Goal: Use online tool/utility: Utilize a website feature to perform a specific function

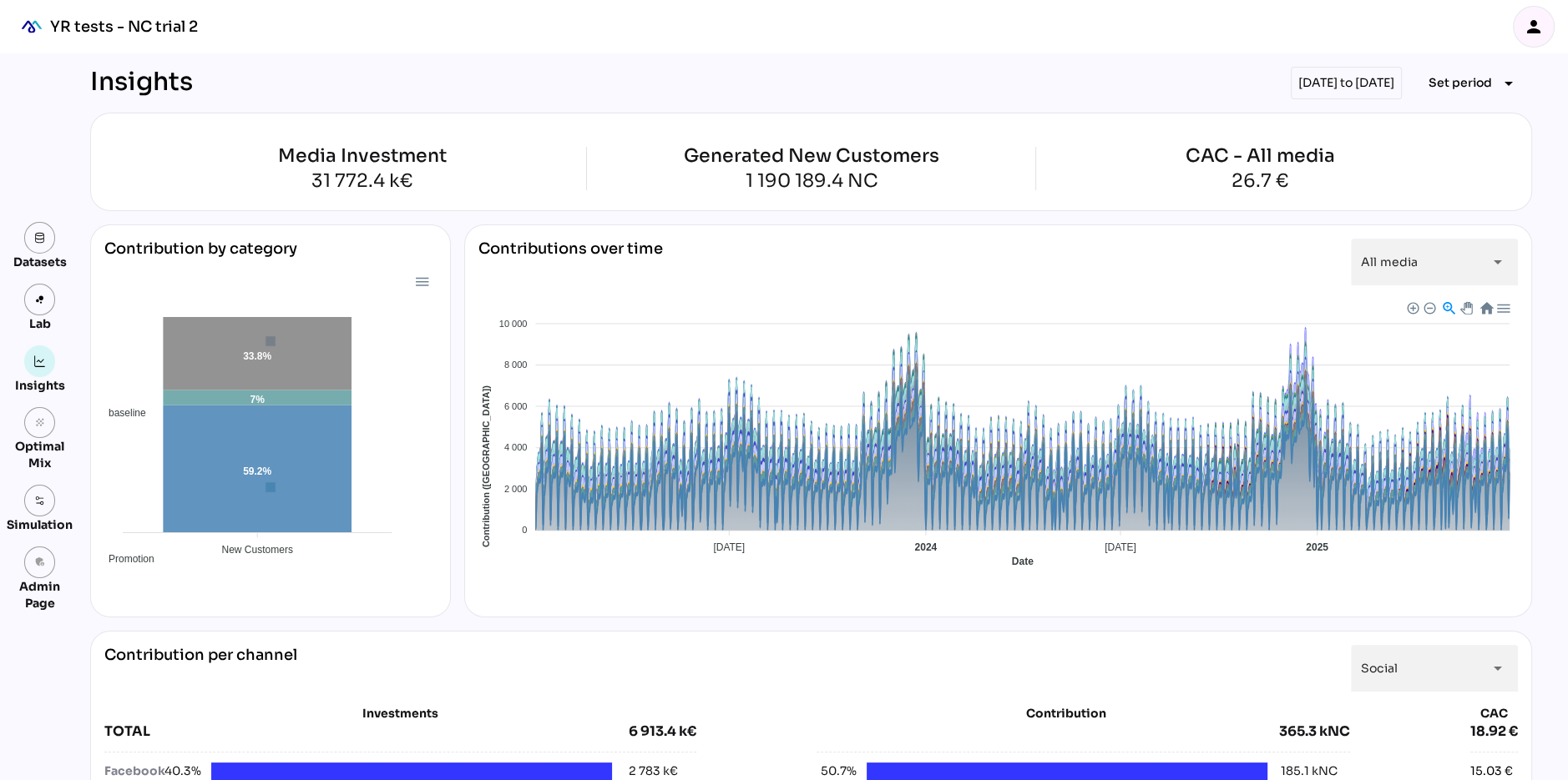
click at [1537, 21] on icon "person" at bounding box center [1533, 26] width 20 height 20
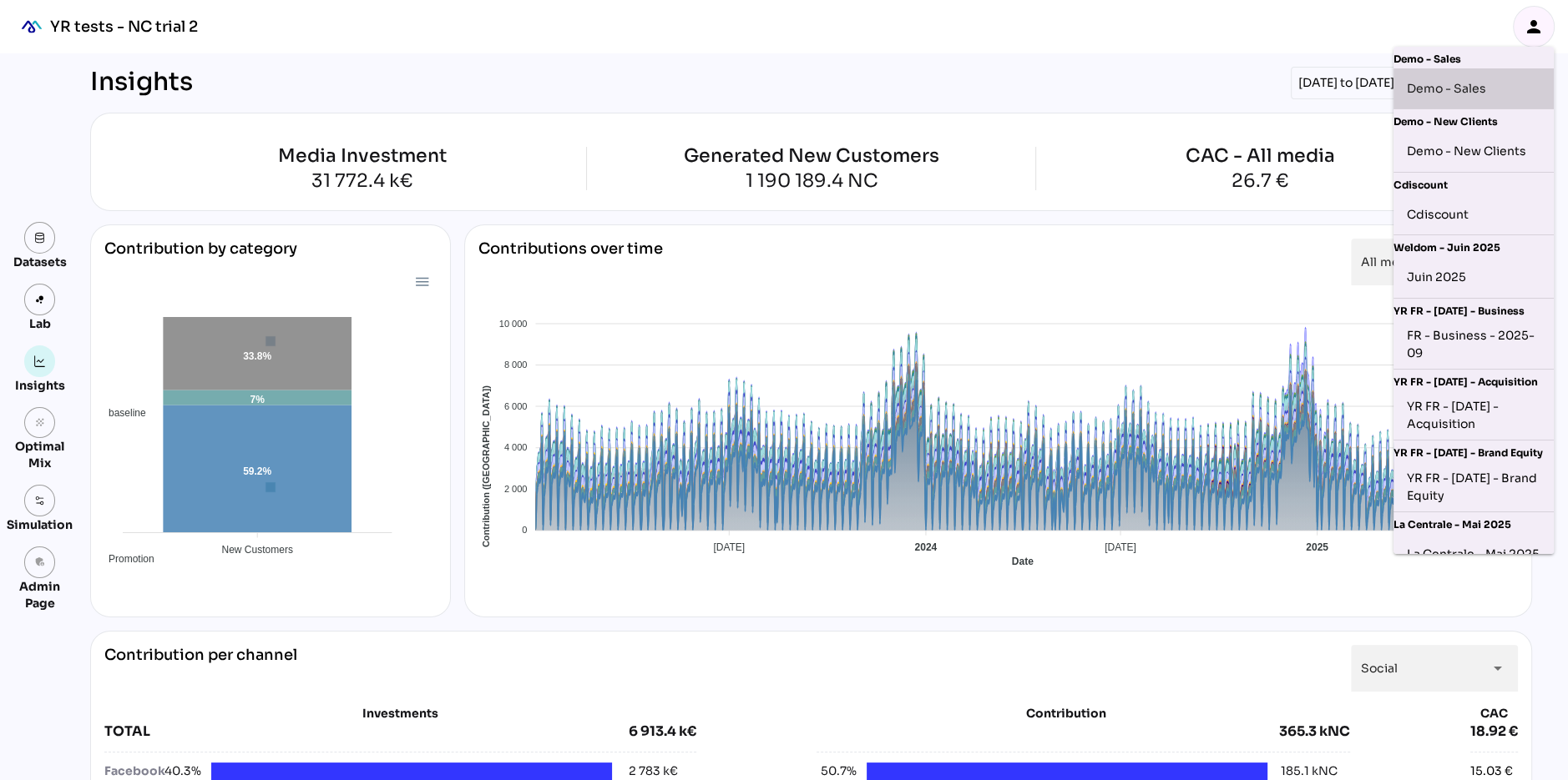
click at [1450, 92] on div "Demo - Sales" at bounding box center [1473, 88] width 133 height 26
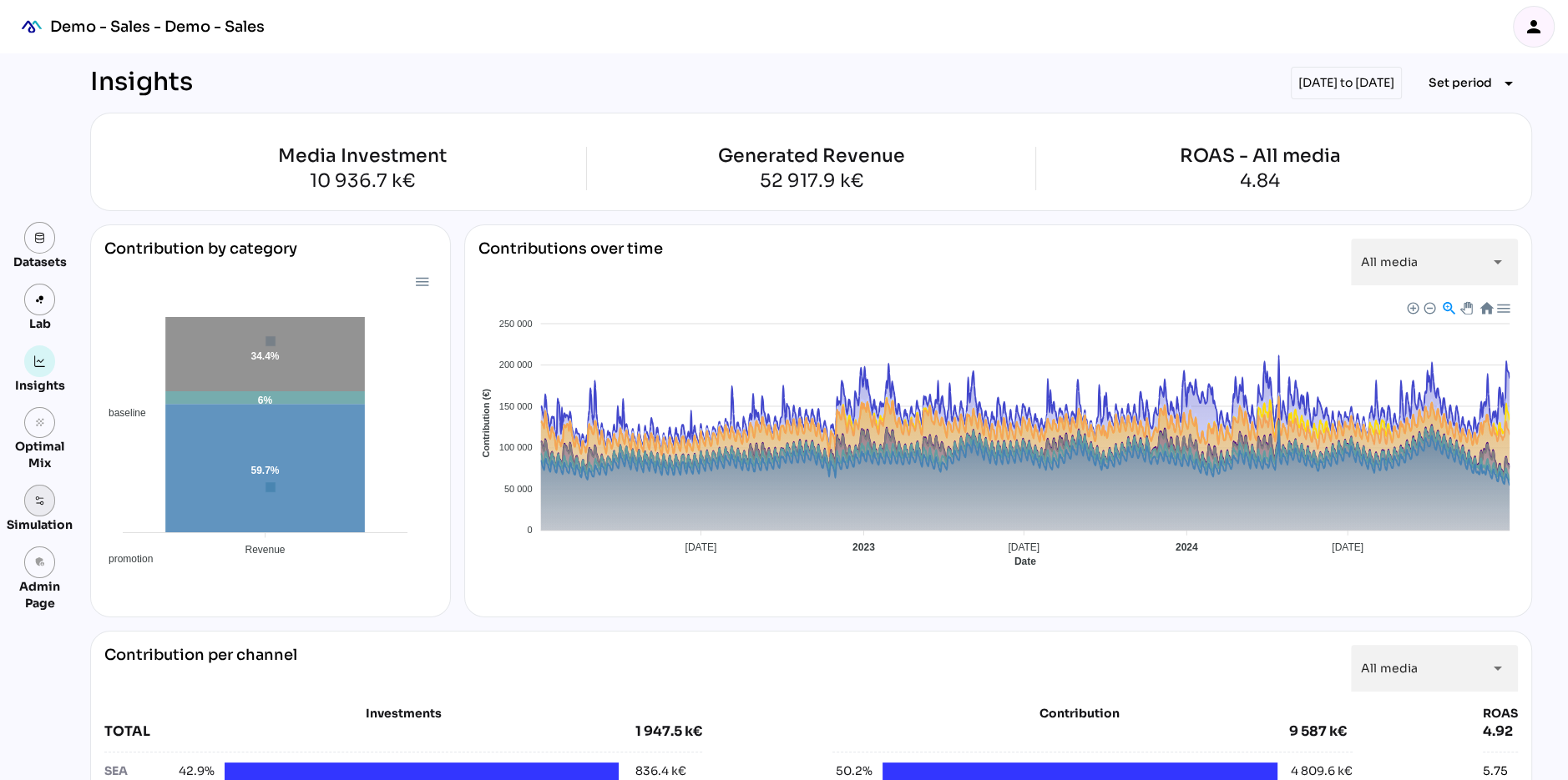
click at [34, 498] on img at bounding box center [40, 501] width 12 height 12
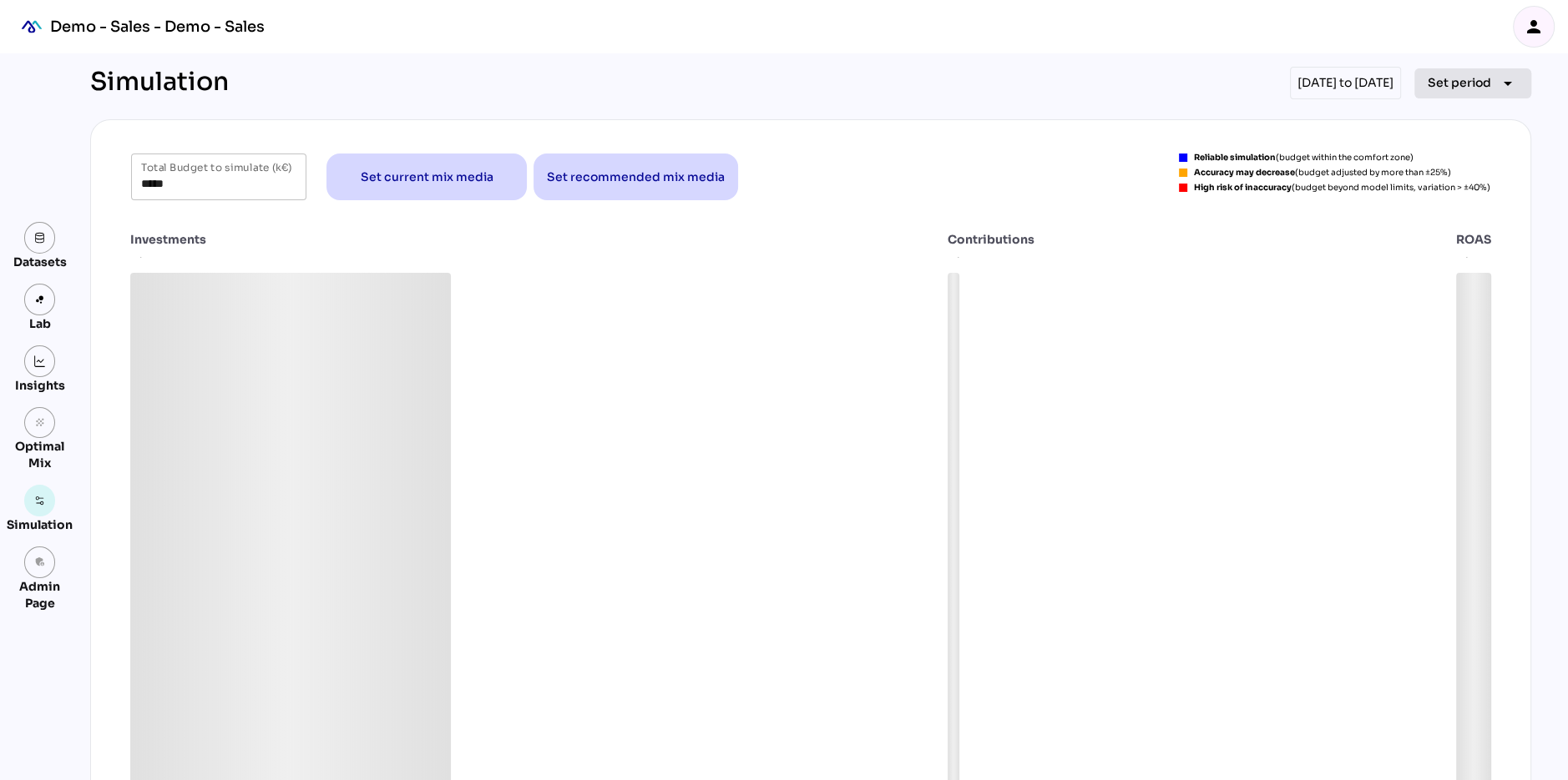
click at [1458, 81] on span "Set period" at bounding box center [1459, 83] width 63 height 20
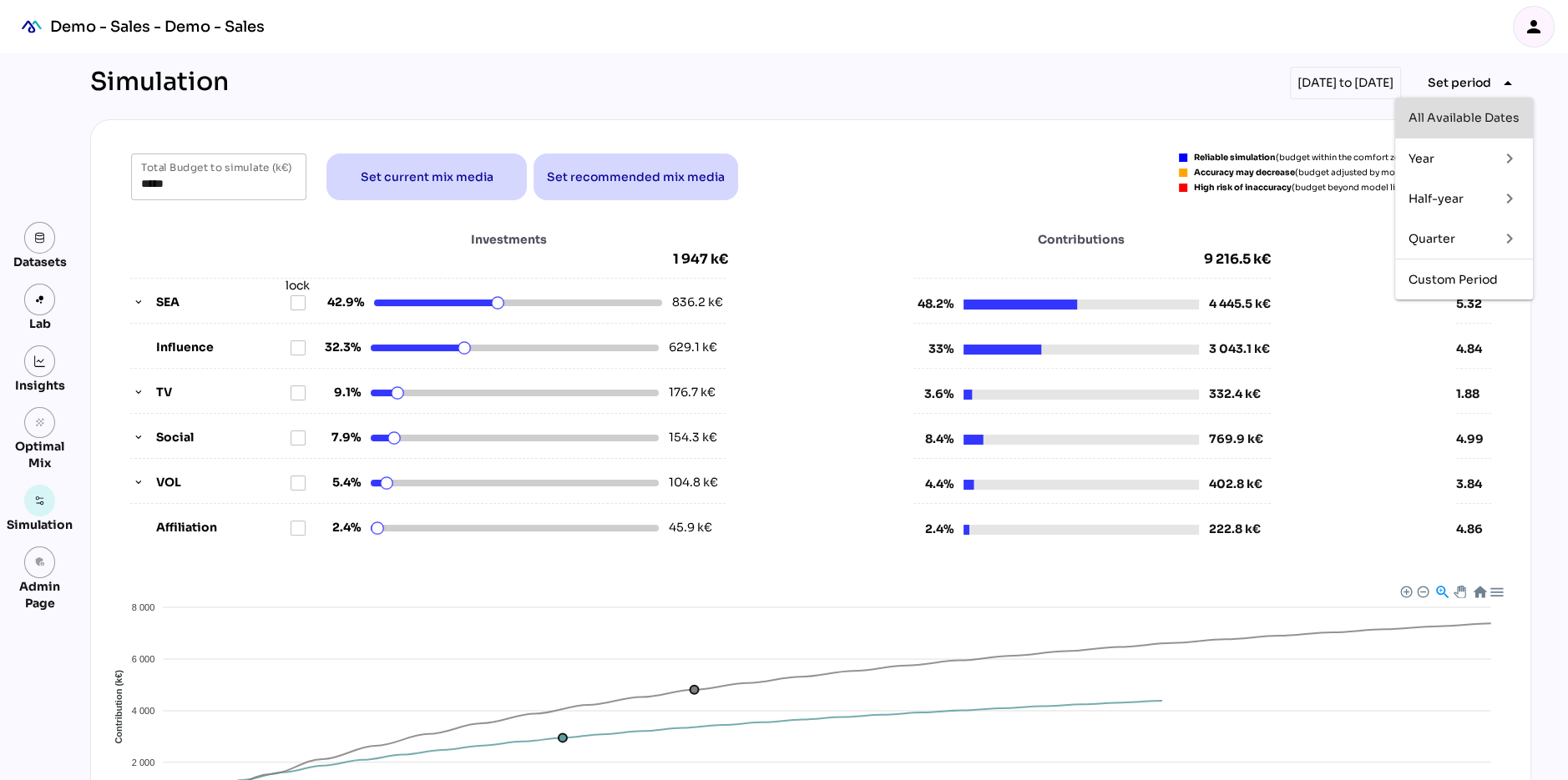
click at [1451, 115] on div "All Available Dates" at bounding box center [1464, 118] width 111 height 15
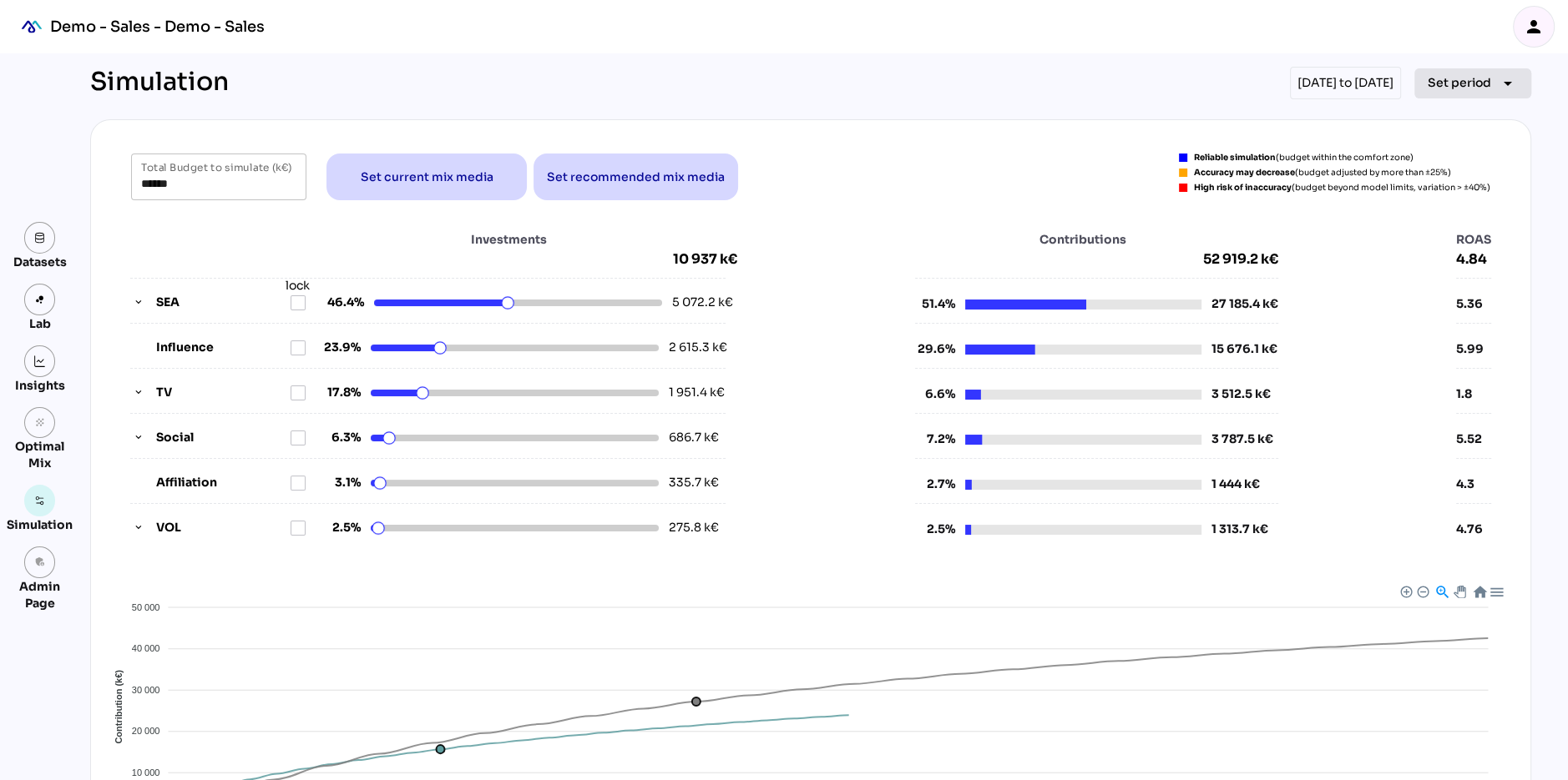
click at [1465, 86] on span "Set period" at bounding box center [1459, 83] width 63 height 20
click at [1434, 198] on div "Half-year" at bounding box center [1447, 198] width 78 height 15
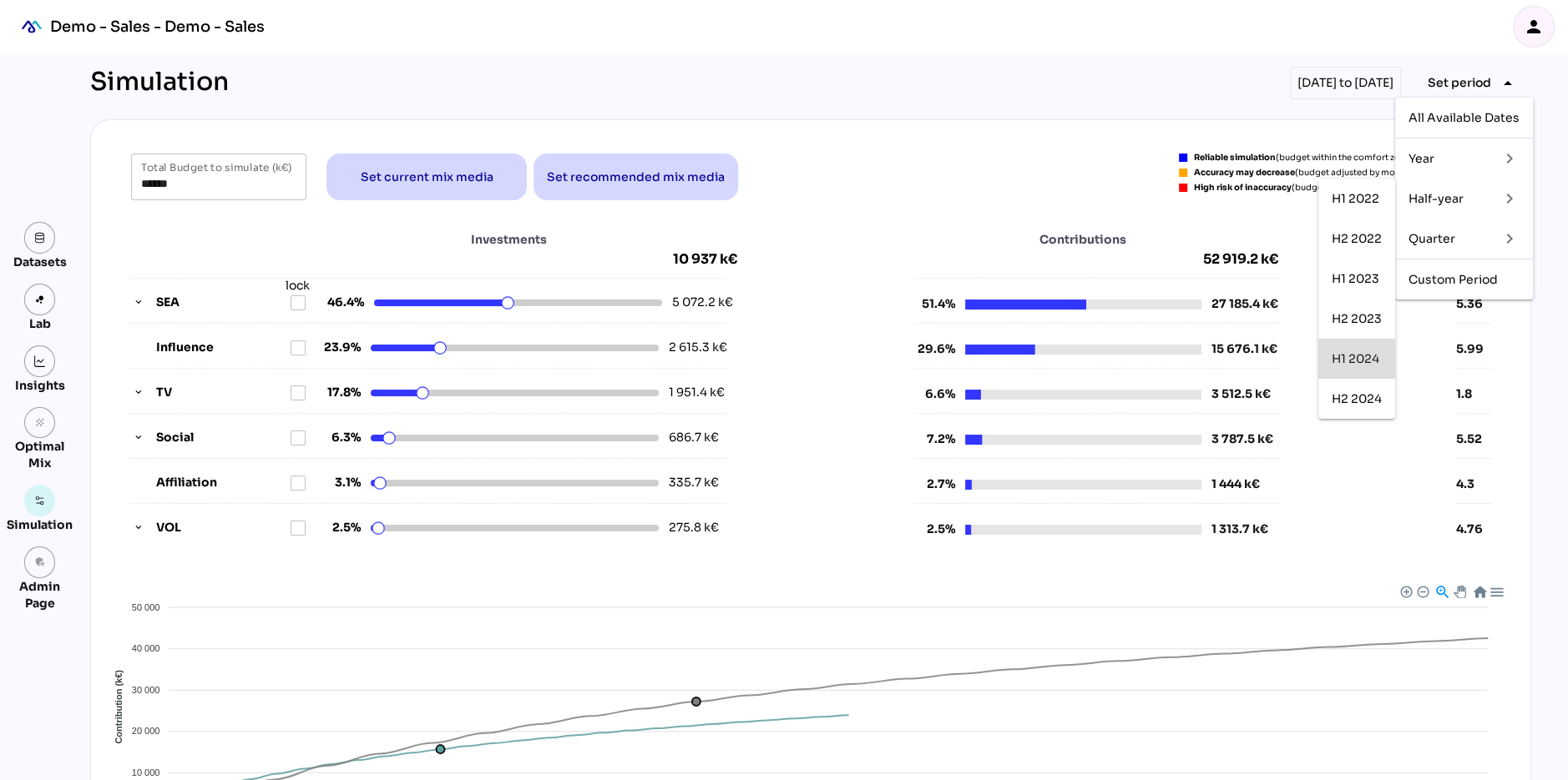
click at [1354, 354] on div "H1 2024" at bounding box center [1356, 359] width 50 height 15
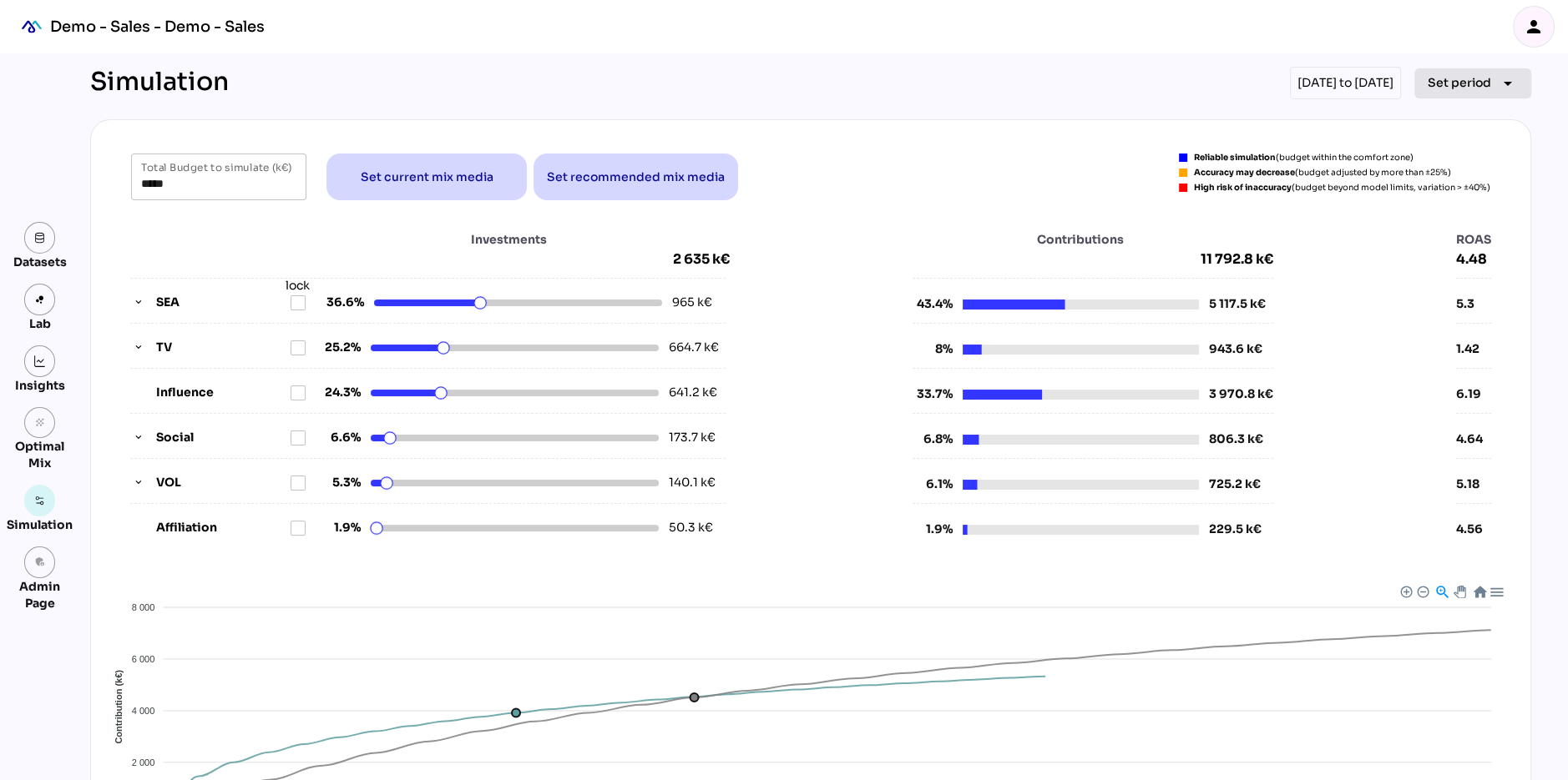
click at [1460, 86] on span "Set period" at bounding box center [1459, 83] width 63 height 20
click at [1445, 204] on div "Half-year" at bounding box center [1447, 198] width 78 height 15
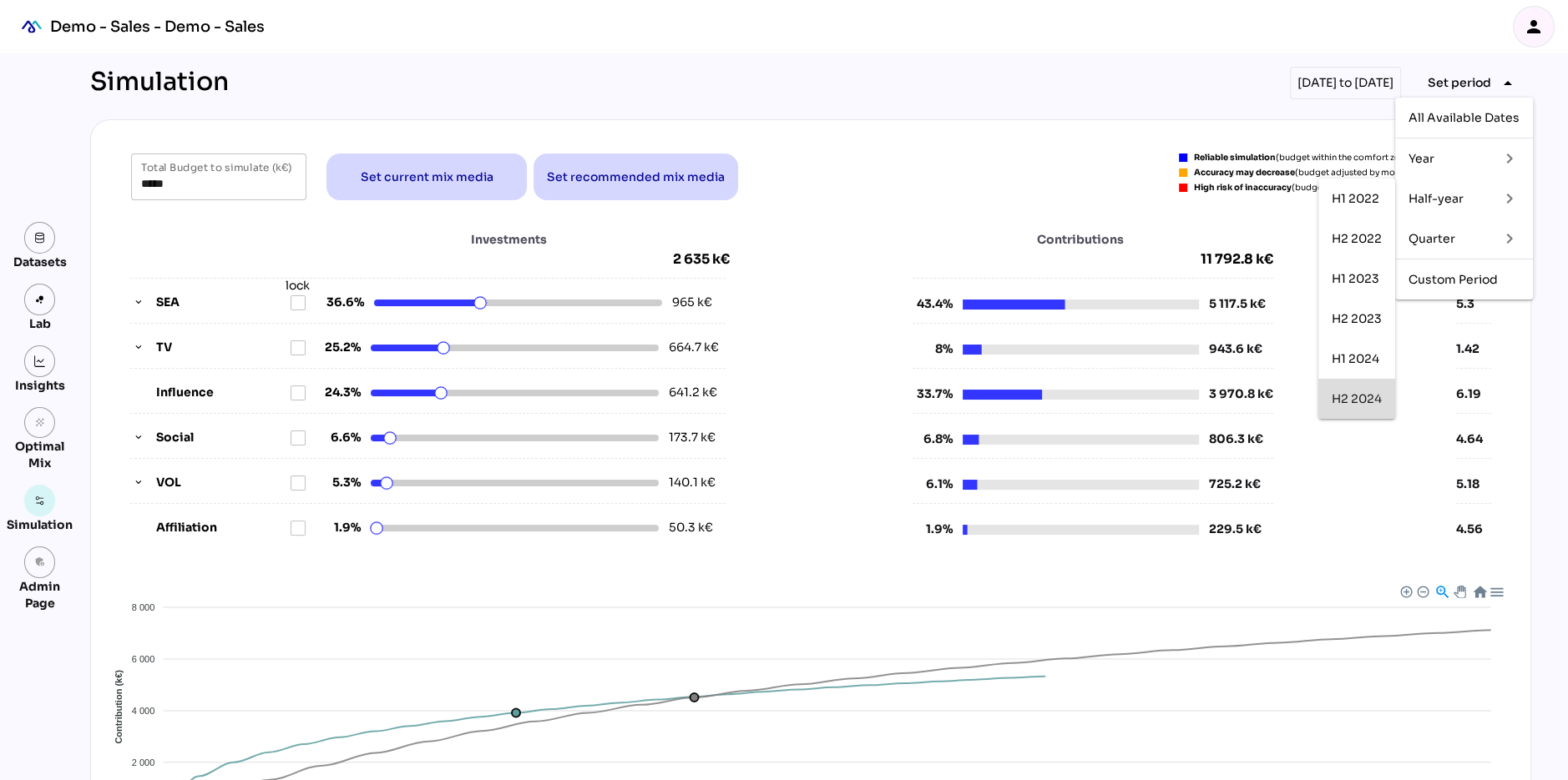
click at [1352, 394] on div "H2 2024" at bounding box center [1356, 399] width 50 height 15
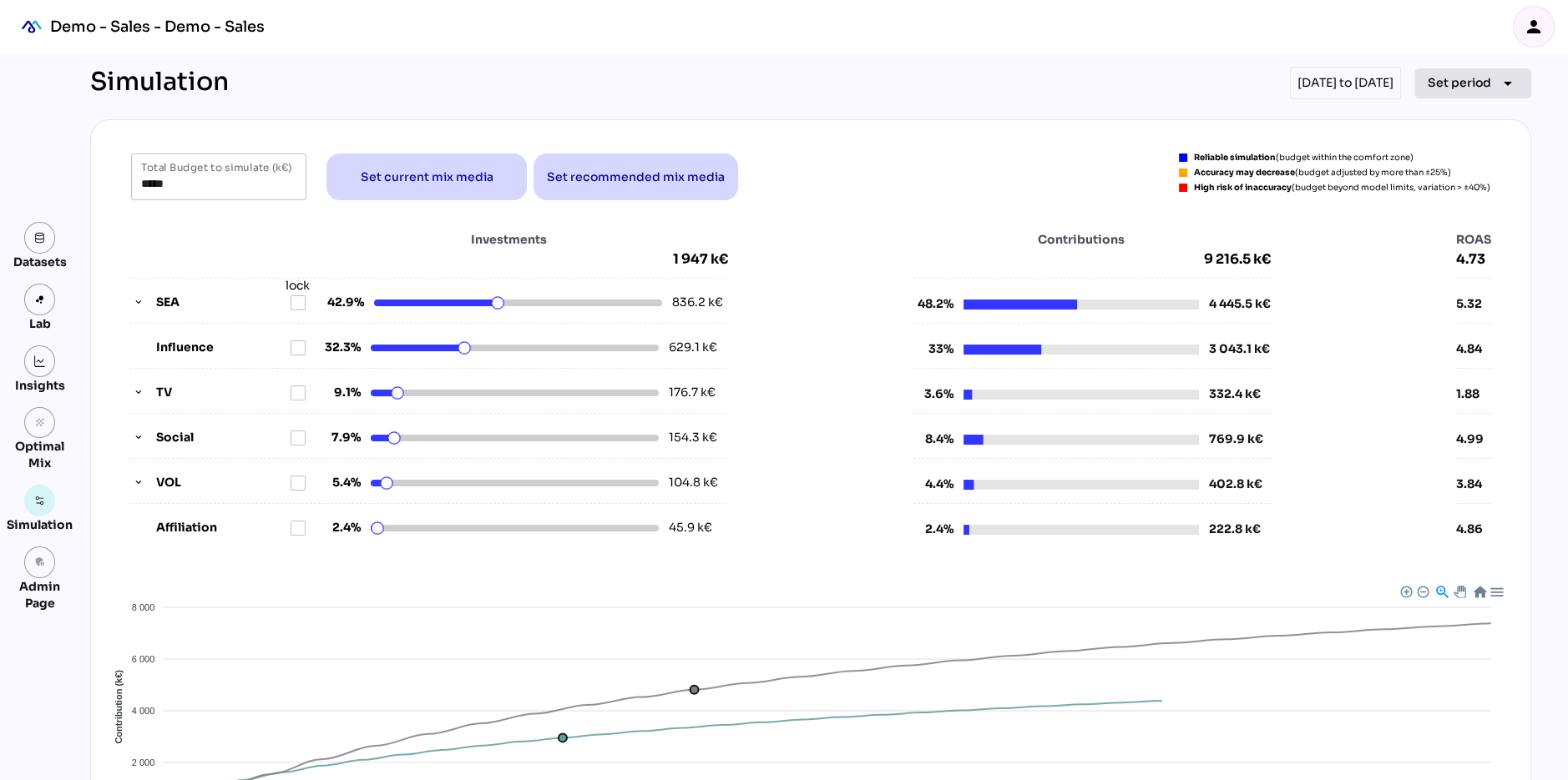
click at [1452, 79] on span "Set period" at bounding box center [1459, 83] width 63 height 20
click at [1440, 197] on div "Half-year" at bounding box center [1447, 198] width 78 height 15
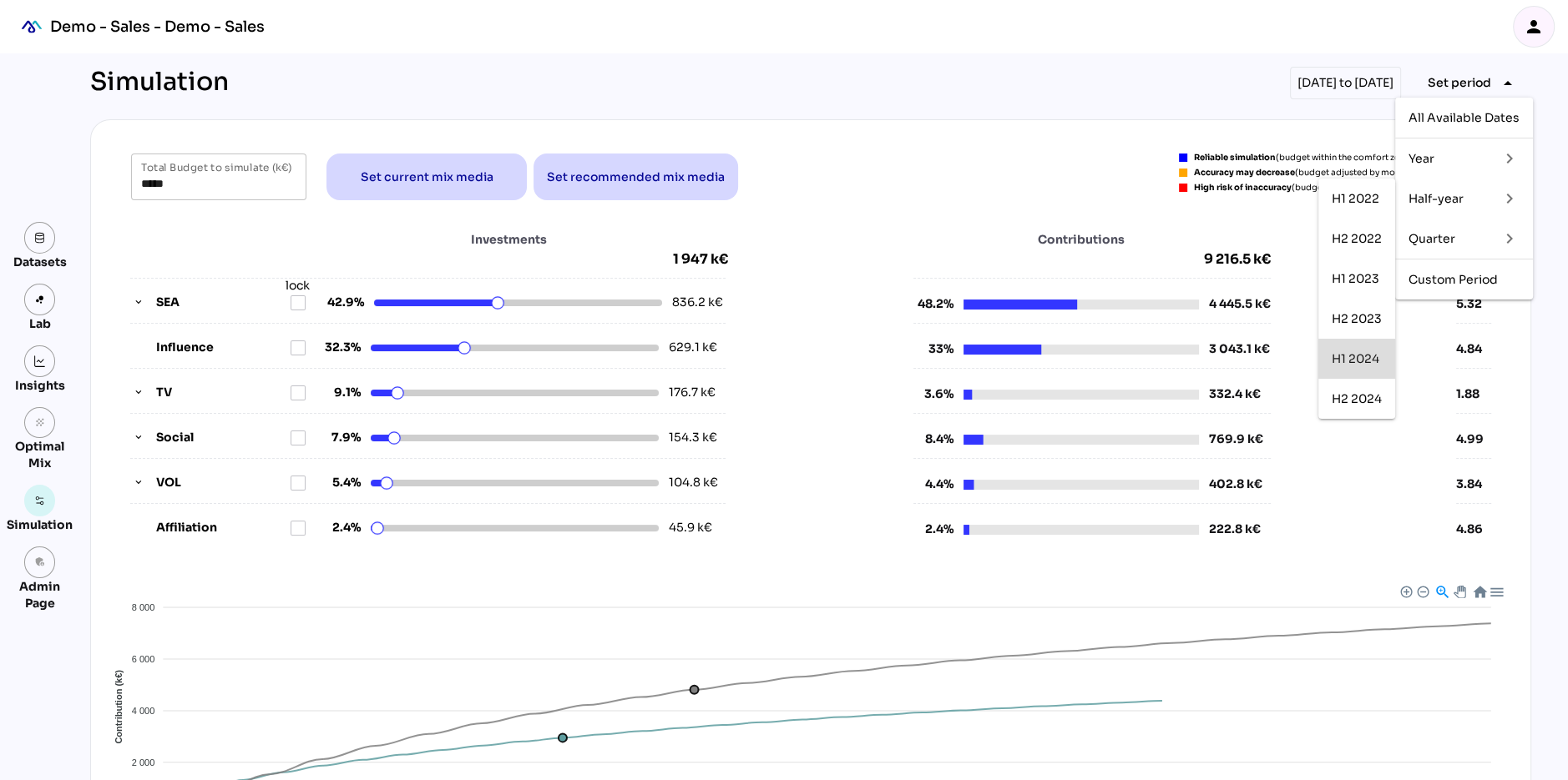
click at [1339, 359] on div "H1 2024" at bounding box center [1356, 359] width 50 height 15
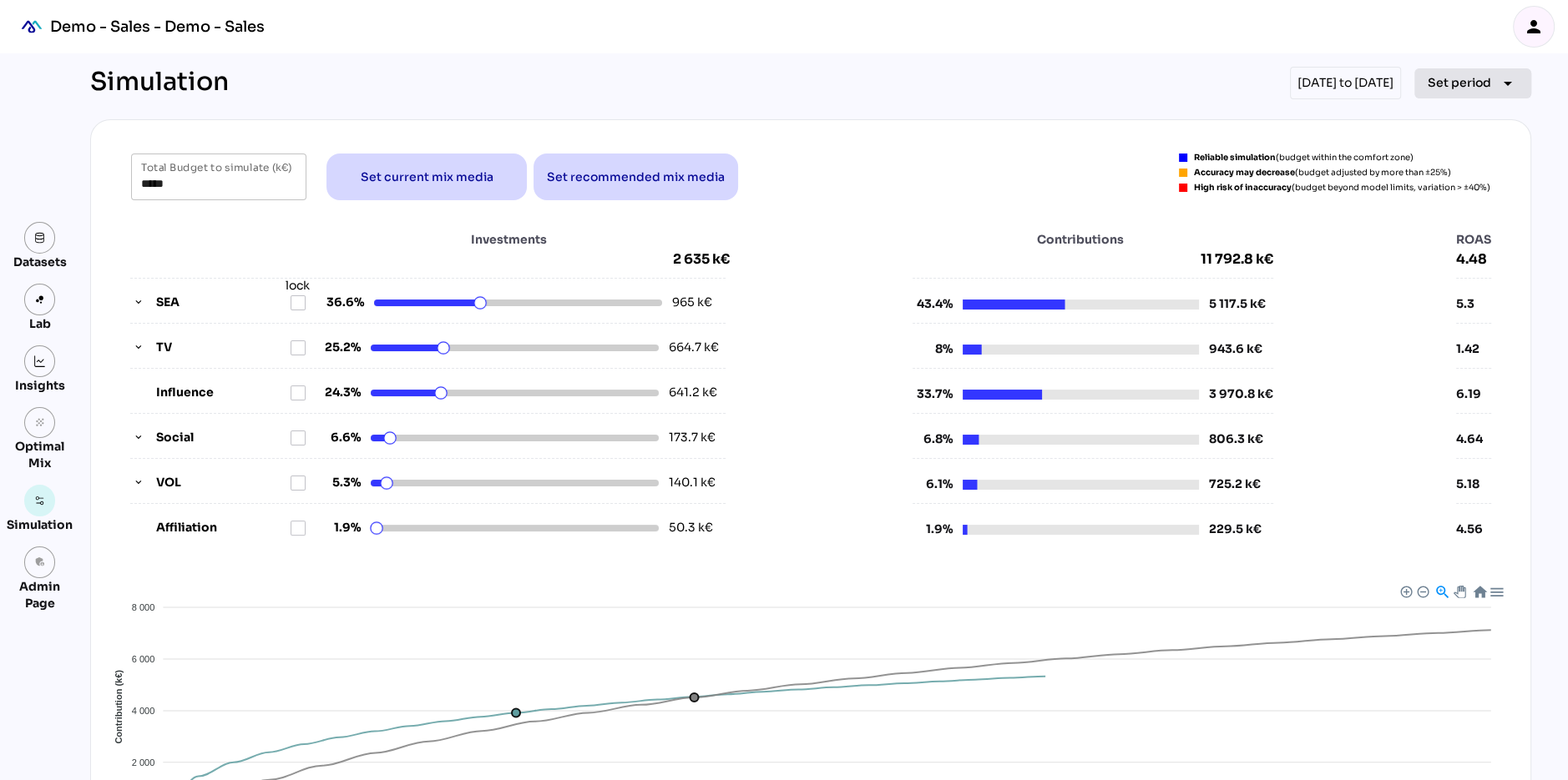
click at [1459, 86] on span "Set period" at bounding box center [1459, 83] width 63 height 20
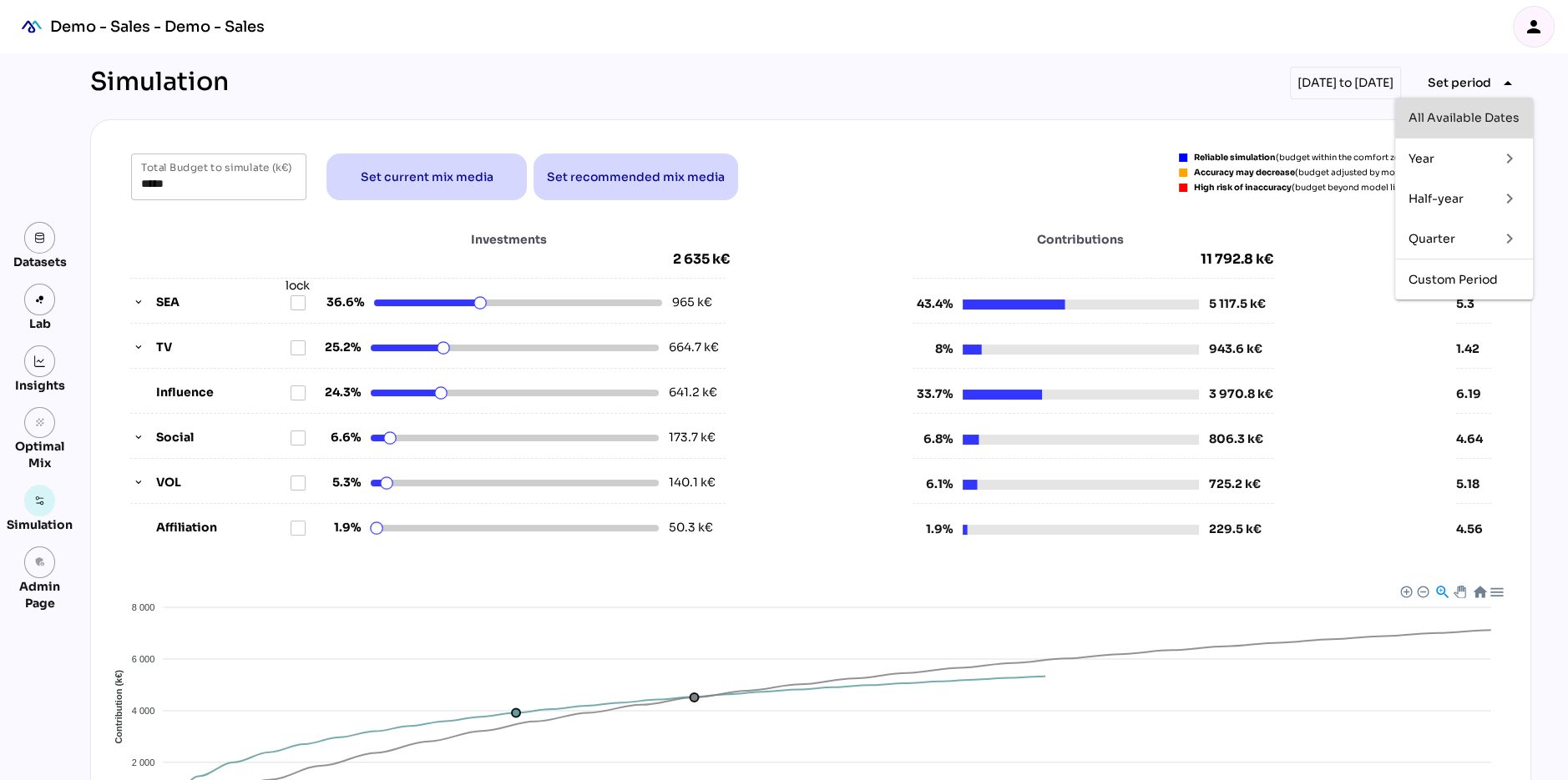
click at [1447, 116] on div "All Available Dates" at bounding box center [1464, 118] width 111 height 15
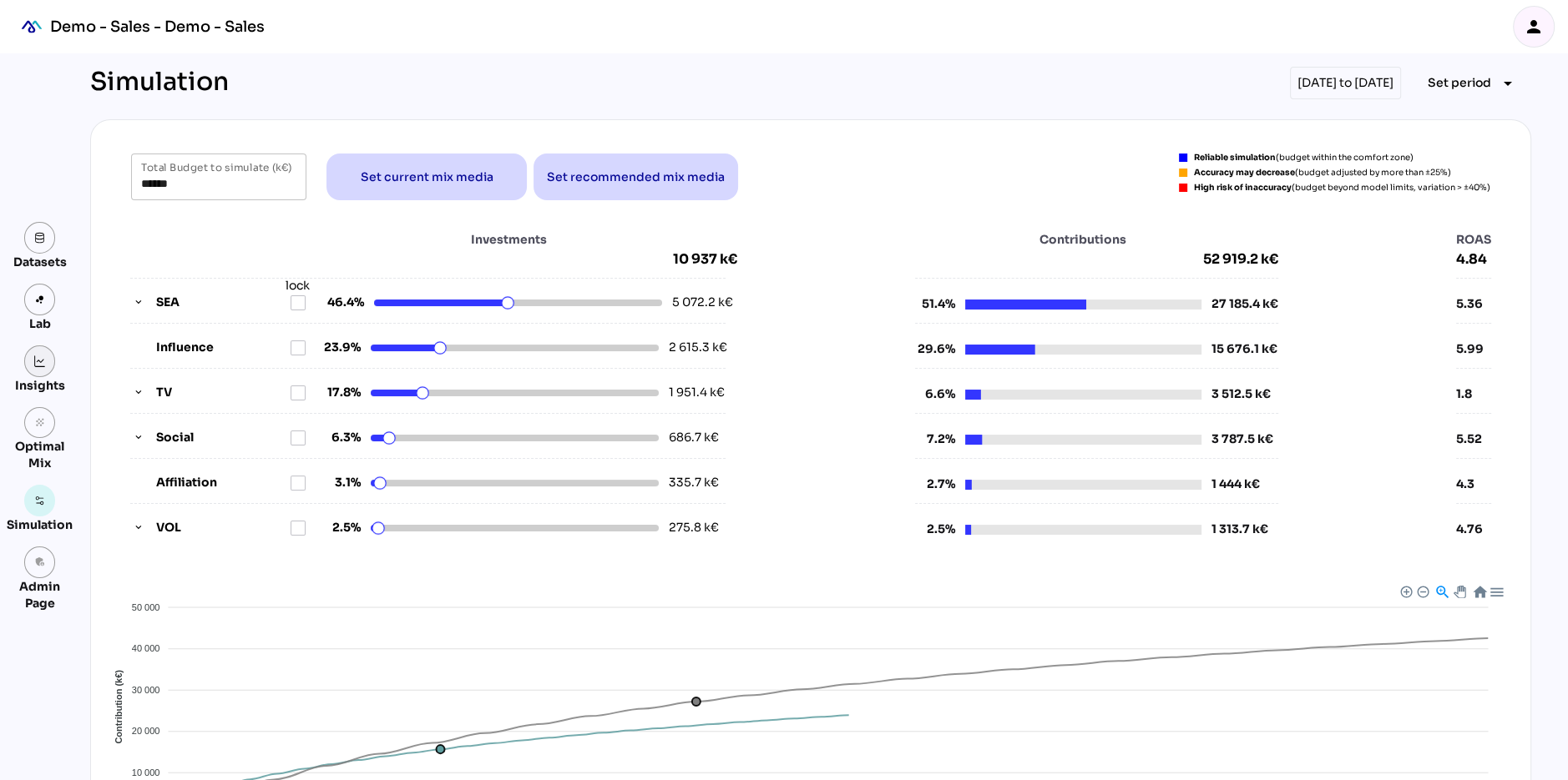
click at [34, 360] on img at bounding box center [40, 362] width 12 height 12
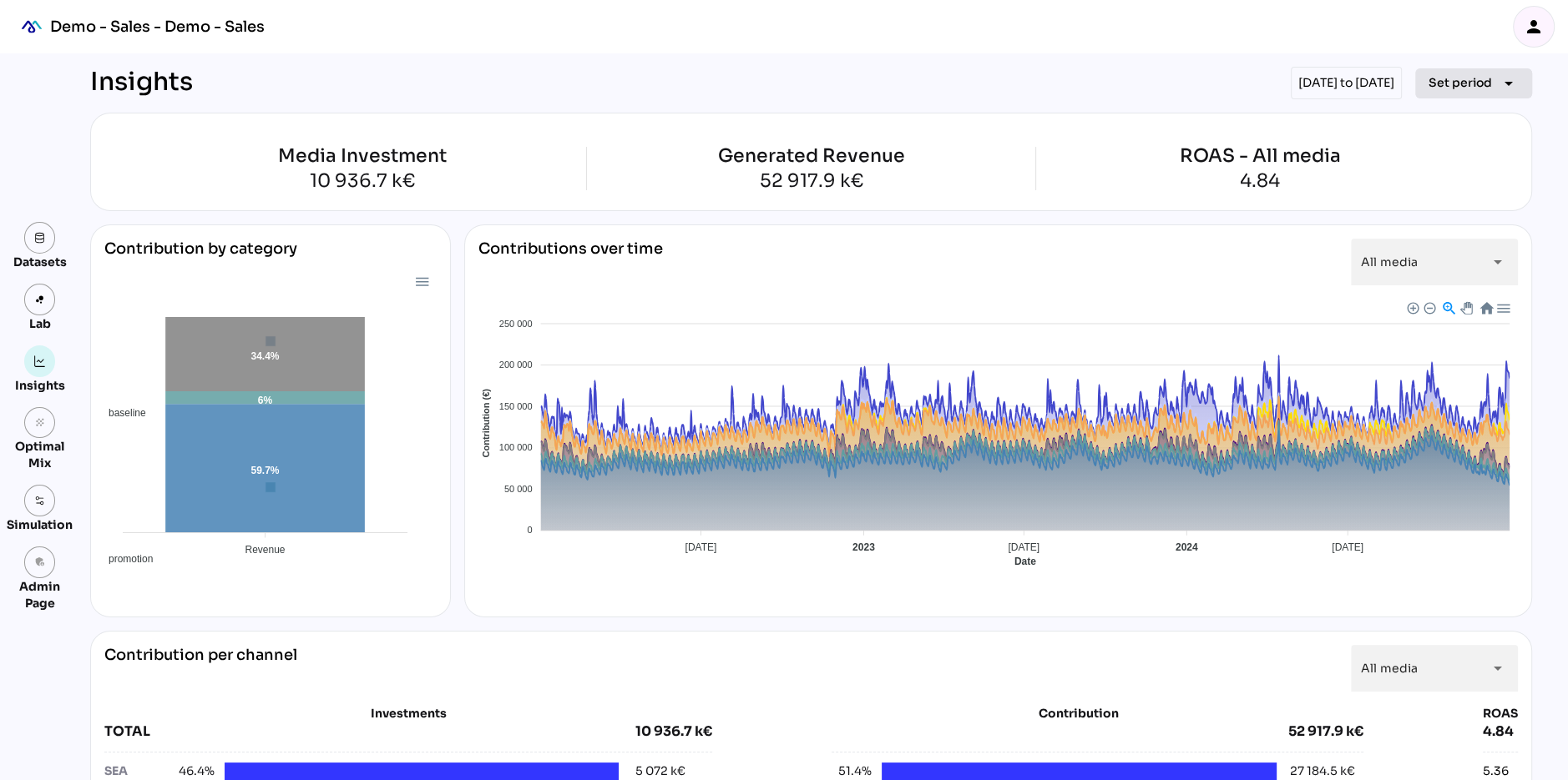
click at [1458, 88] on span "Set period" at bounding box center [1459, 83] width 63 height 20
click at [1434, 192] on div "Half-year" at bounding box center [1447, 198] width 78 height 15
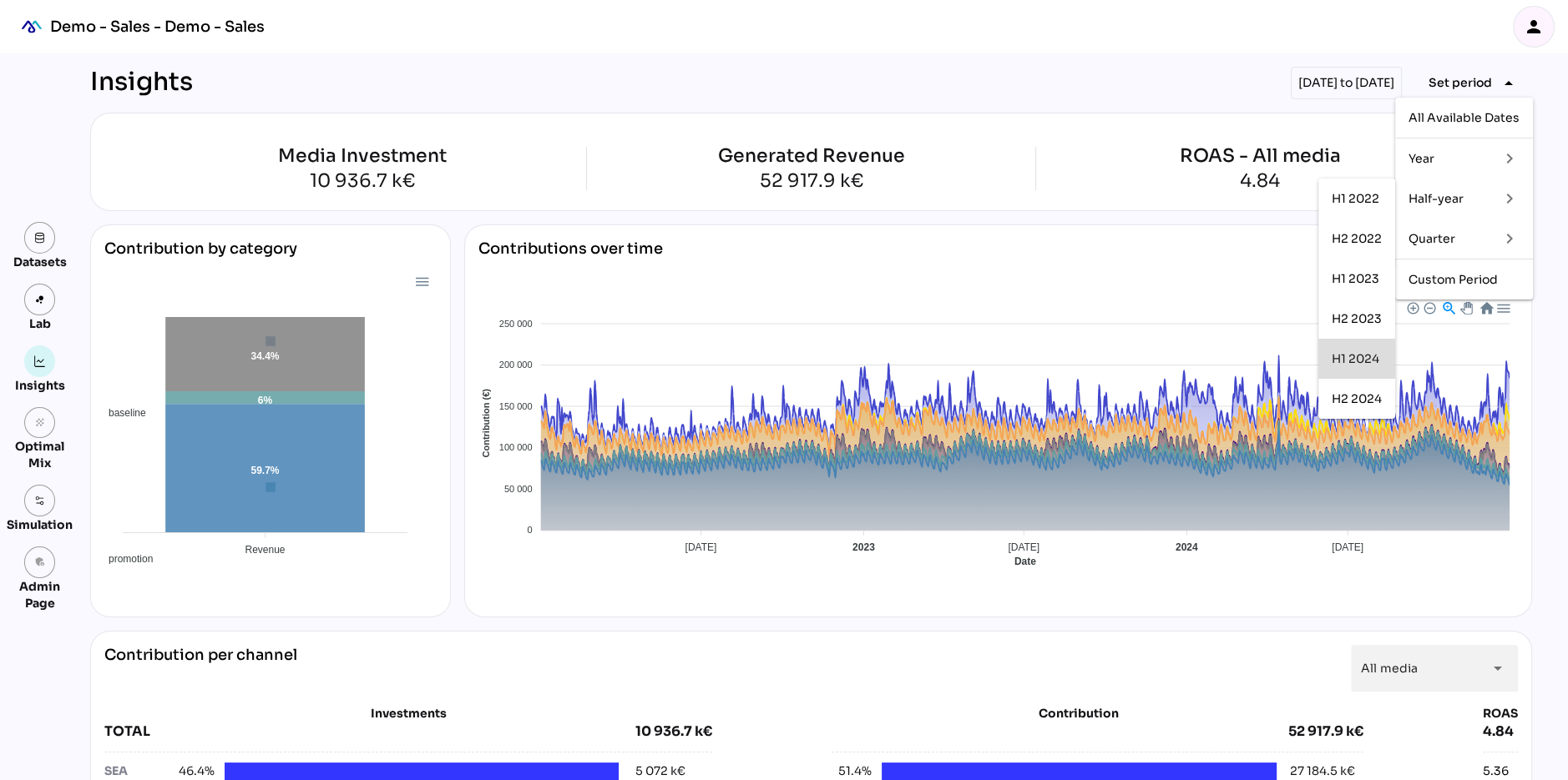
click at [1347, 355] on div "H1 2024" at bounding box center [1356, 359] width 50 height 15
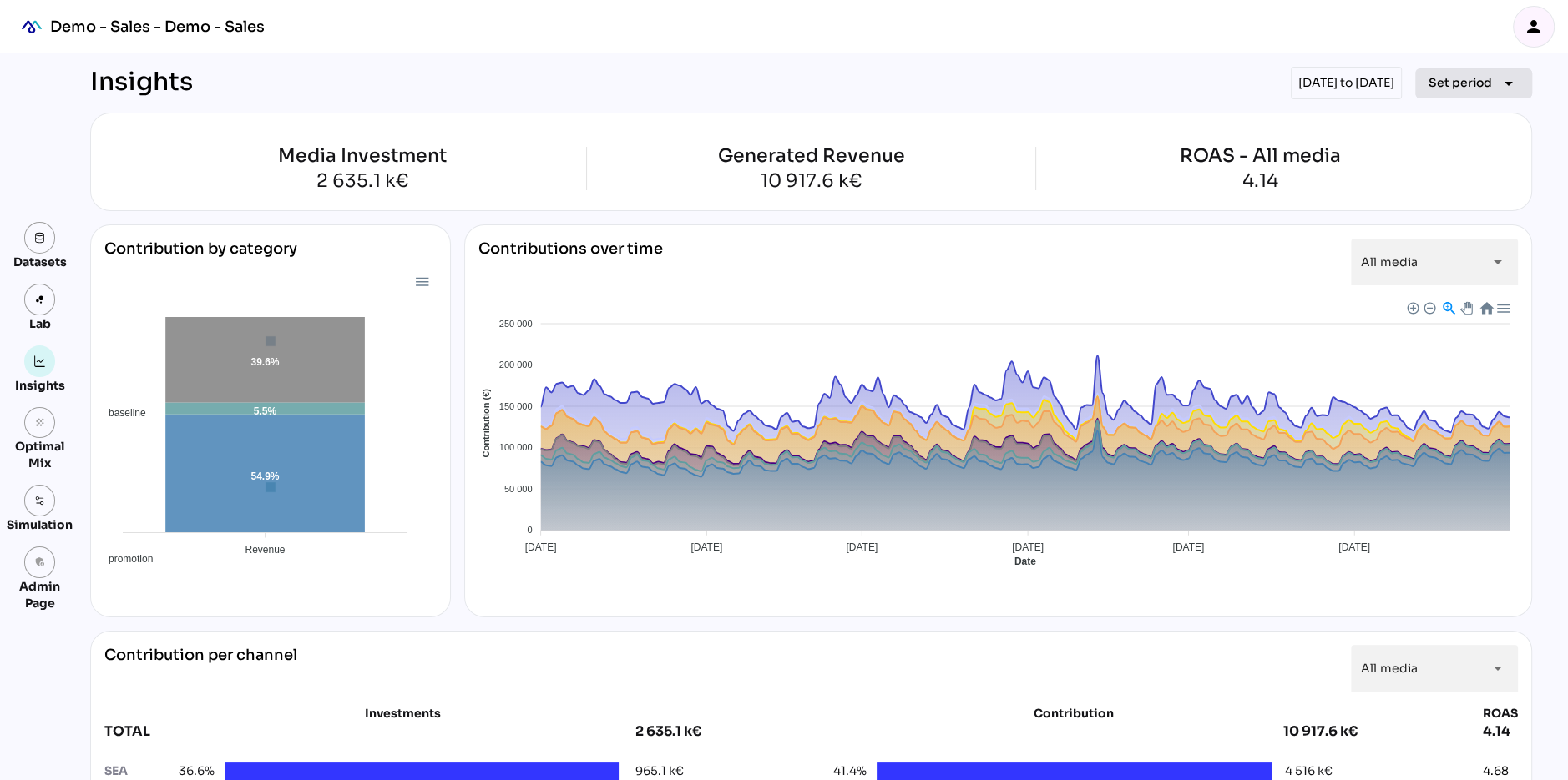
click at [1462, 83] on span "Set period" at bounding box center [1459, 83] width 63 height 20
click at [1453, 210] on div "Half-year" at bounding box center [1447, 198] width 78 height 26
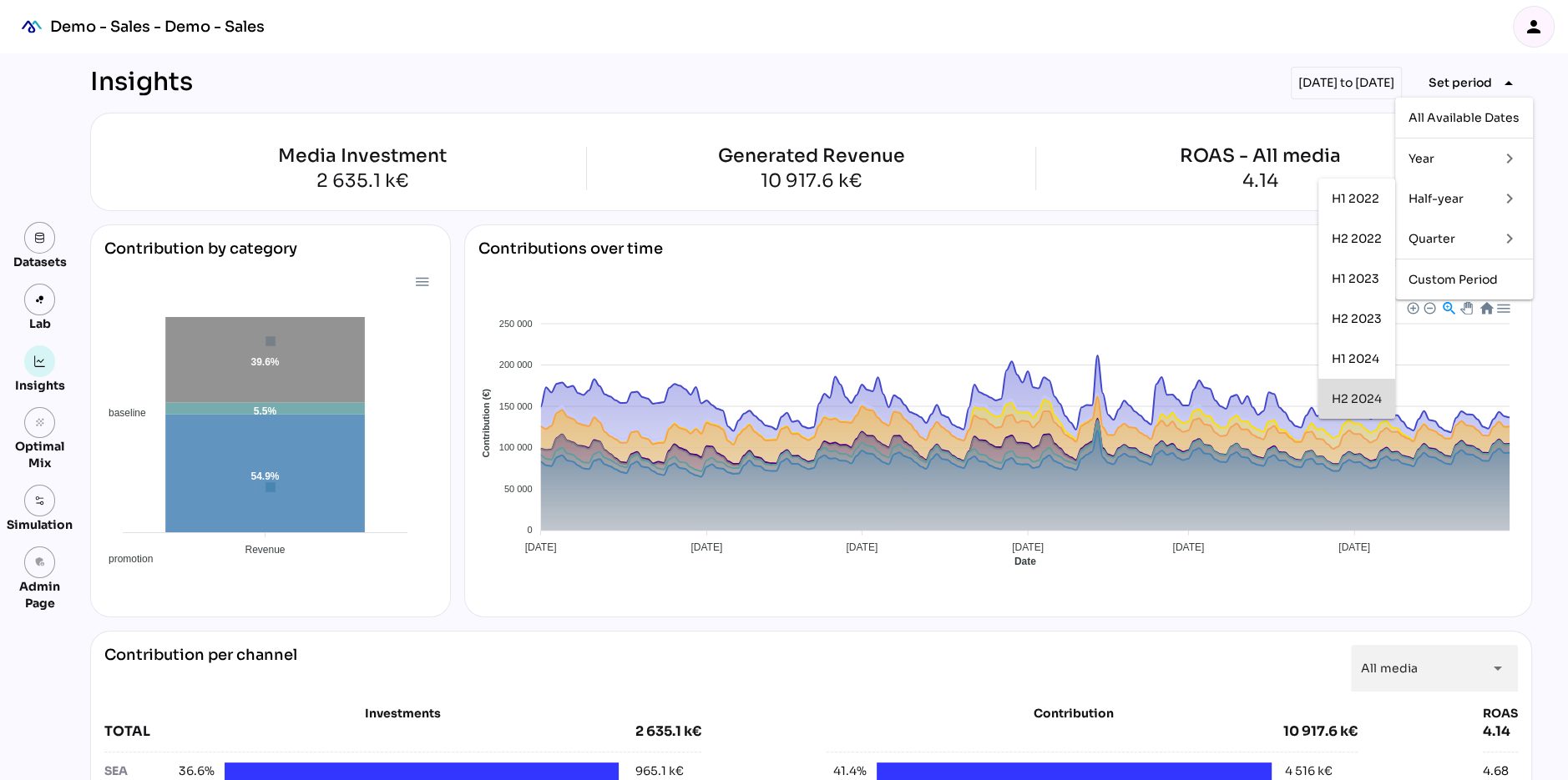
click at [1342, 398] on div "H2 2024" at bounding box center [1356, 399] width 50 height 15
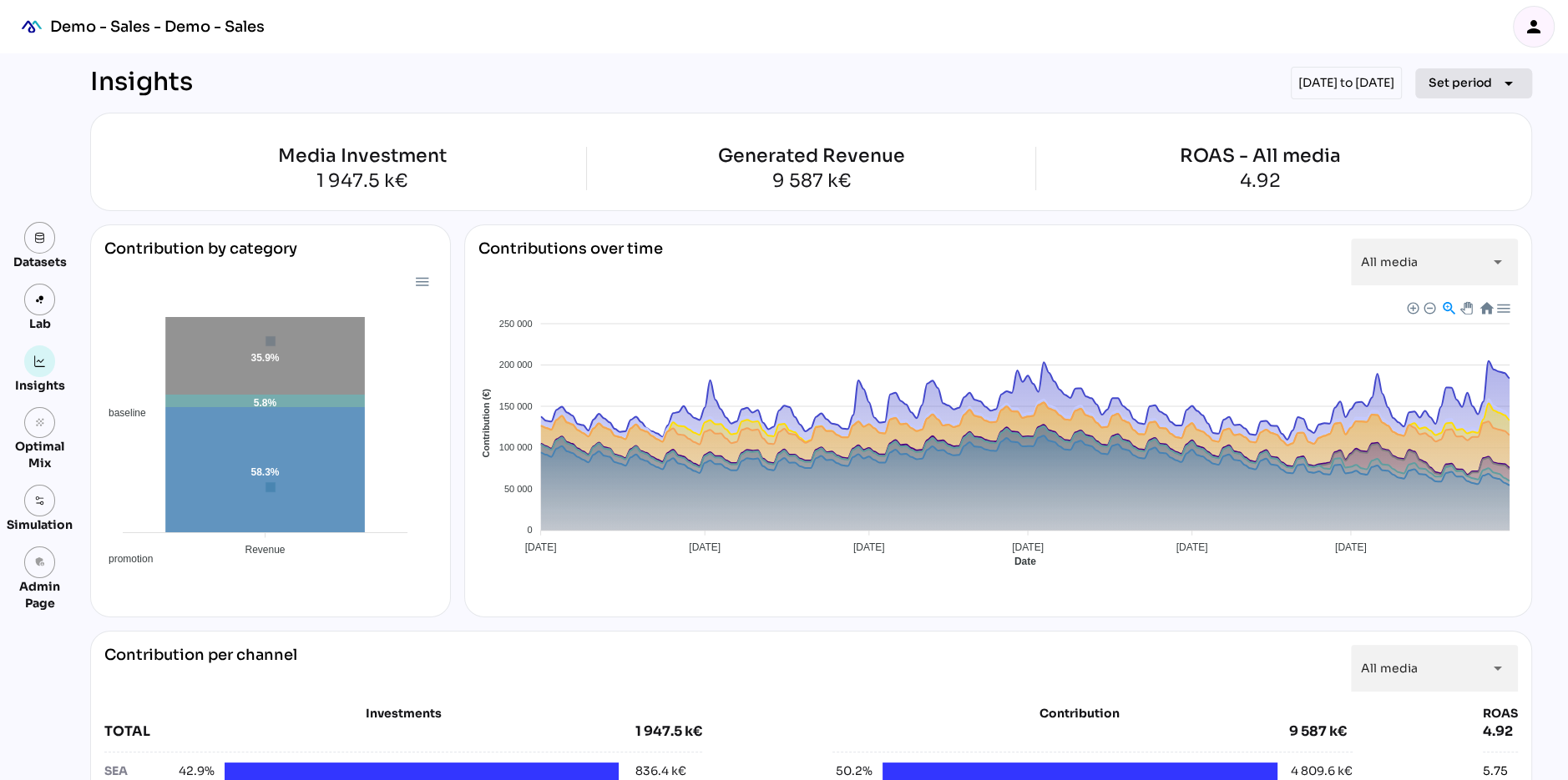
click at [1457, 79] on span "Set period" at bounding box center [1459, 83] width 63 height 20
click at [1441, 192] on div "Half-year" at bounding box center [1447, 198] width 78 height 15
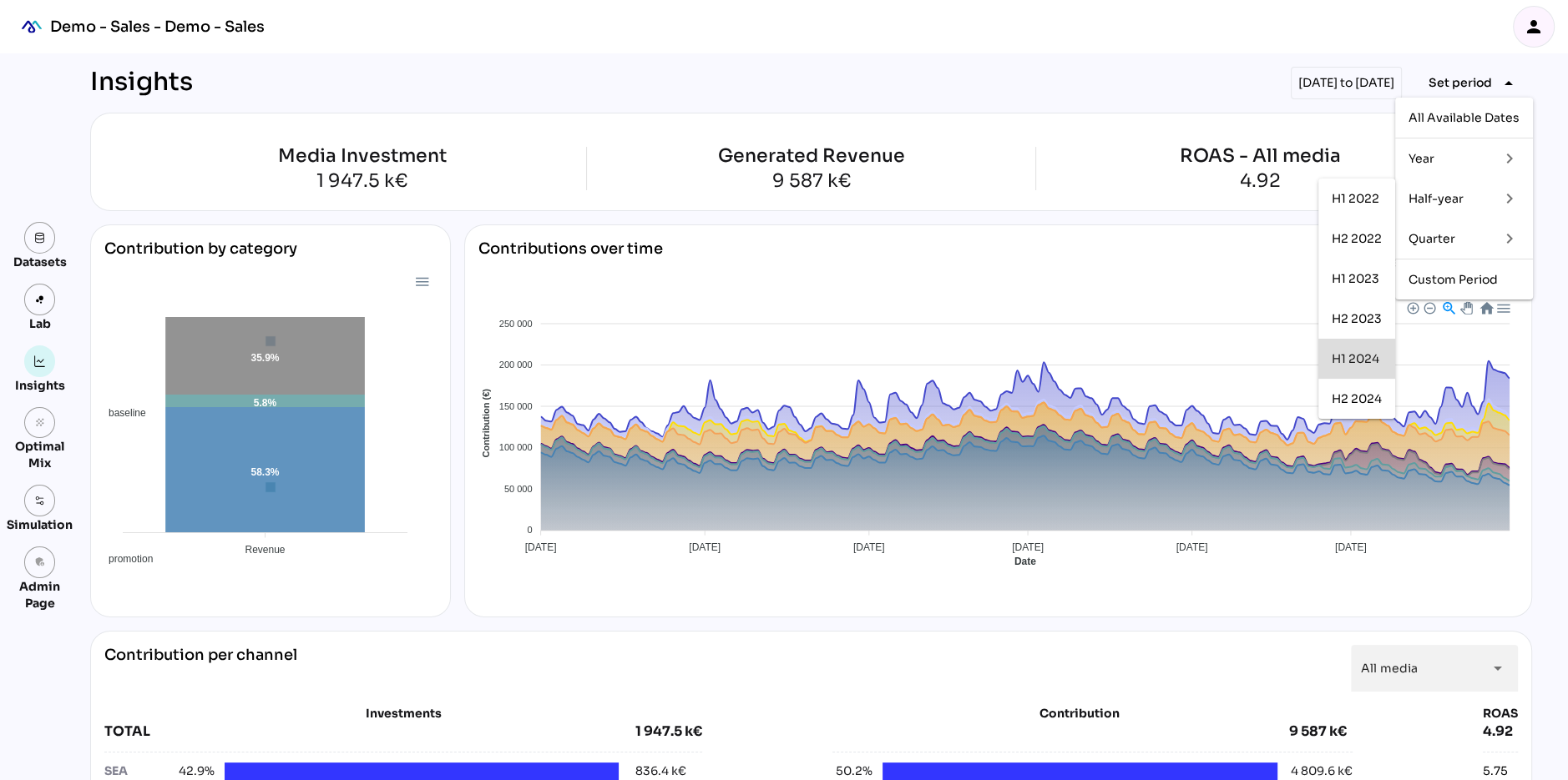
click at [1360, 355] on div "H1 2024" at bounding box center [1356, 359] width 50 height 15
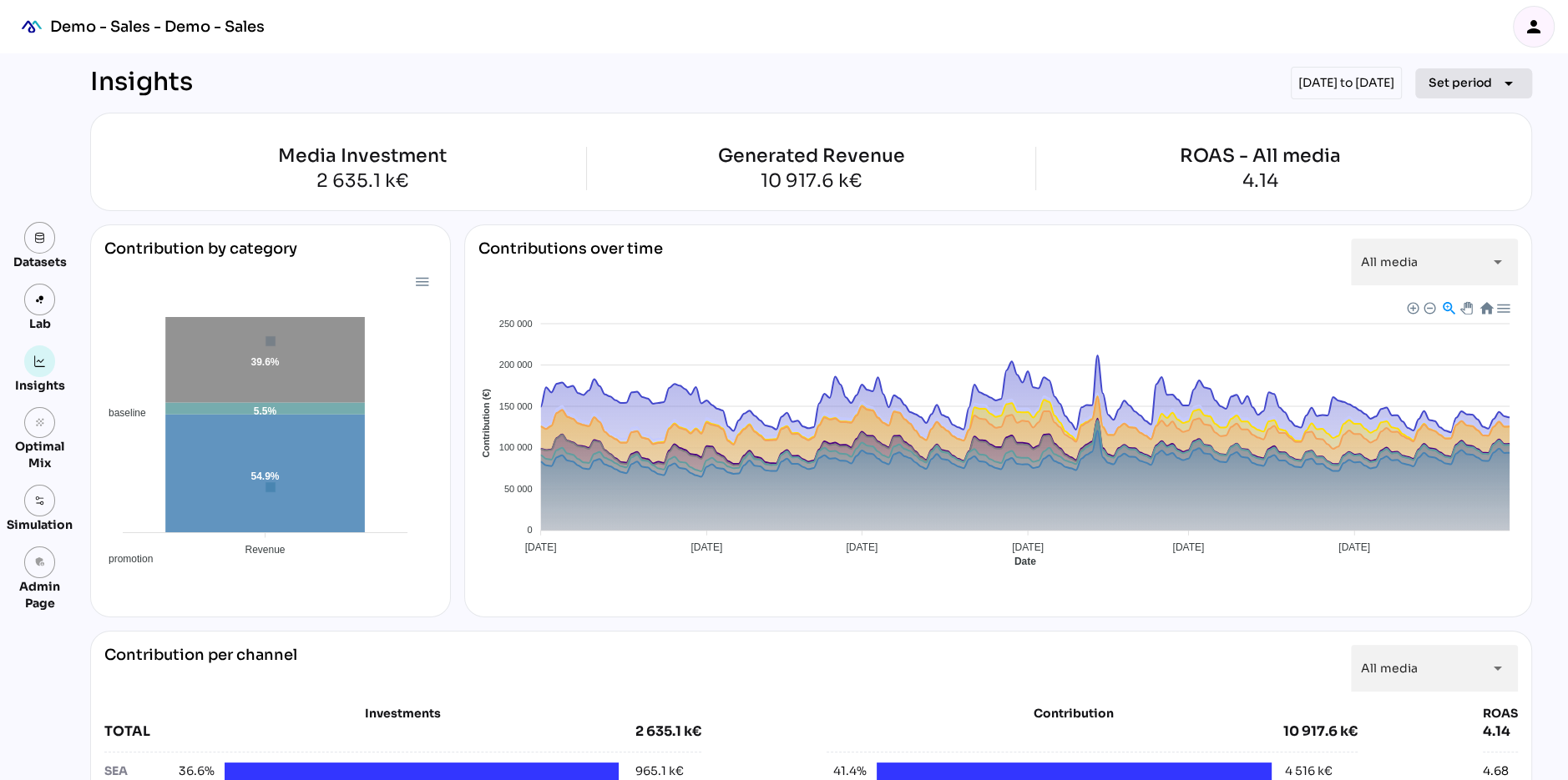
click at [1463, 89] on span "Set period" at bounding box center [1459, 83] width 63 height 20
click at [1443, 198] on div "Half-year" at bounding box center [1447, 198] width 78 height 15
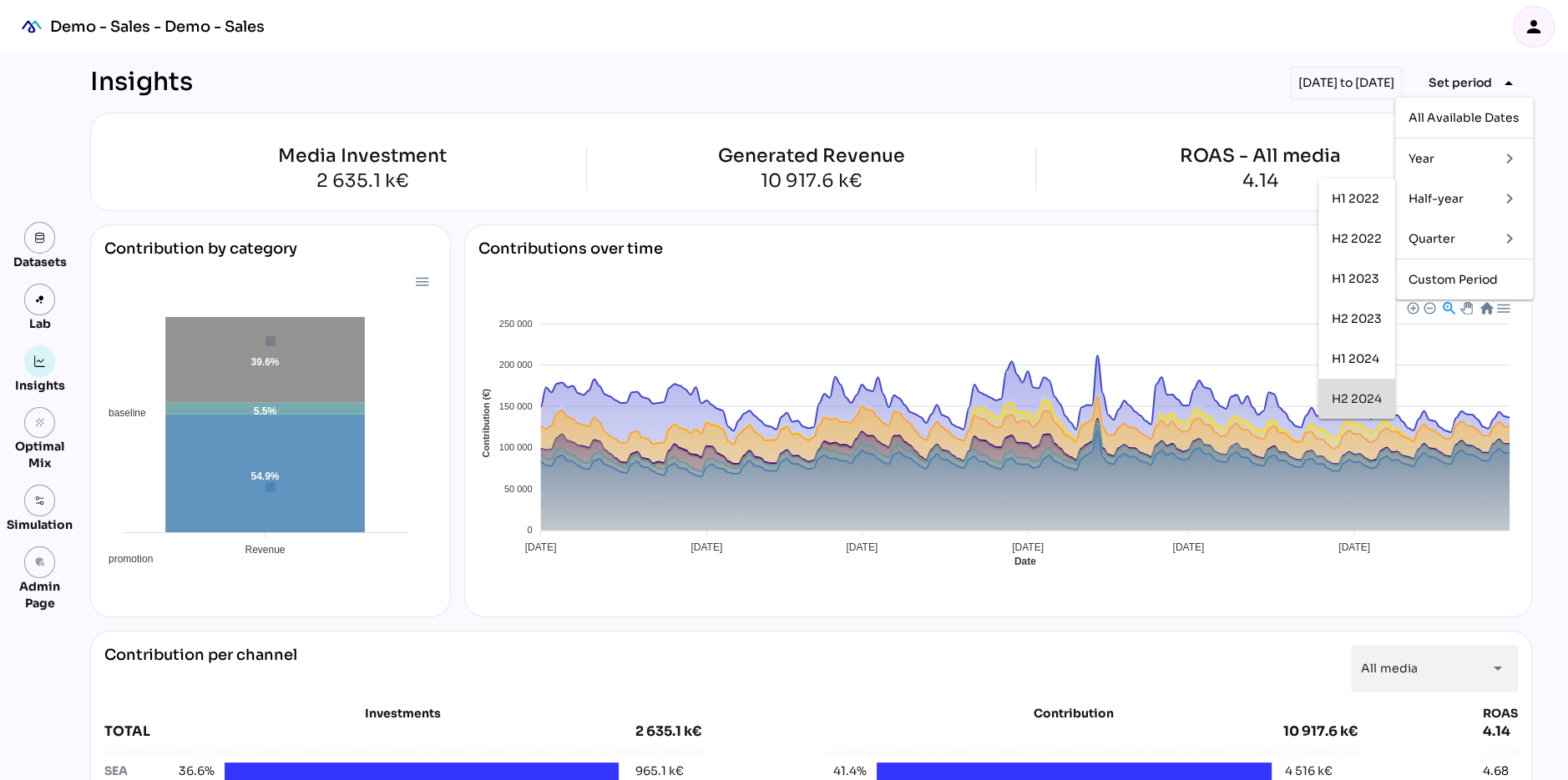
click at [1352, 401] on div "H2 2024" at bounding box center [1356, 399] width 50 height 15
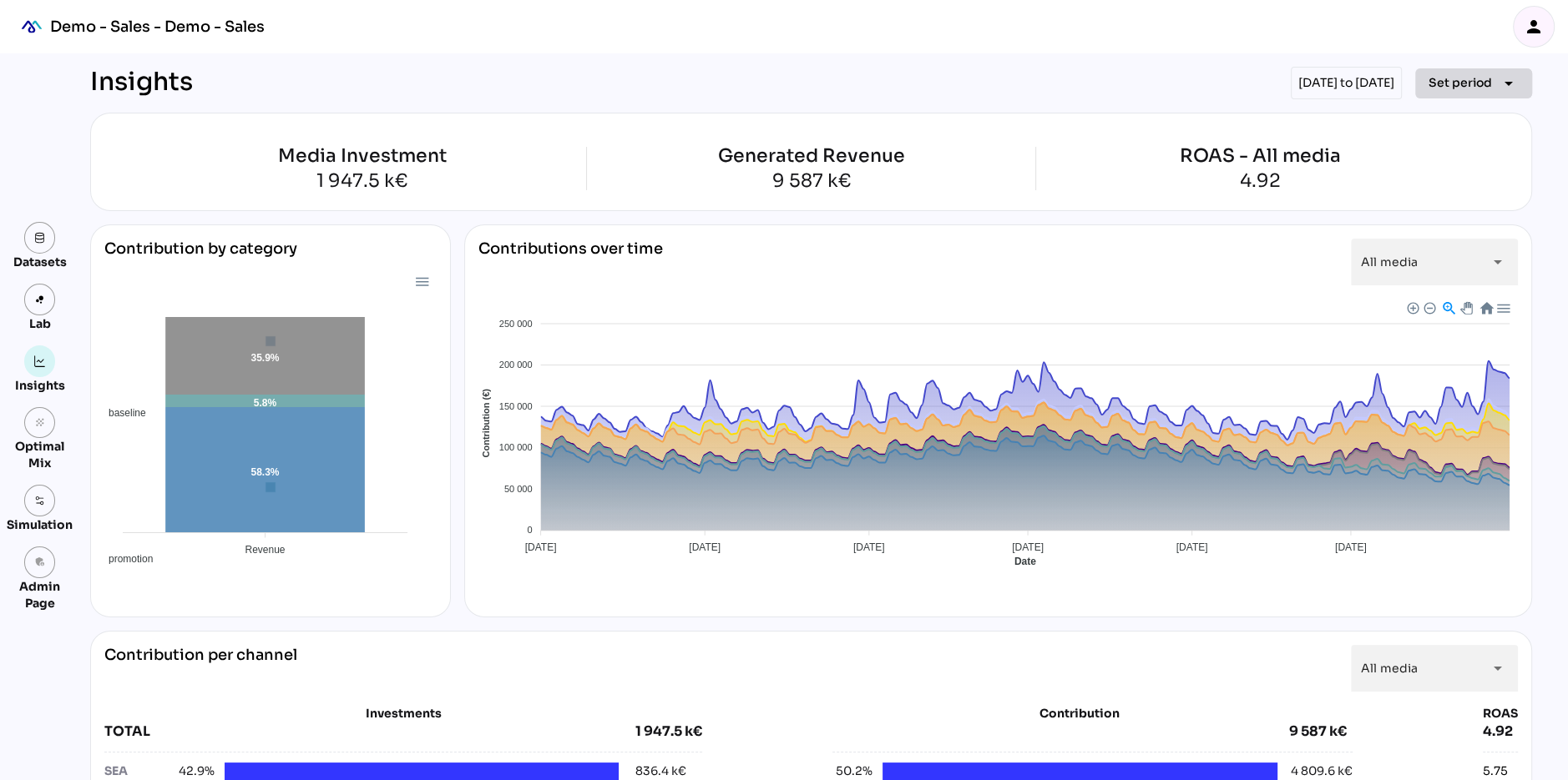
click at [1464, 89] on span "Set period" at bounding box center [1459, 83] width 63 height 20
click at [1439, 248] on div "Quarter" at bounding box center [1447, 238] width 78 height 26
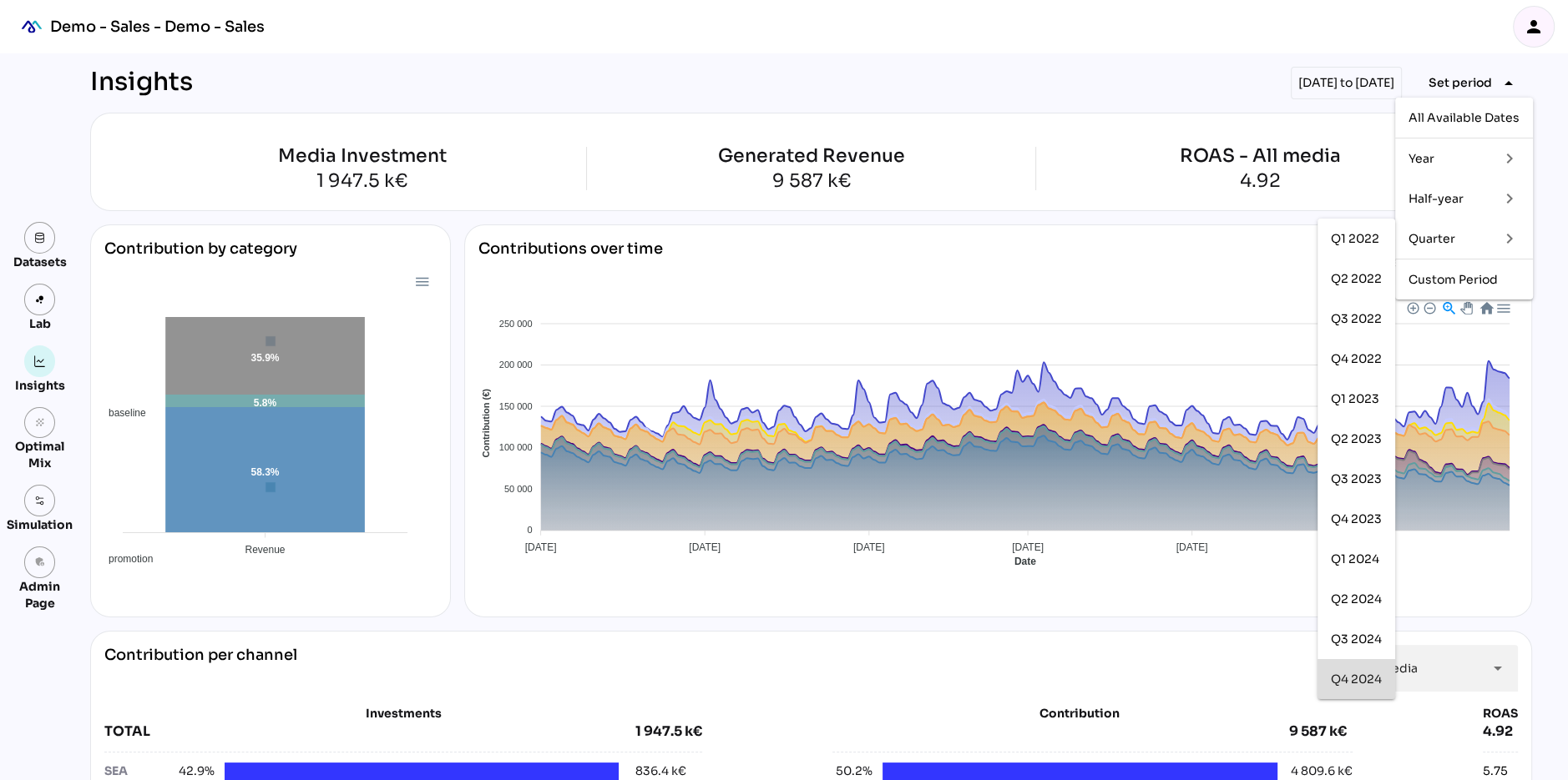
click at [1346, 680] on div "Q4 2024" at bounding box center [1356, 680] width 51 height 15
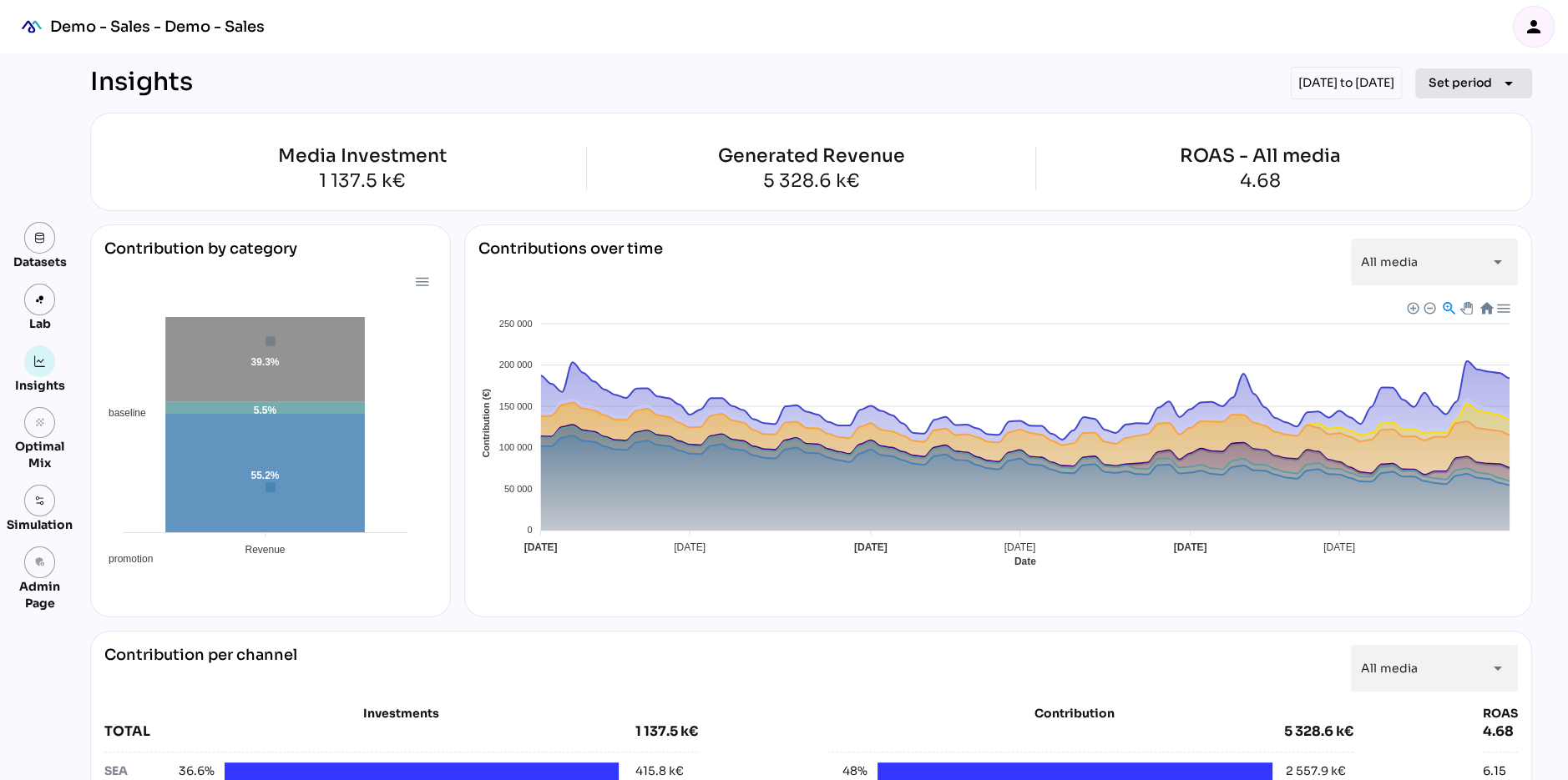
click at [1469, 89] on span "Set period" at bounding box center [1459, 83] width 63 height 20
click at [1464, 192] on div "Half-year" at bounding box center [1447, 198] width 78 height 15
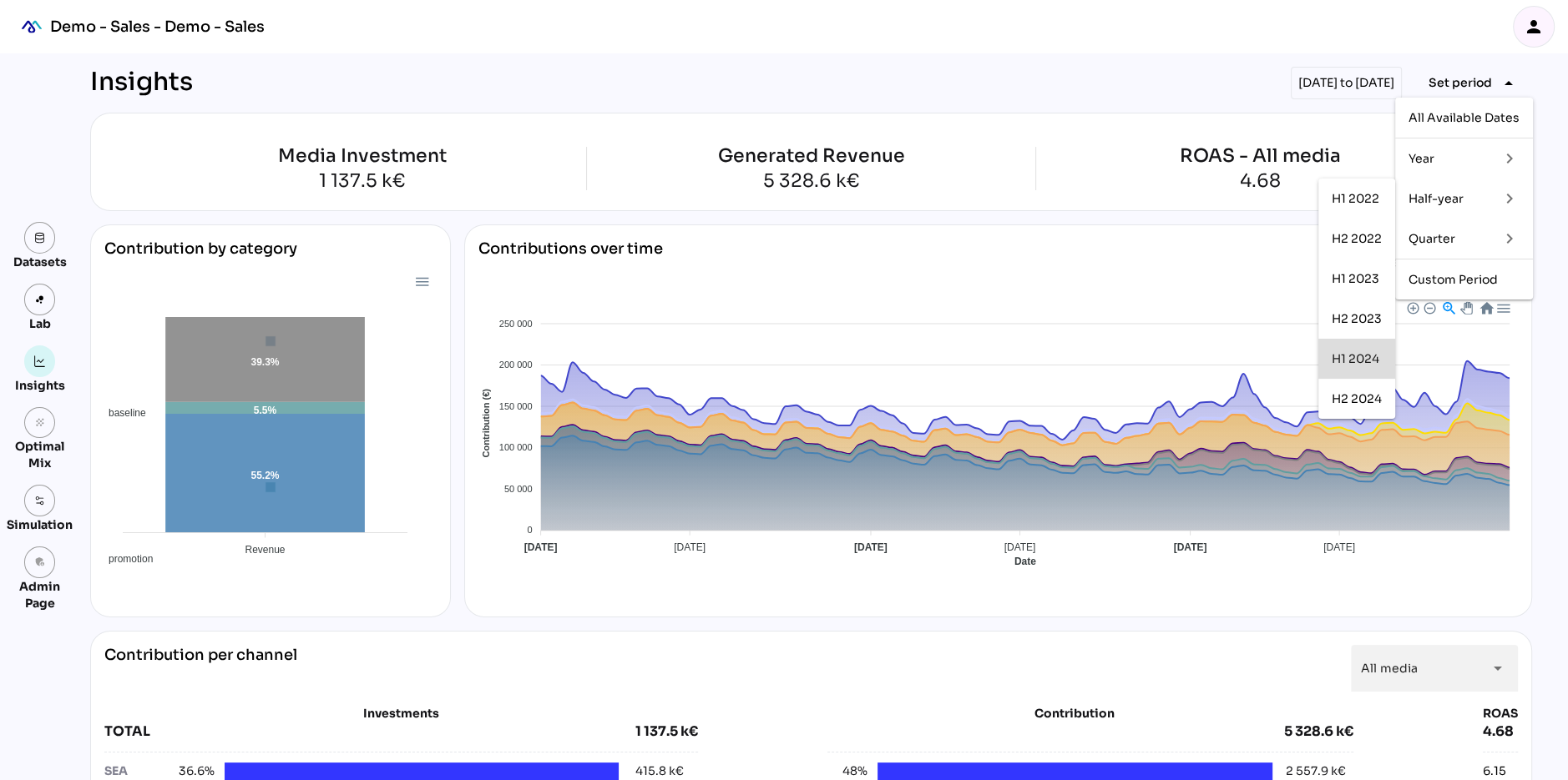
click at [1359, 363] on div "H1 2024" at bounding box center [1356, 359] width 50 height 15
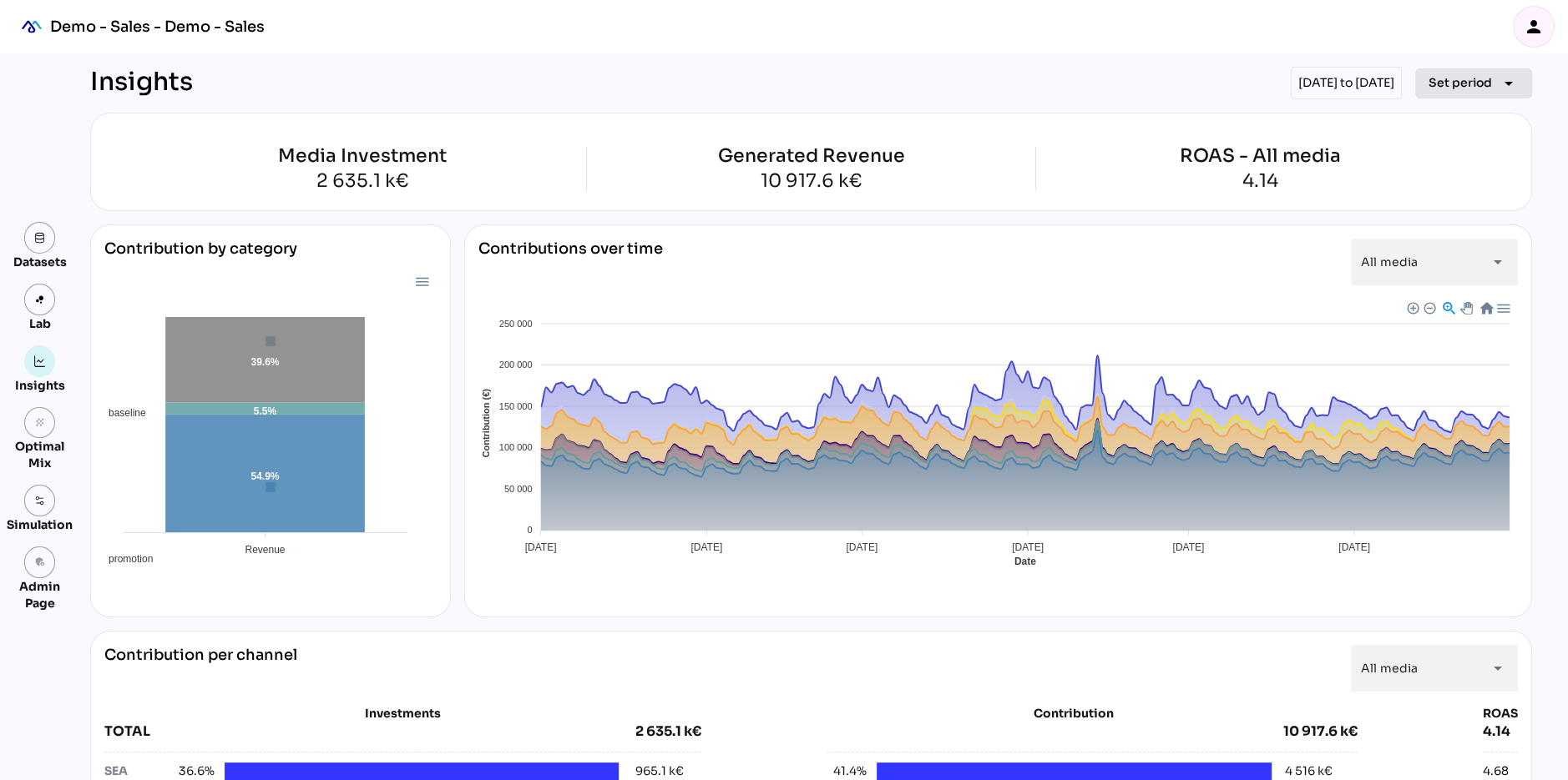
click at [1474, 90] on span "Set period" at bounding box center [1459, 83] width 63 height 20
click at [1439, 219] on div "Quarter keyboard_arrow_right" at bounding box center [1464, 238] width 138 height 40
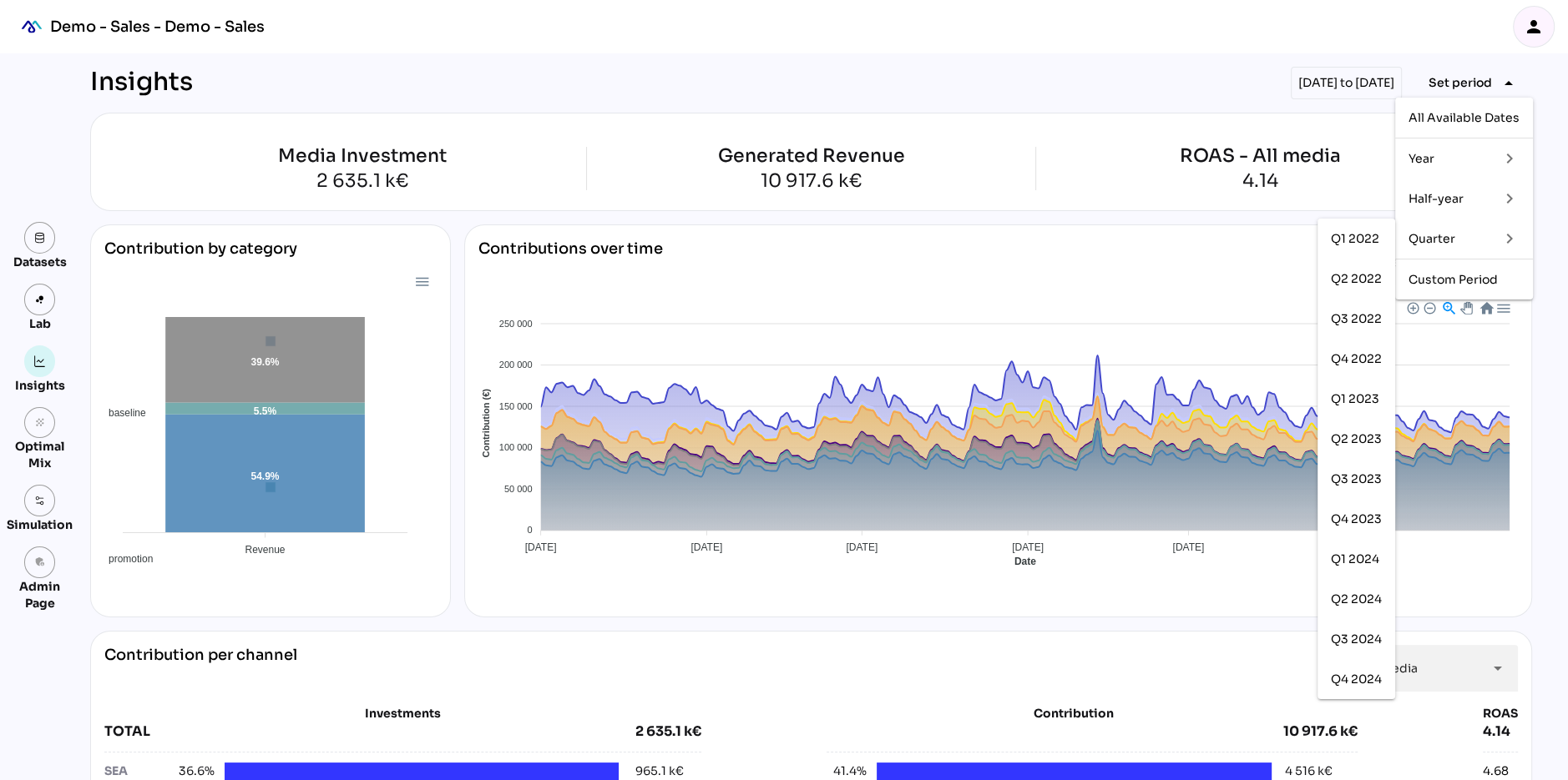
click at [1446, 195] on div "Half-year" at bounding box center [1447, 198] width 78 height 15
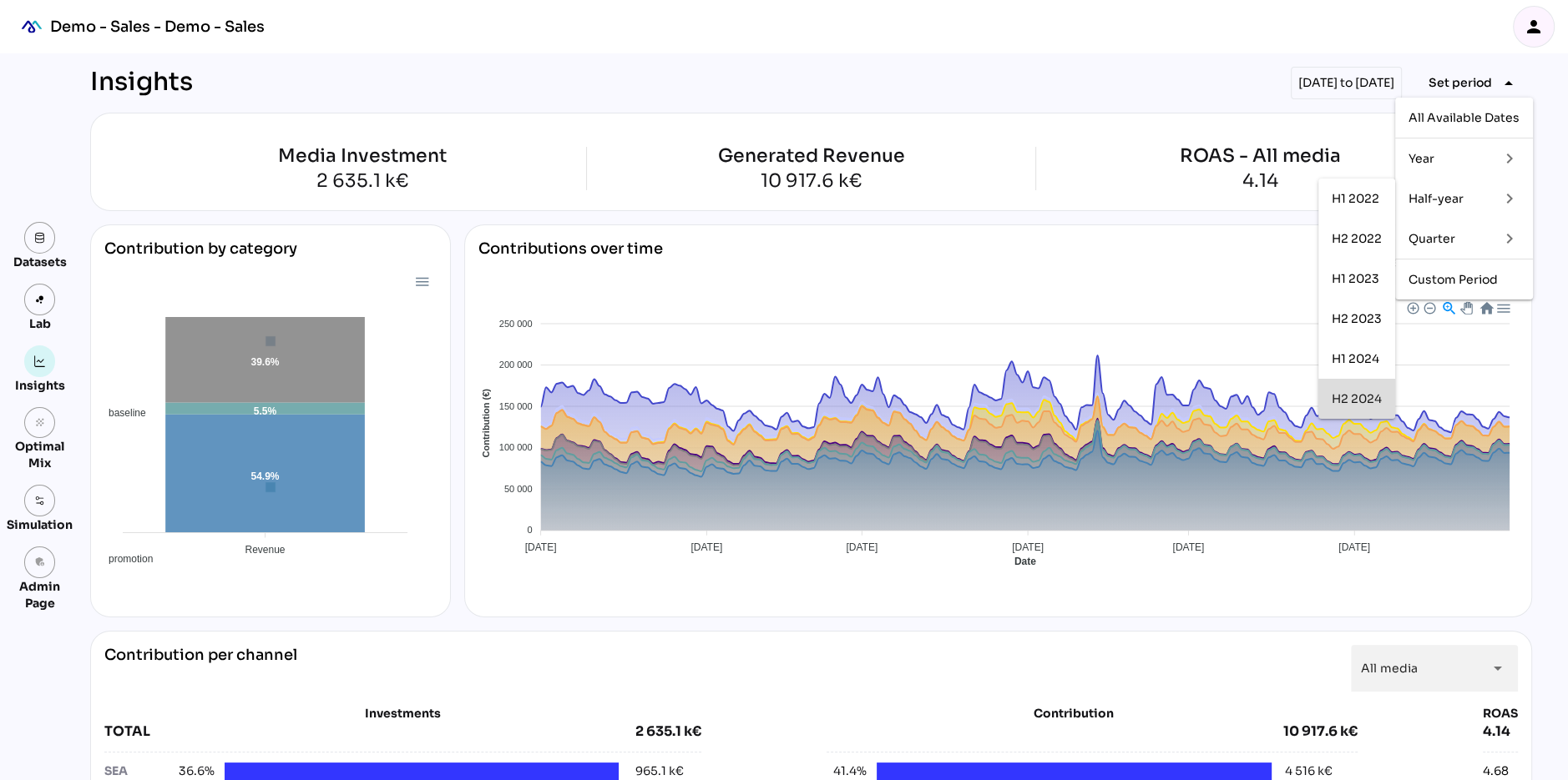
click at [1354, 400] on div "H2 2024" at bounding box center [1356, 399] width 50 height 15
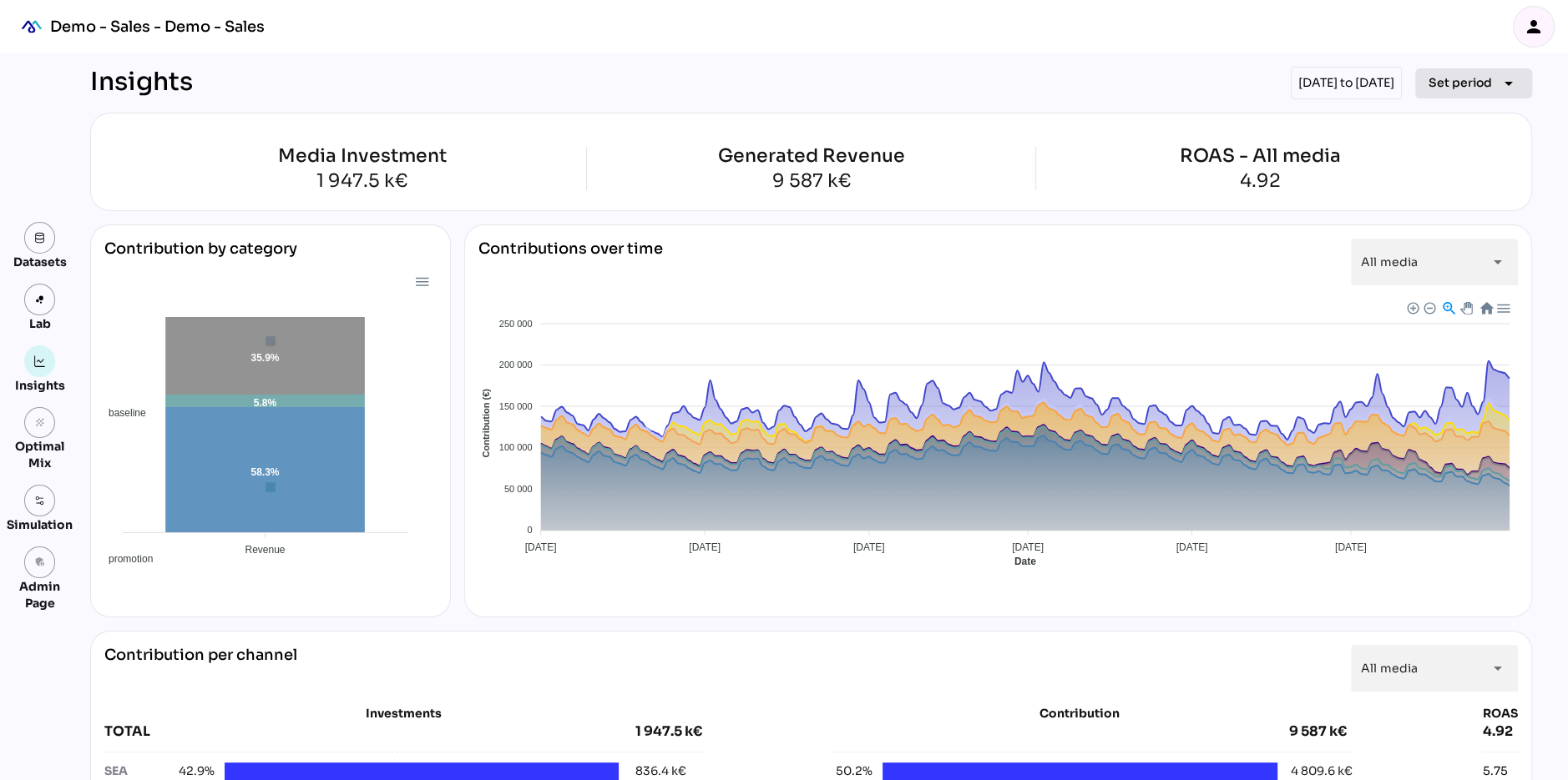
click at [1465, 80] on span "Set period" at bounding box center [1459, 83] width 63 height 20
click at [1443, 200] on div "Half-year" at bounding box center [1447, 198] width 78 height 15
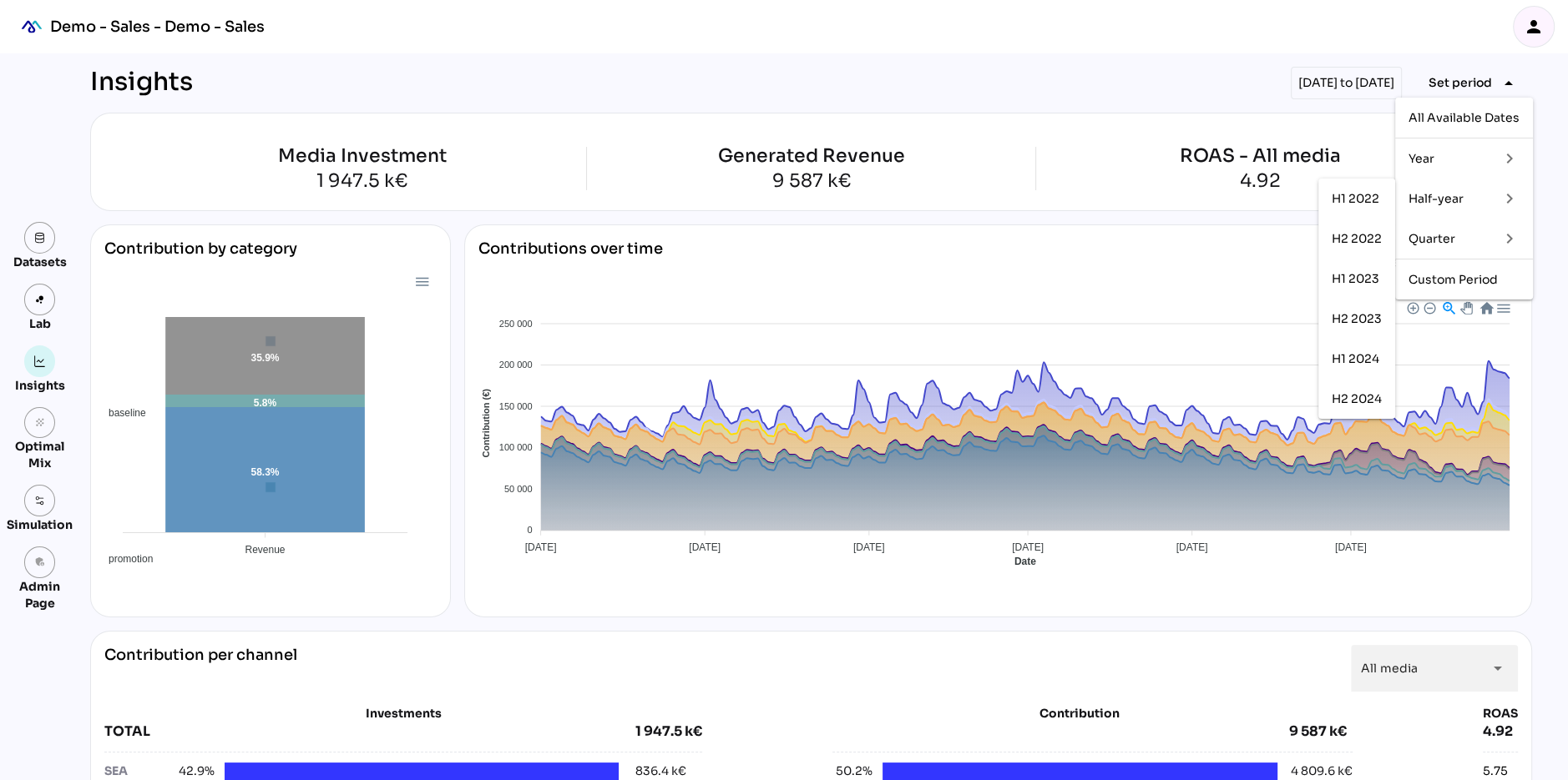
click at [1433, 234] on div "Quarter" at bounding box center [1447, 239] width 78 height 15
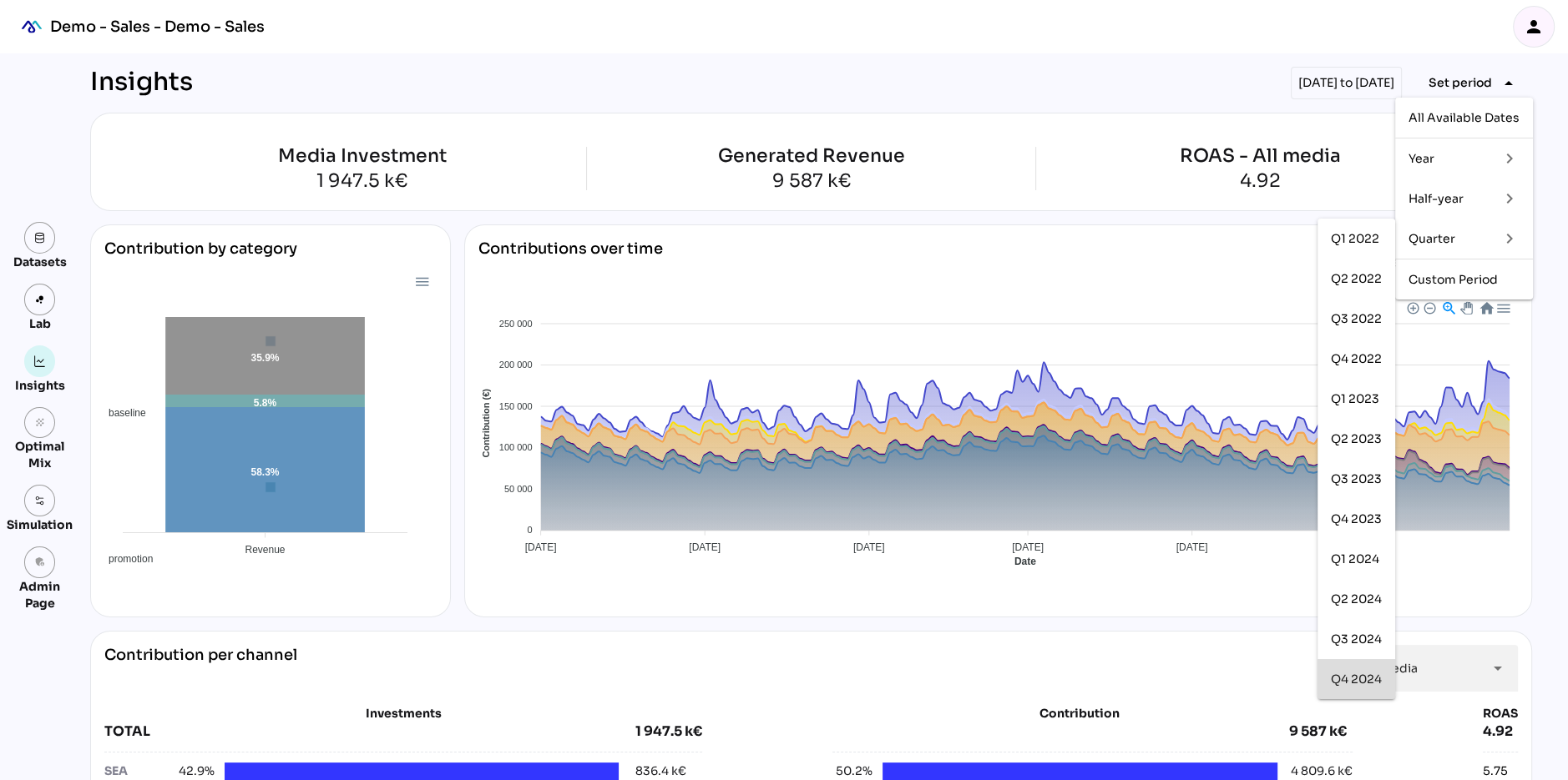
click at [1342, 673] on div "Q4 2024" at bounding box center [1356, 680] width 51 height 15
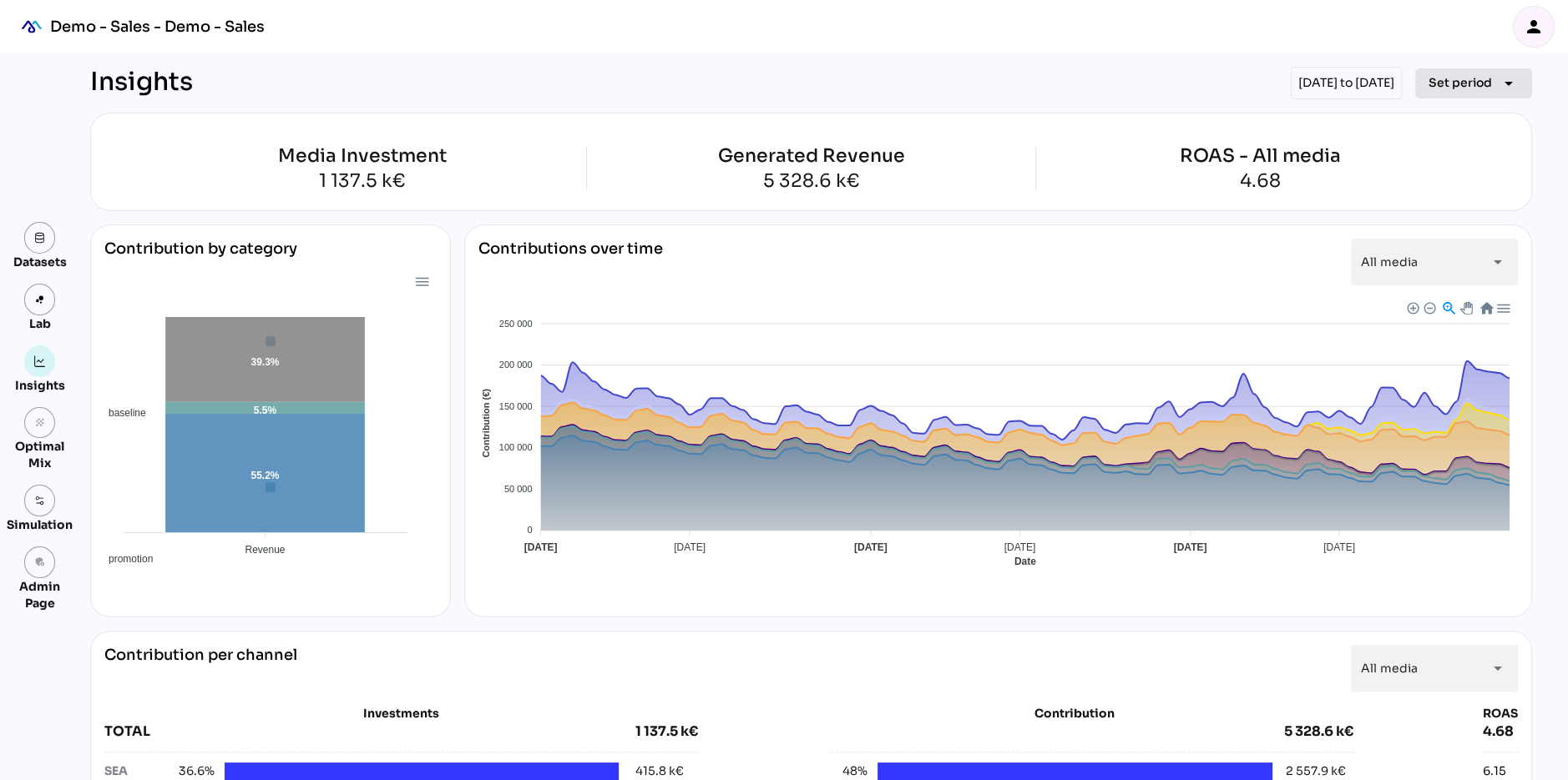
click at [1456, 84] on span "Set period" at bounding box center [1459, 83] width 63 height 20
click at [1452, 249] on div "Quarter" at bounding box center [1447, 238] width 78 height 26
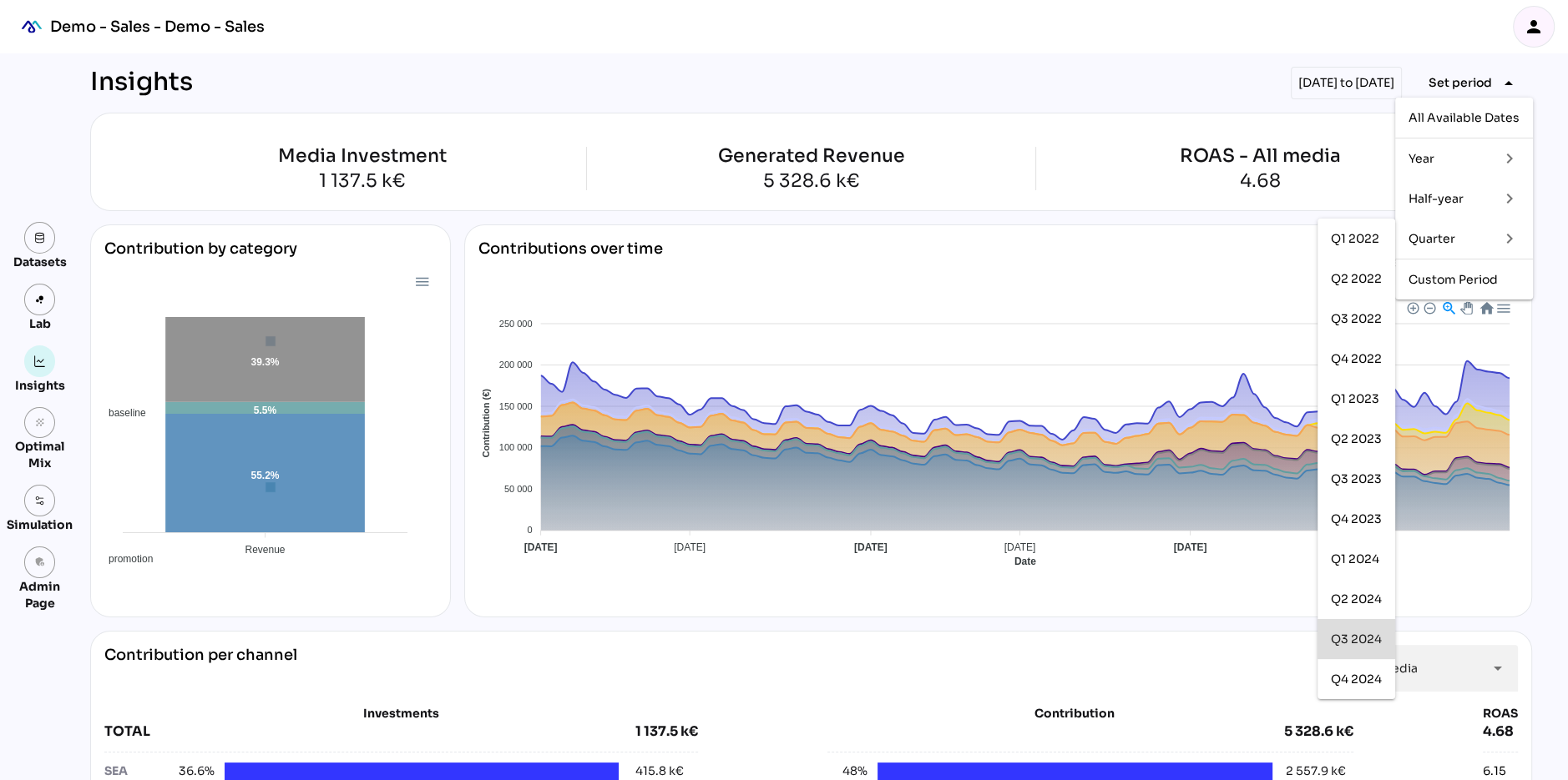
click at [1333, 645] on div "Q3 2024" at bounding box center [1356, 640] width 51 height 15
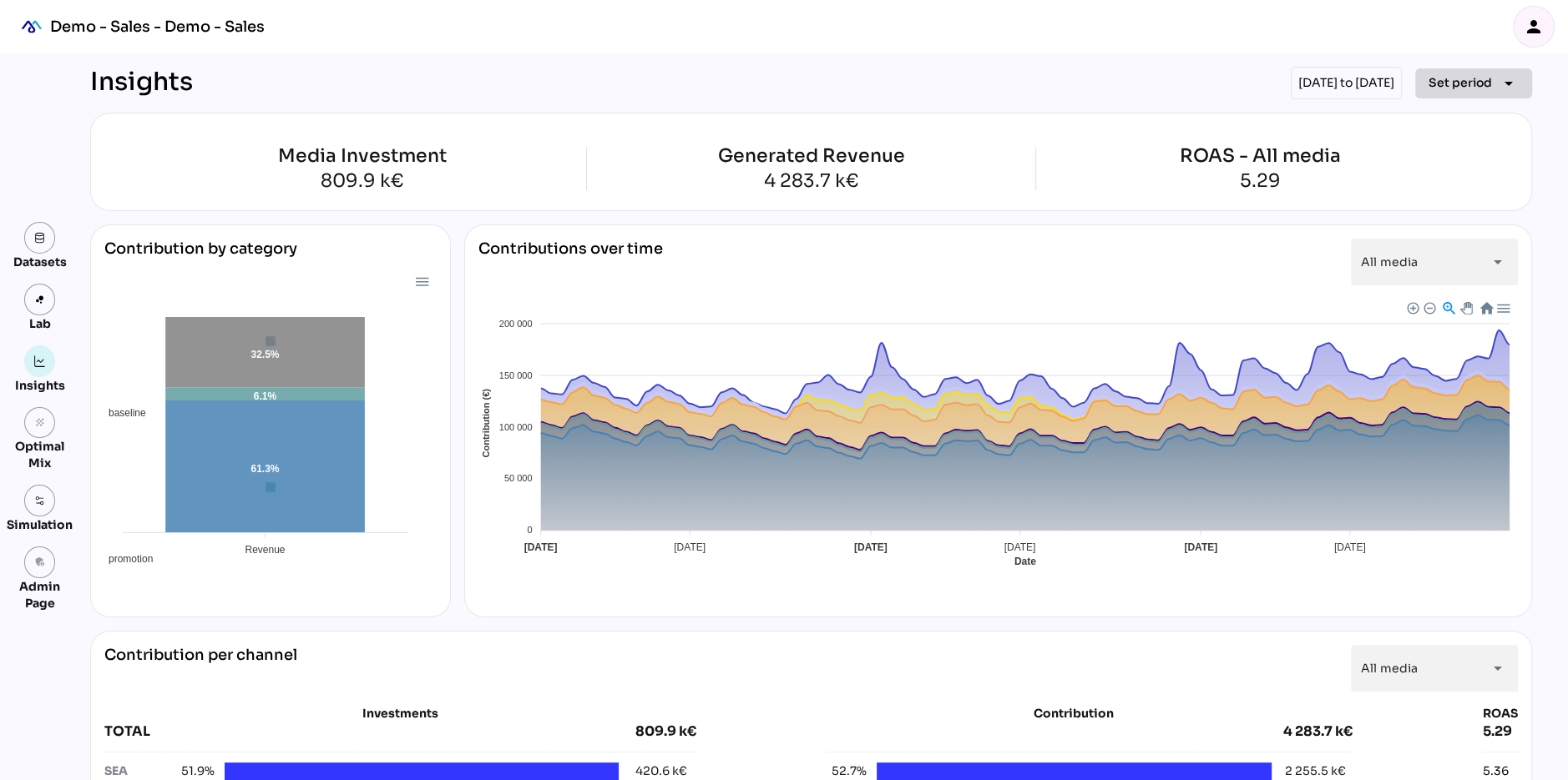
click at [1452, 80] on span "Set period" at bounding box center [1459, 83] width 63 height 20
click at [1446, 236] on div "Quarter" at bounding box center [1447, 239] width 78 height 15
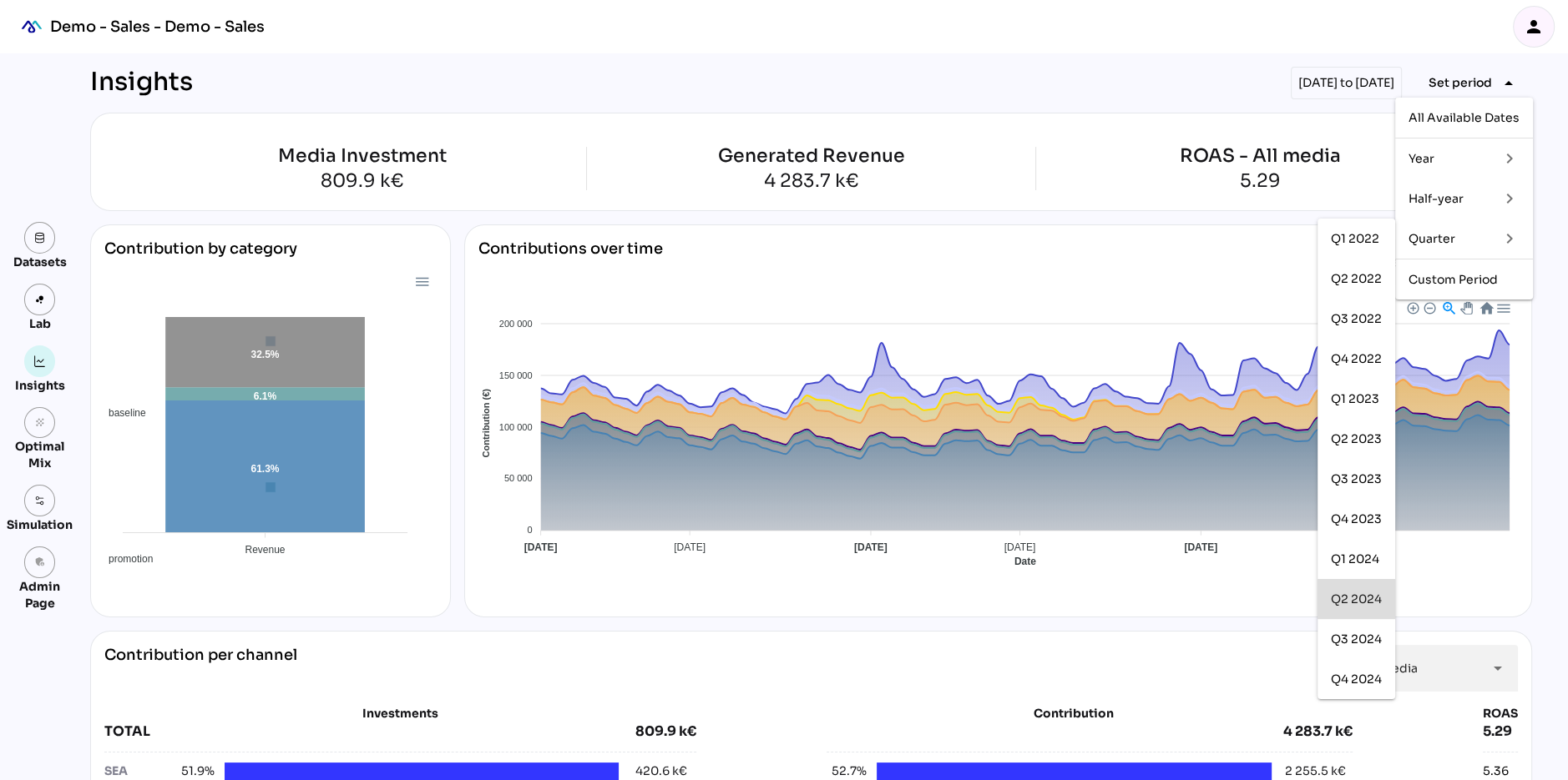
click at [1365, 585] on div "Q2 2024" at bounding box center [1356, 598] width 51 height 26
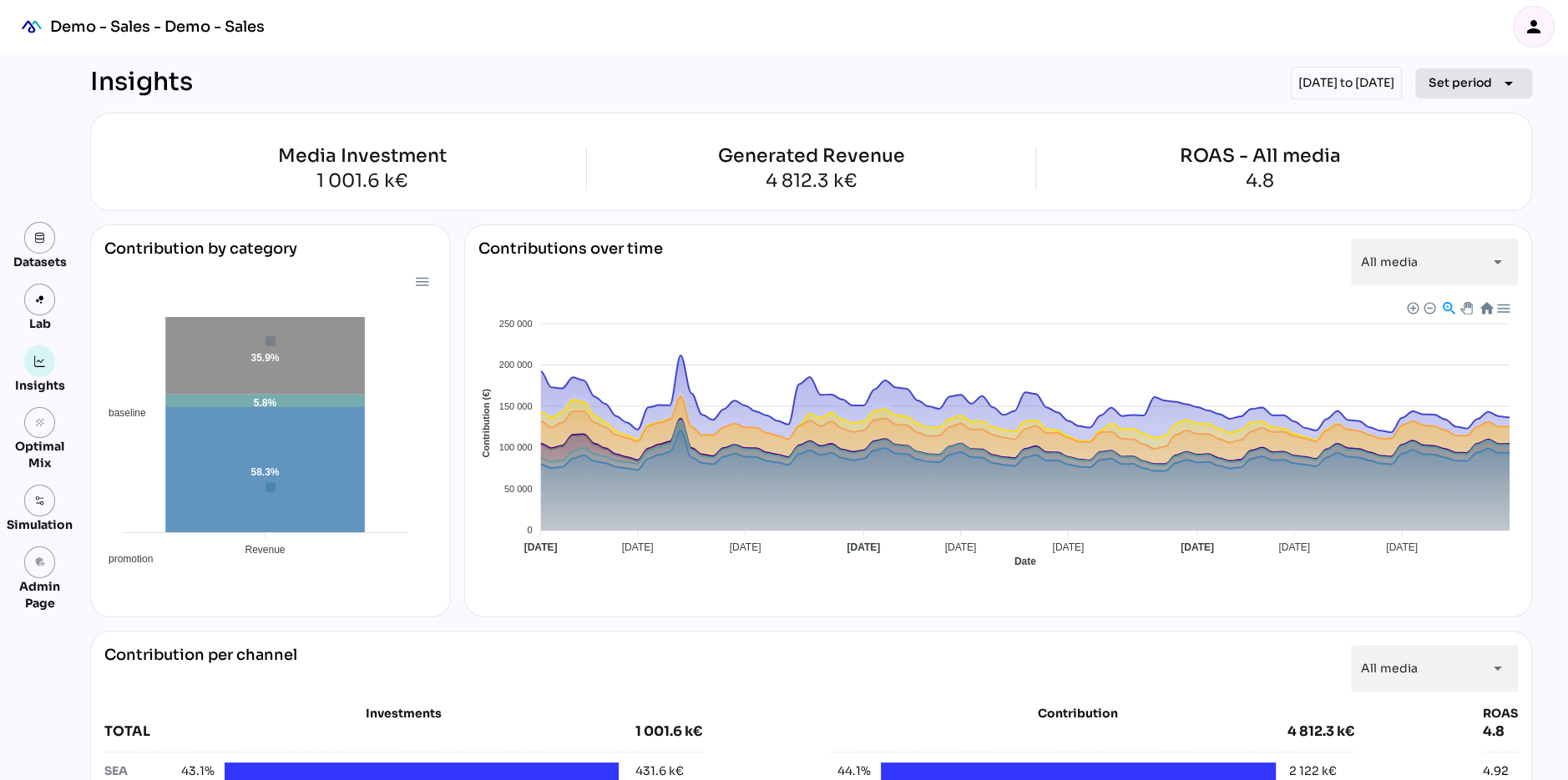
click at [1471, 79] on span "Set period" at bounding box center [1459, 83] width 63 height 20
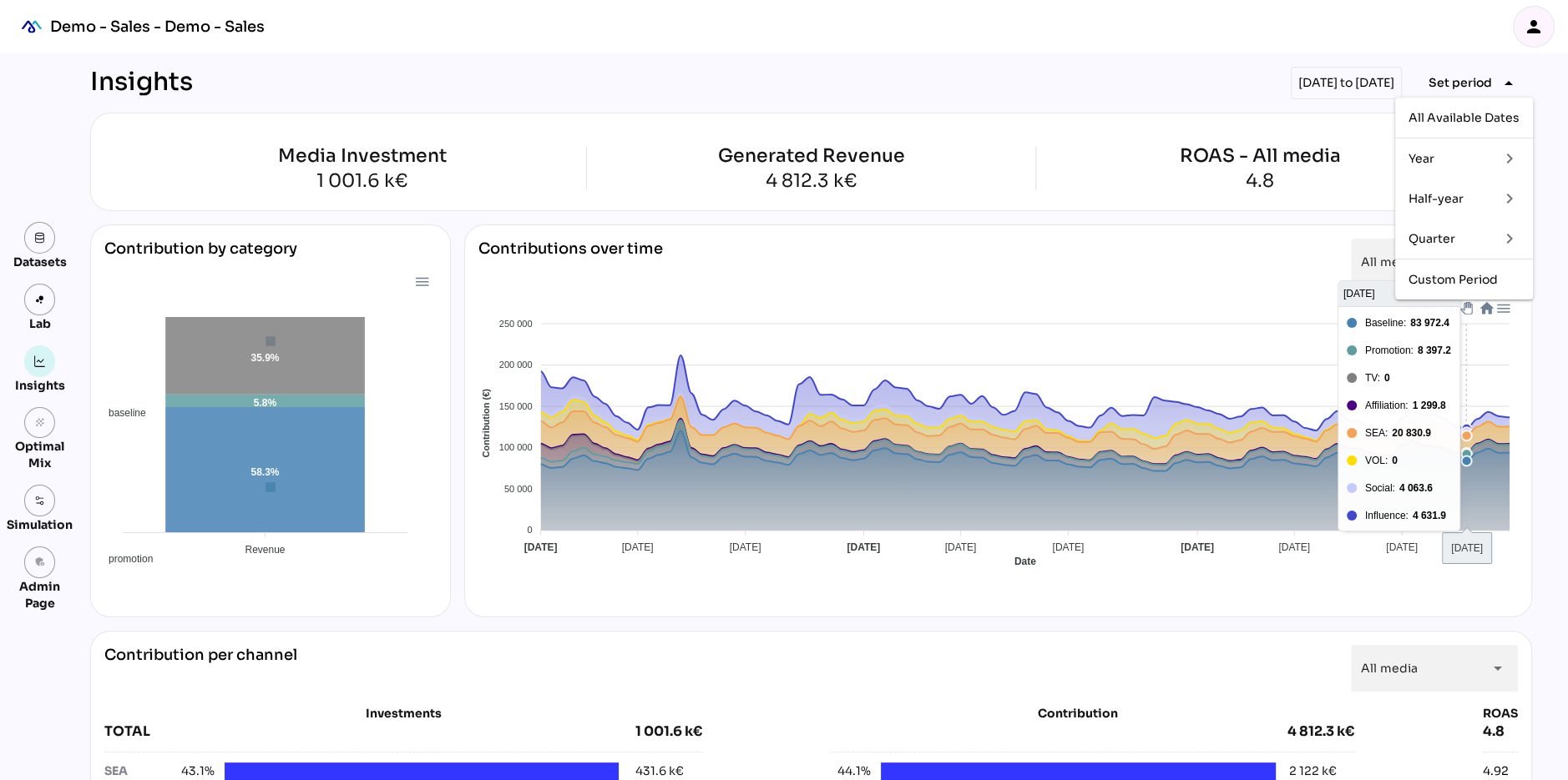
click at [1437, 242] on div "Quarter" at bounding box center [1447, 239] width 78 height 15
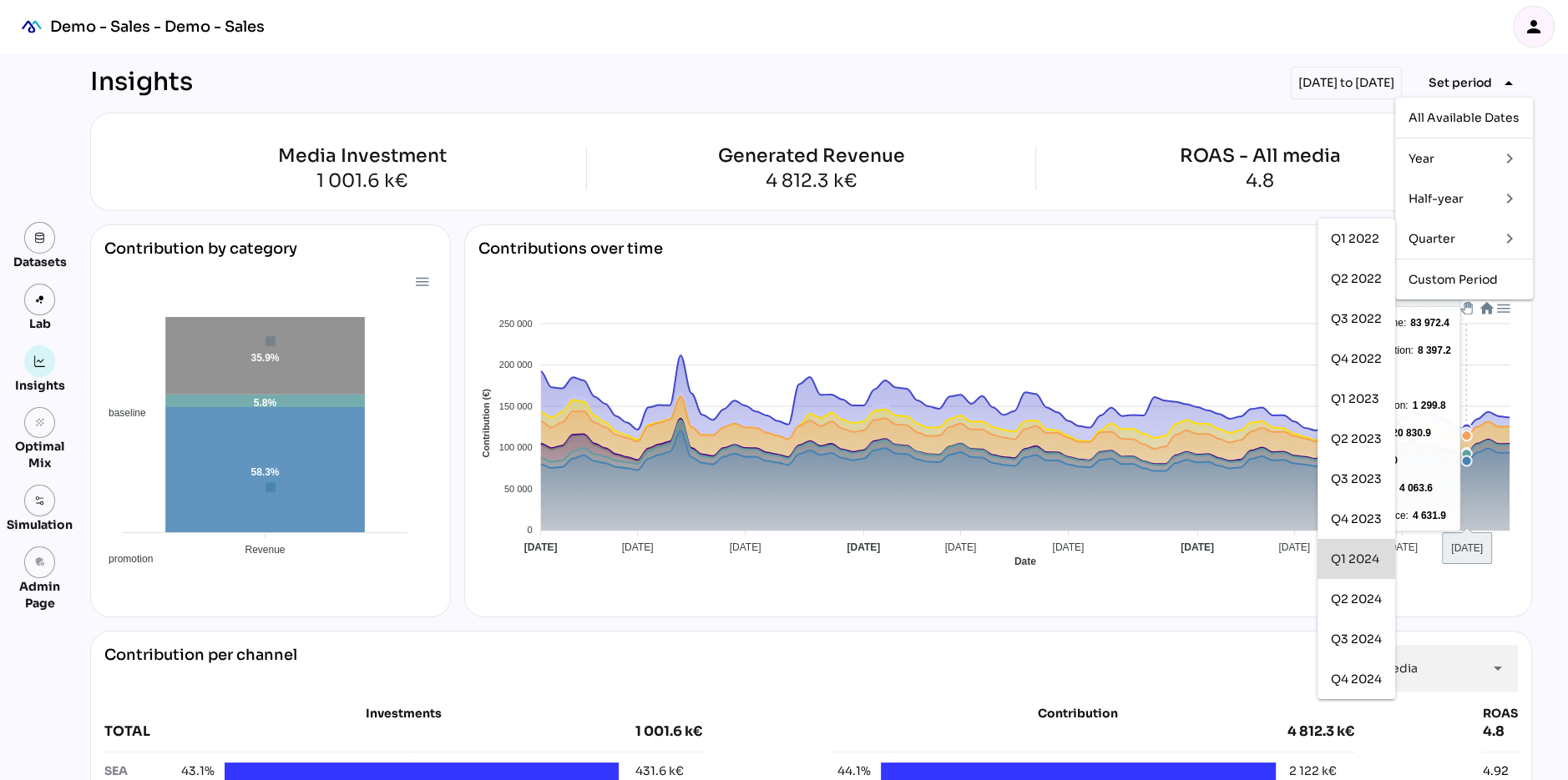
click at [1358, 567] on div "Q1 2024" at bounding box center [1356, 558] width 51 height 26
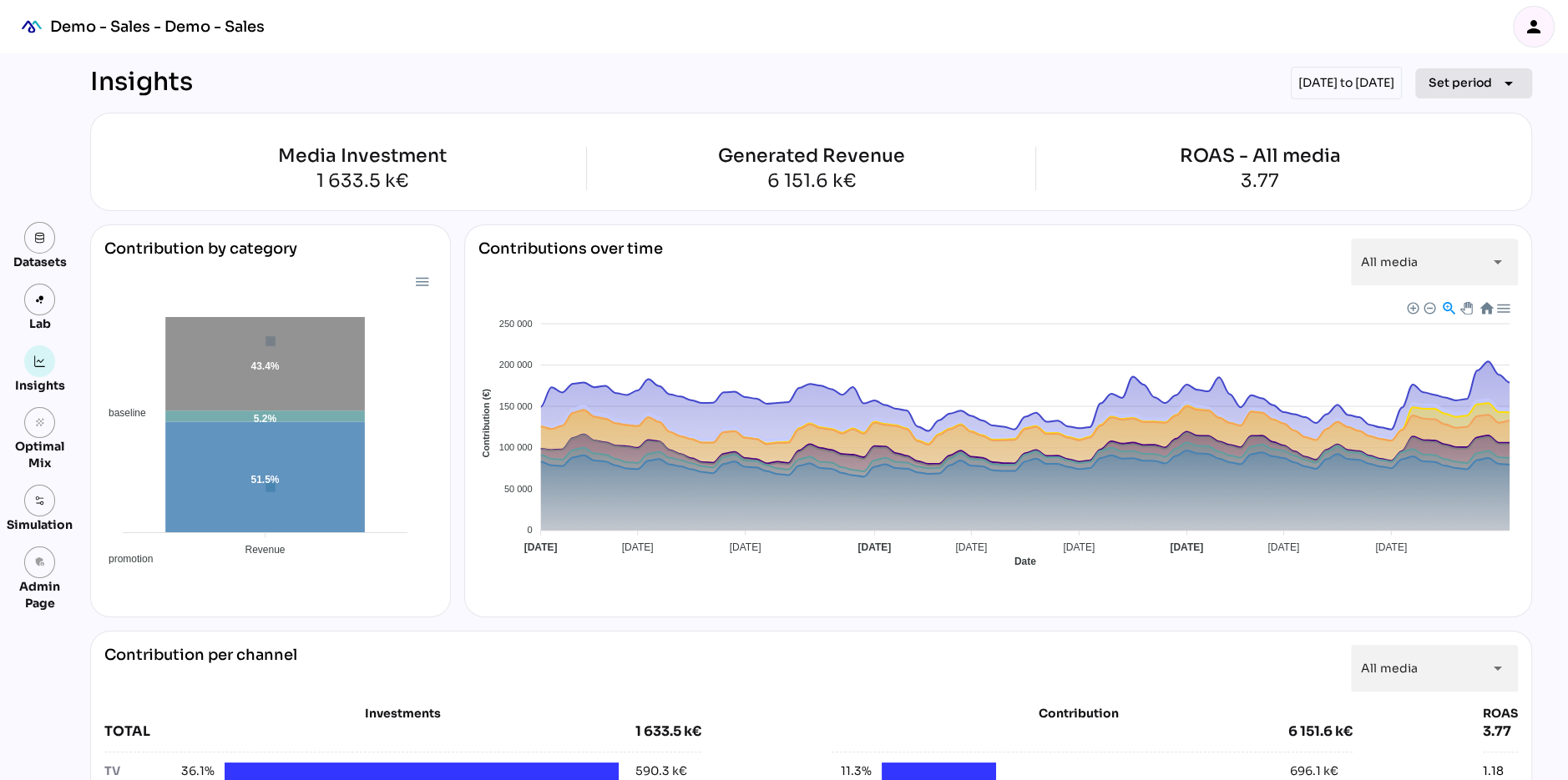
click at [1445, 95] on button "Set period arrow_drop_down" at bounding box center [1474, 83] width 117 height 30
click at [1444, 152] on div "Year" at bounding box center [1447, 159] width 78 height 15
click at [1355, 240] on div "2024" at bounding box center [1367, 239] width 31 height 15
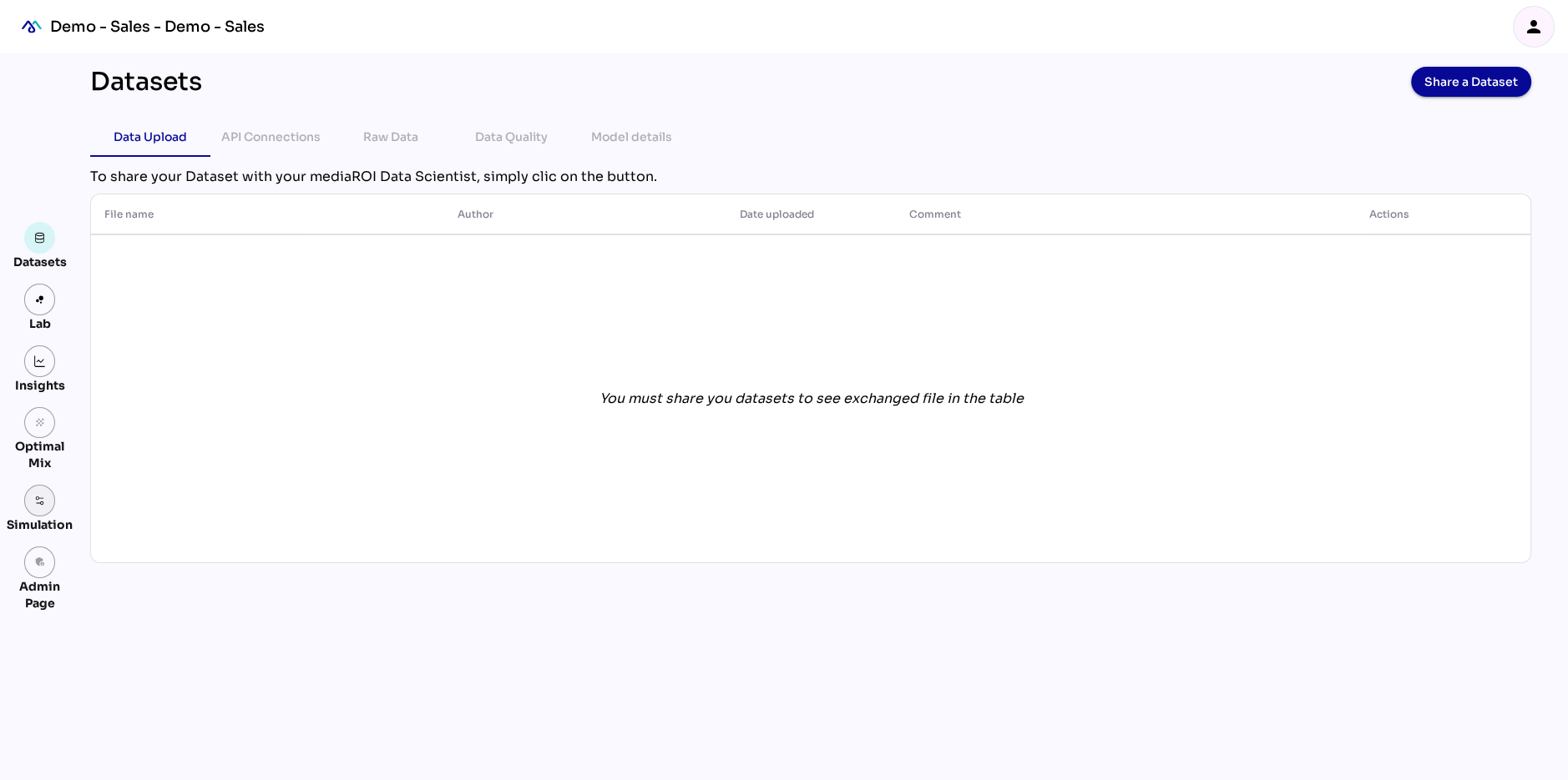
click at [35, 492] on link at bounding box center [40, 501] width 32 height 32
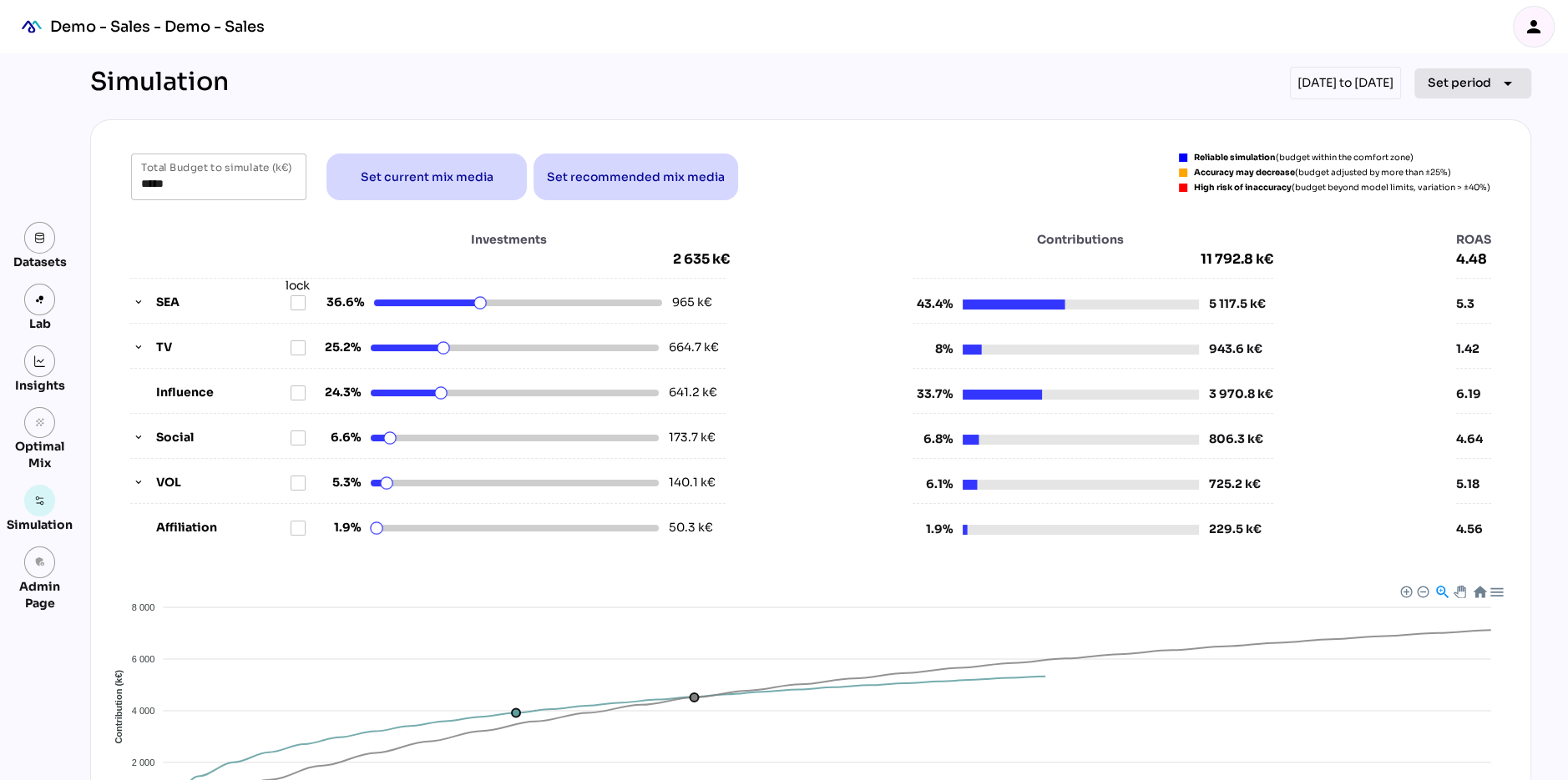
click at [1470, 89] on span "Set period" at bounding box center [1459, 83] width 63 height 20
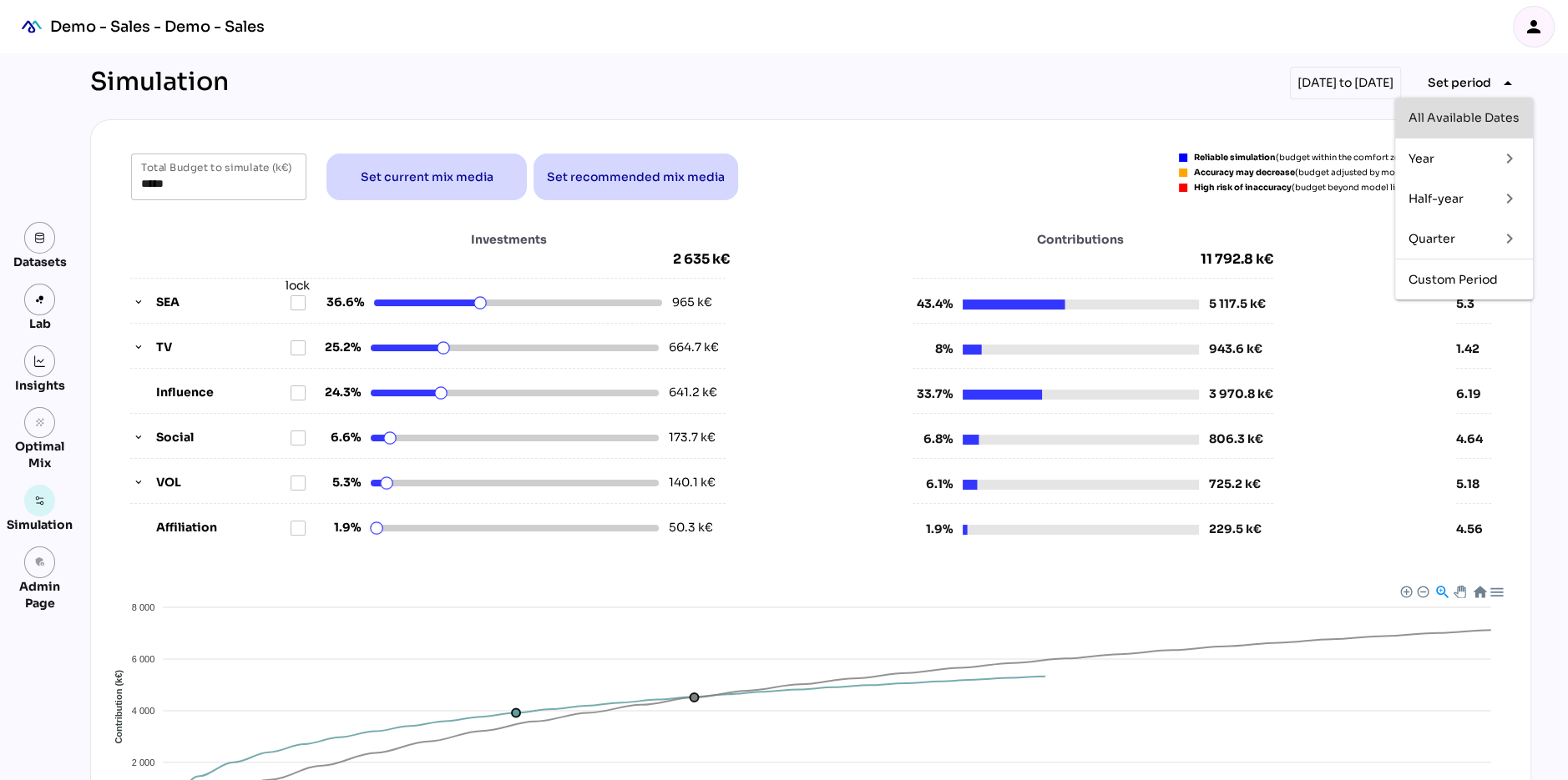
click at [1464, 124] on div "All Available Dates" at bounding box center [1464, 117] width 111 height 26
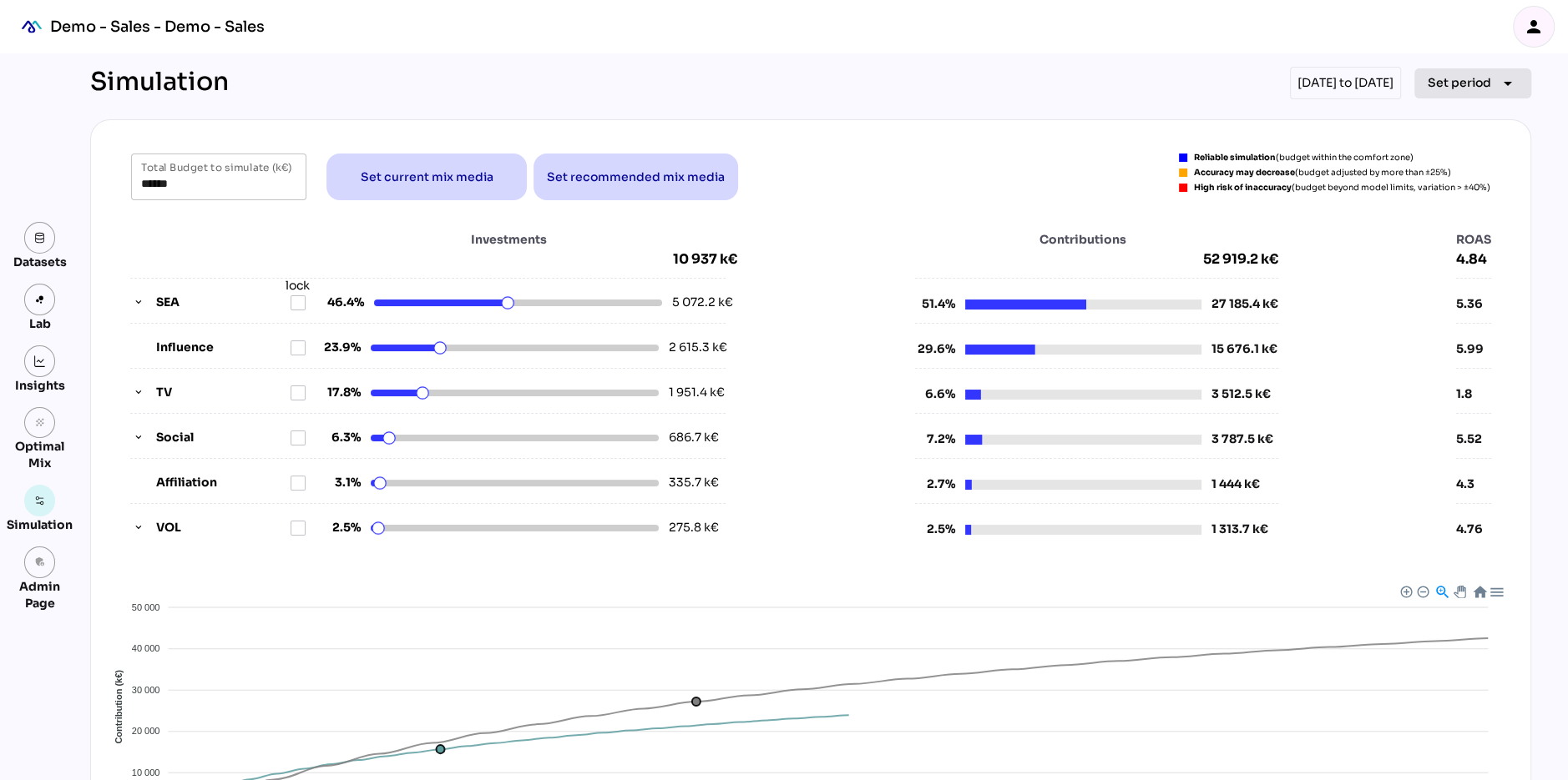
click at [1459, 82] on span "Set period" at bounding box center [1459, 83] width 63 height 20
click at [1453, 252] on div "Quarter keyboard_arrow_right" at bounding box center [1464, 238] width 138 height 40
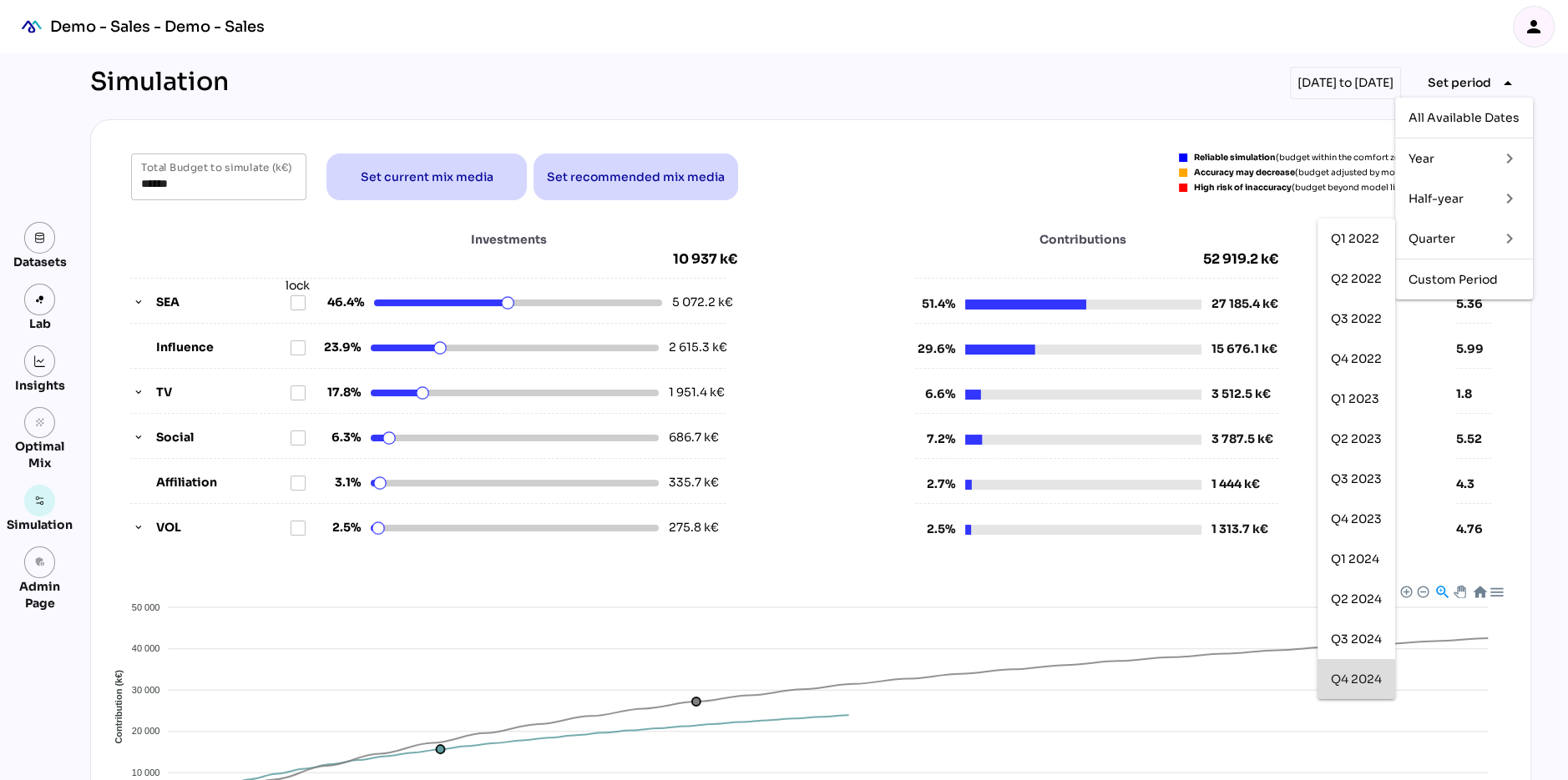
click at [1352, 674] on div "Q4 2024" at bounding box center [1356, 680] width 51 height 15
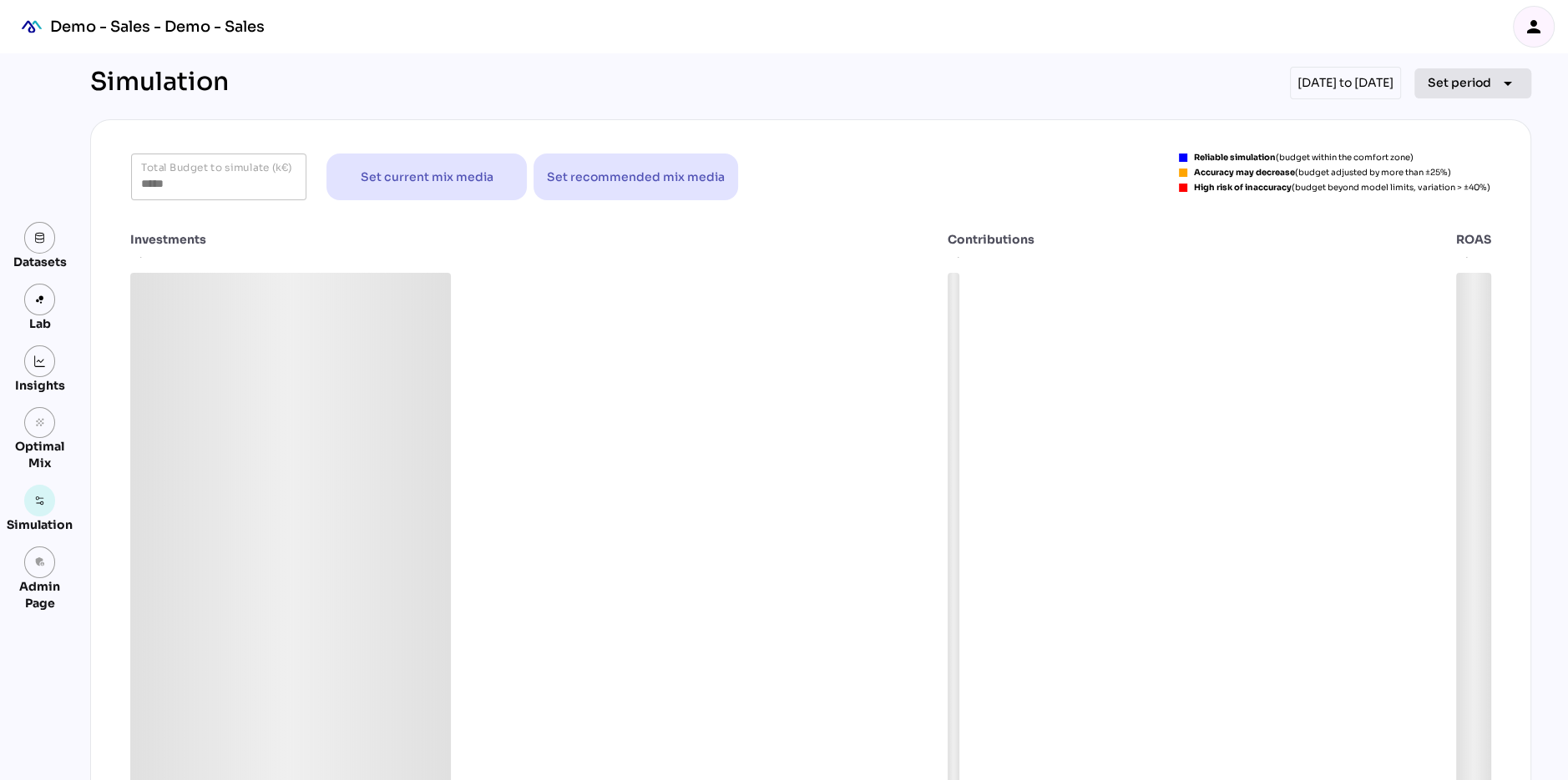
click at [1457, 82] on span "Set period" at bounding box center [1459, 83] width 63 height 20
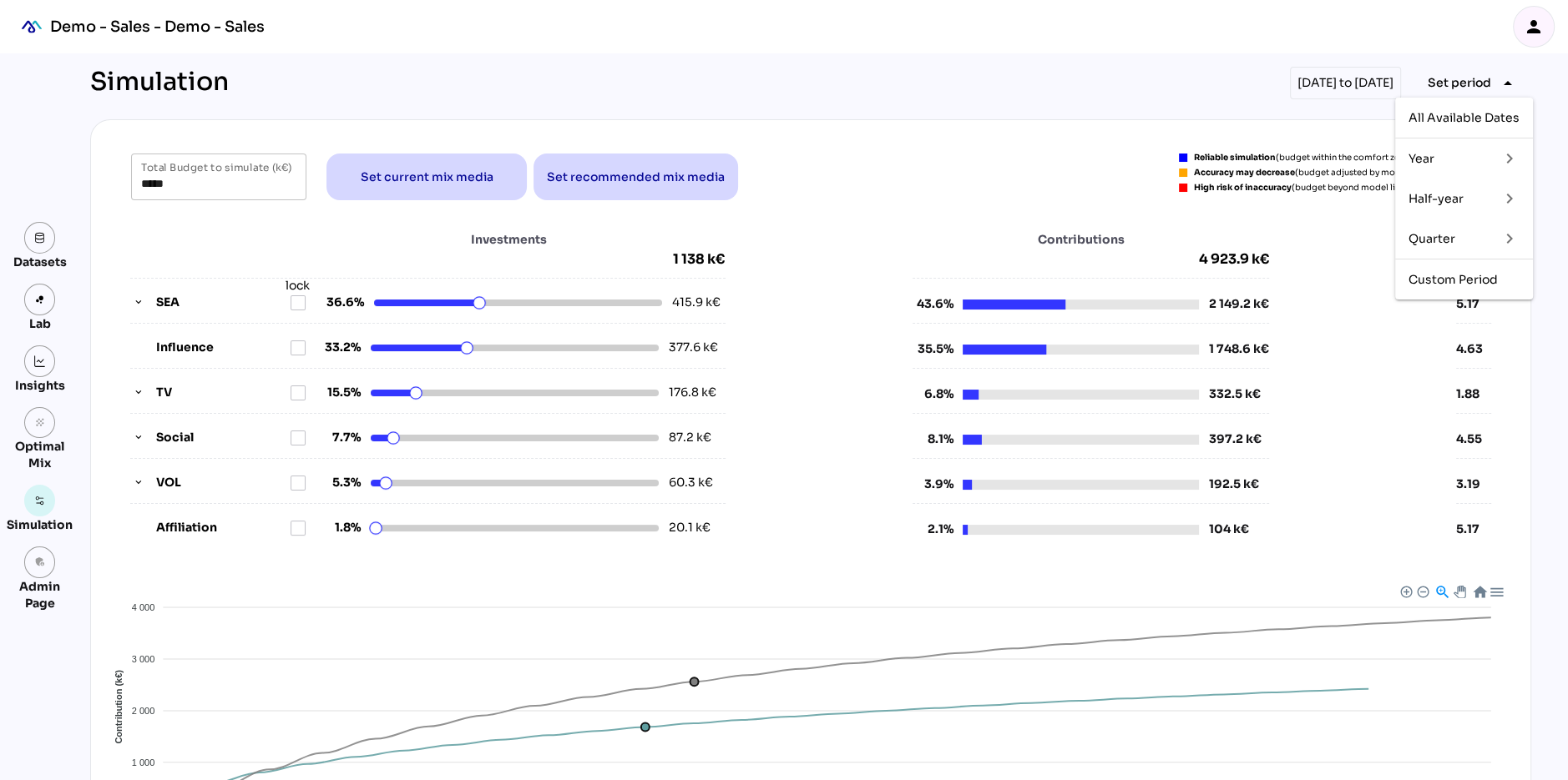
click at [1437, 248] on div "Quarter" at bounding box center [1447, 238] width 78 height 26
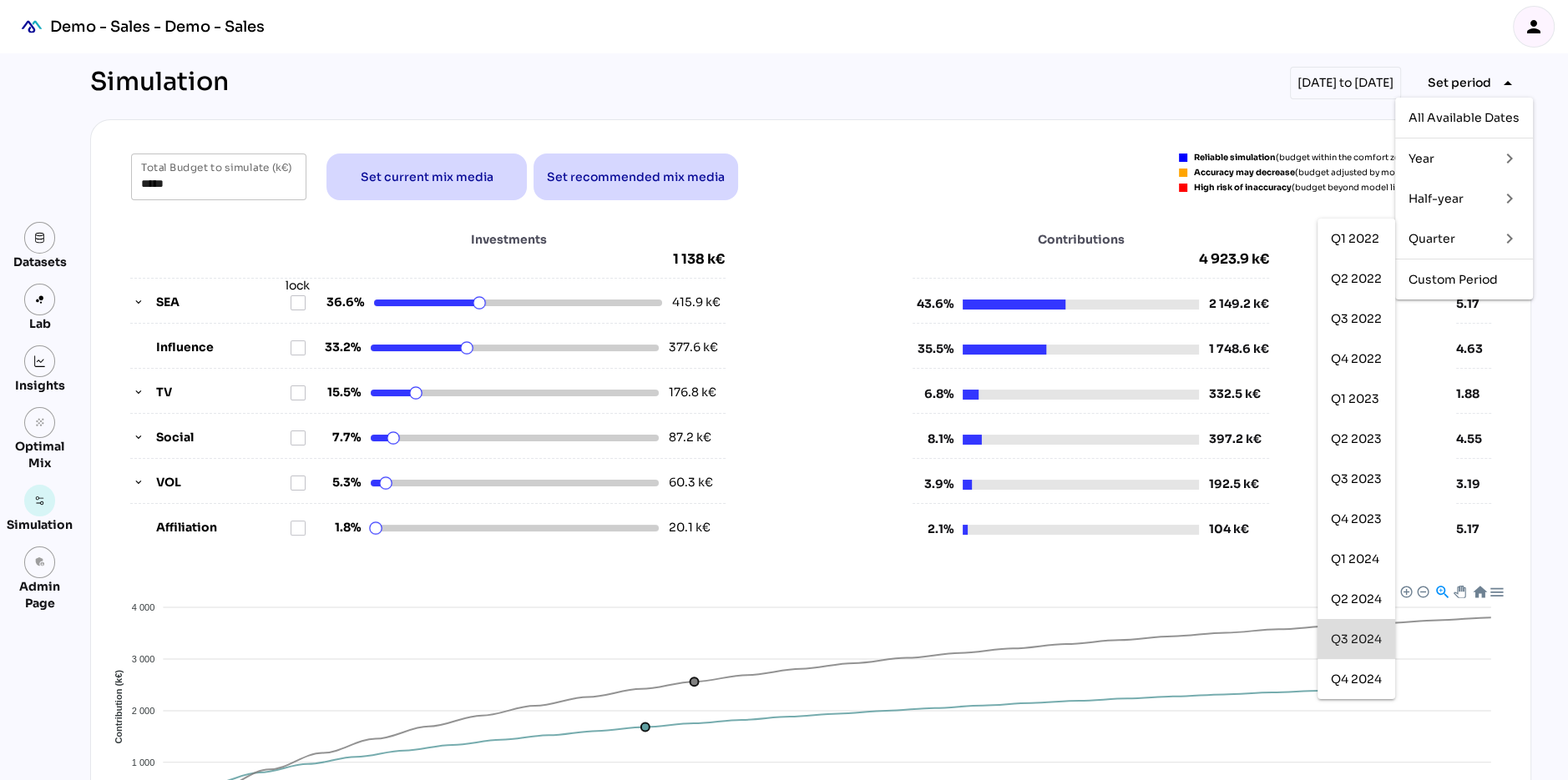
click at [1346, 647] on div "Q3 2024" at bounding box center [1356, 639] width 51 height 26
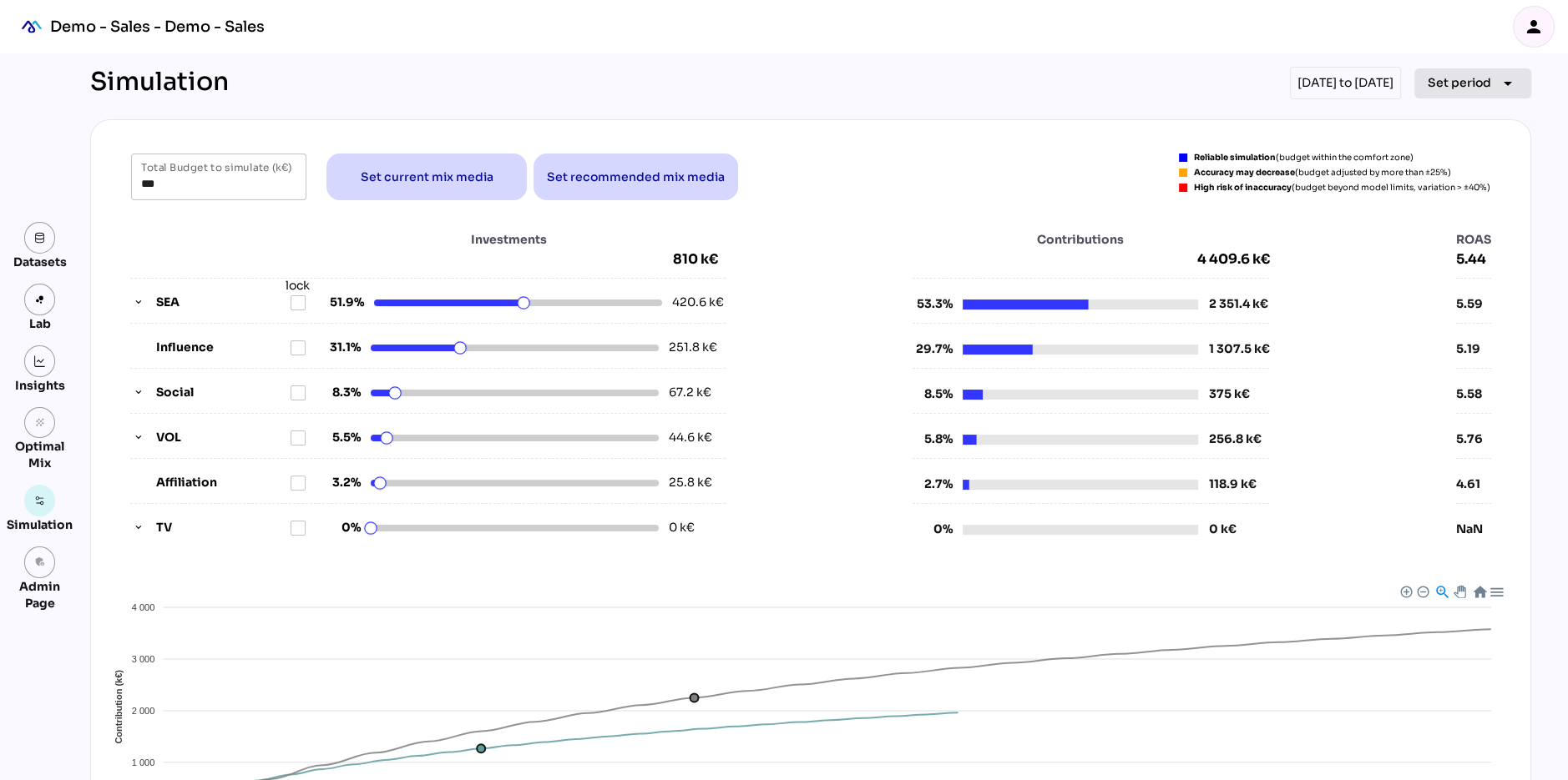
click at [1470, 80] on span "Set period" at bounding box center [1459, 83] width 63 height 20
click at [1451, 192] on div "Half-year" at bounding box center [1447, 198] width 78 height 15
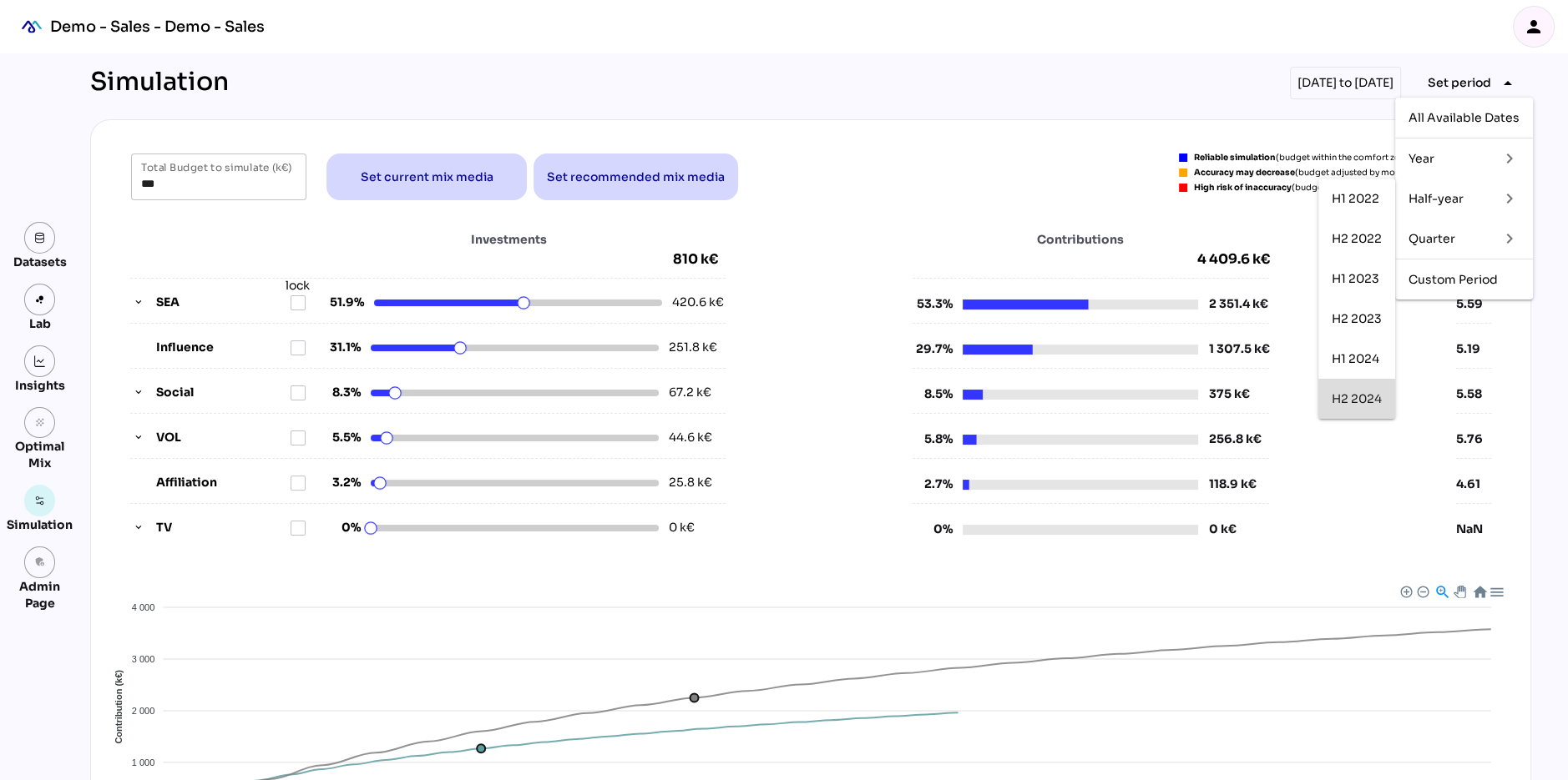
click at [1362, 396] on div "H2 2024" at bounding box center [1356, 399] width 50 height 15
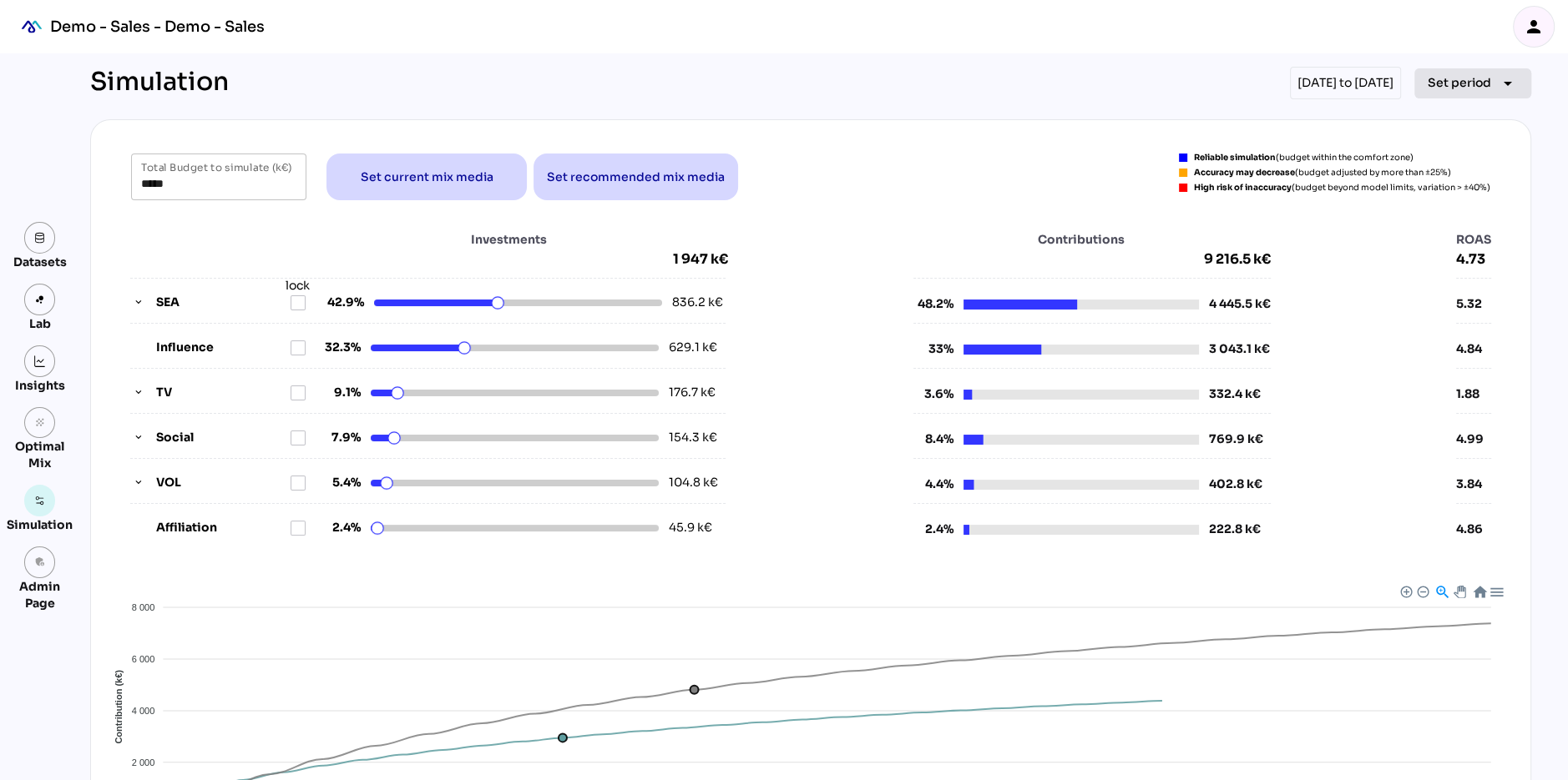
click at [1448, 89] on span "Set period" at bounding box center [1459, 83] width 63 height 20
click at [1441, 209] on div "Half-year" at bounding box center [1447, 198] width 78 height 26
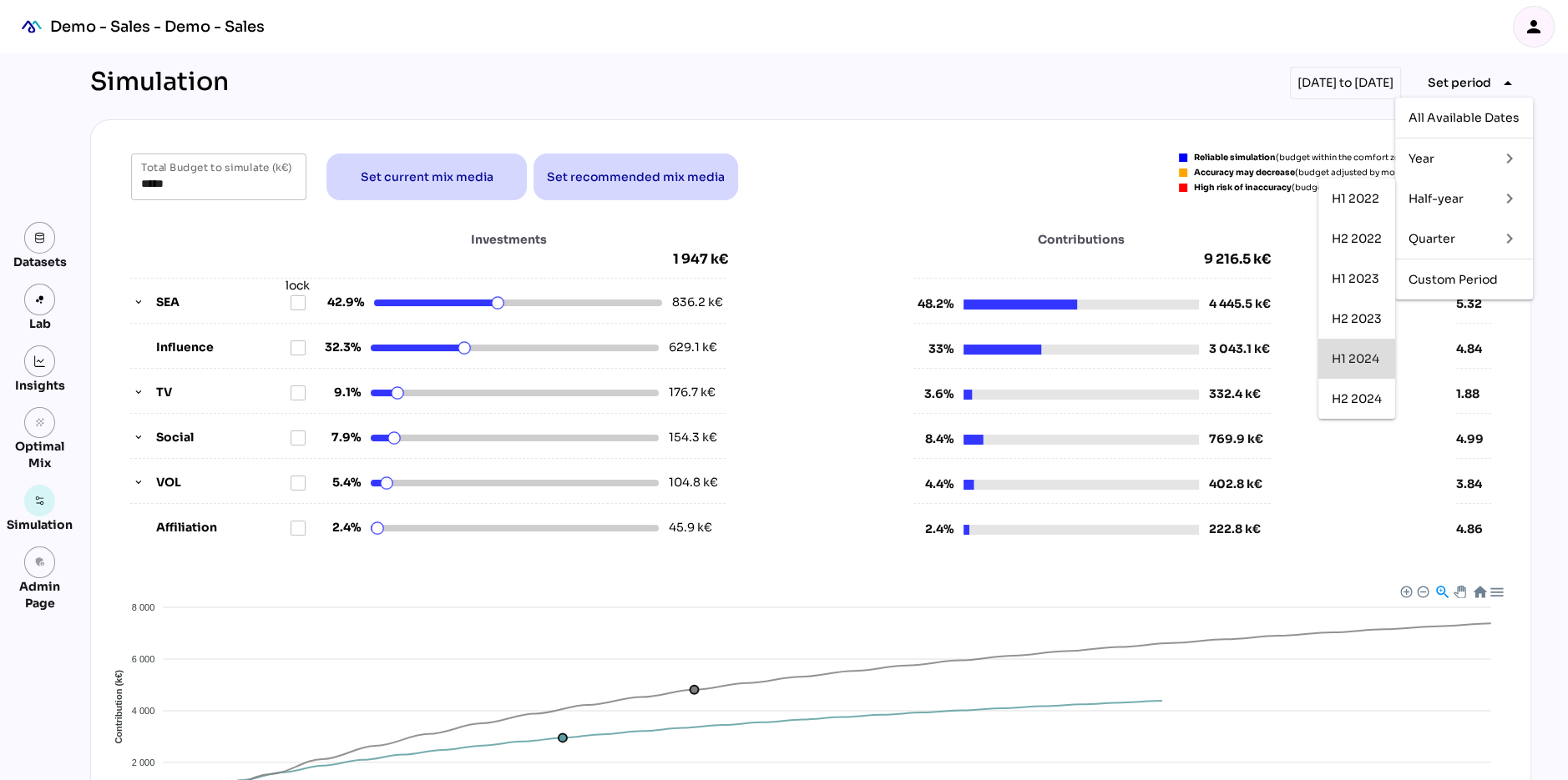
click at [1357, 356] on div "H1 2024" at bounding box center [1356, 359] width 50 height 15
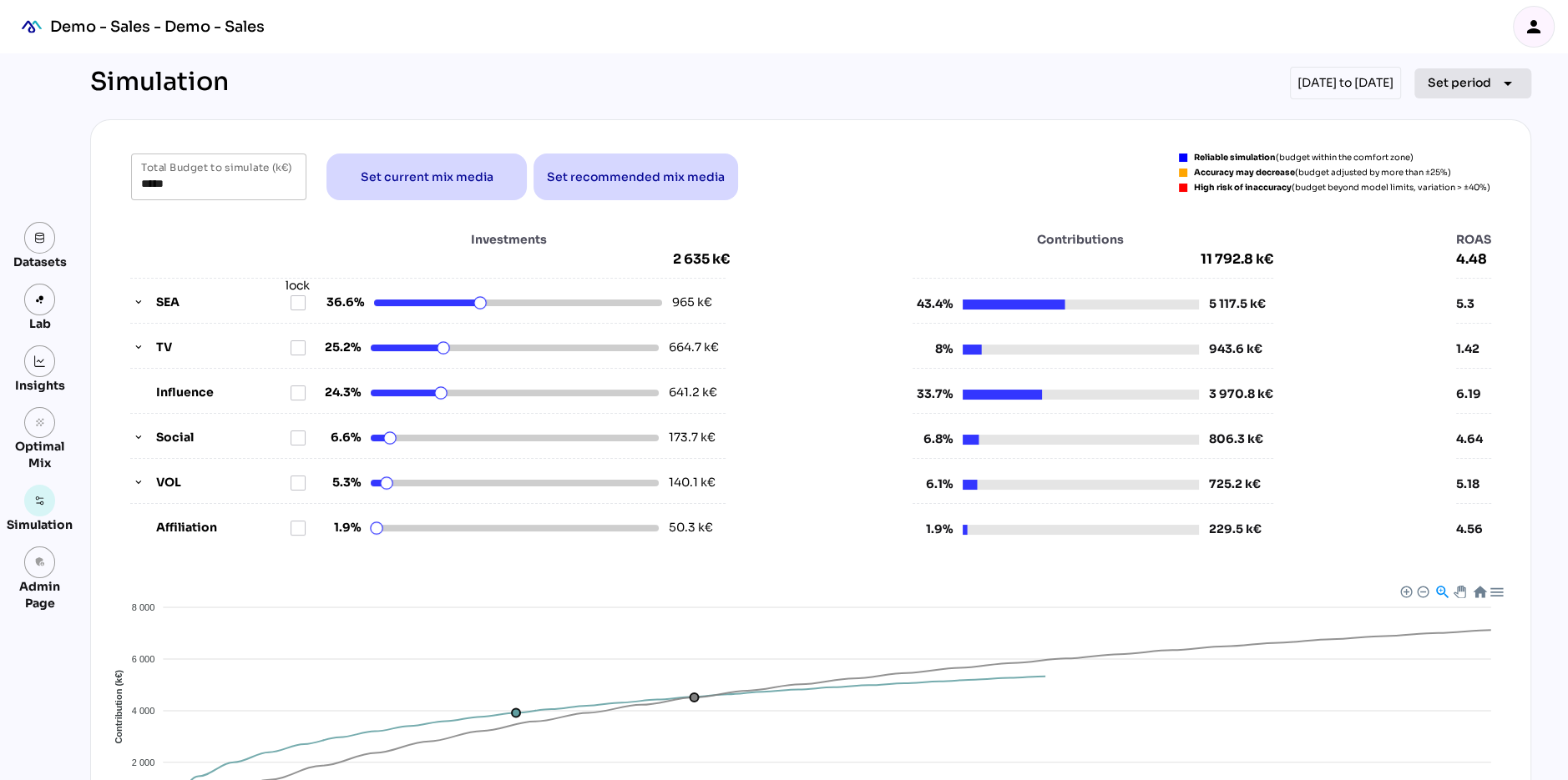
click at [1458, 81] on span "Set period" at bounding box center [1459, 83] width 63 height 20
click at [1438, 154] on div "Year" at bounding box center [1447, 159] width 78 height 15
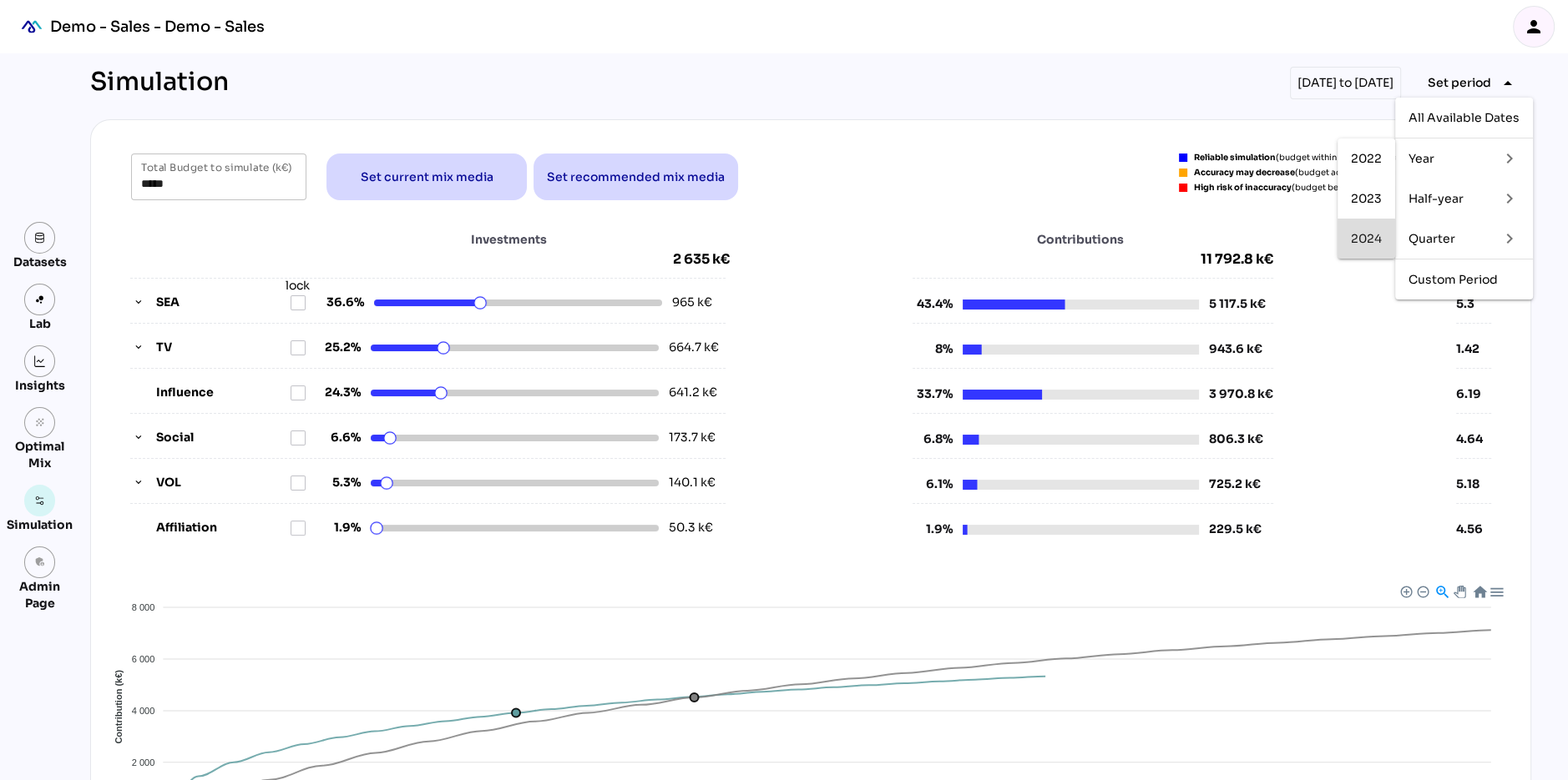
click at [1380, 238] on div "2024" at bounding box center [1367, 239] width 31 height 15
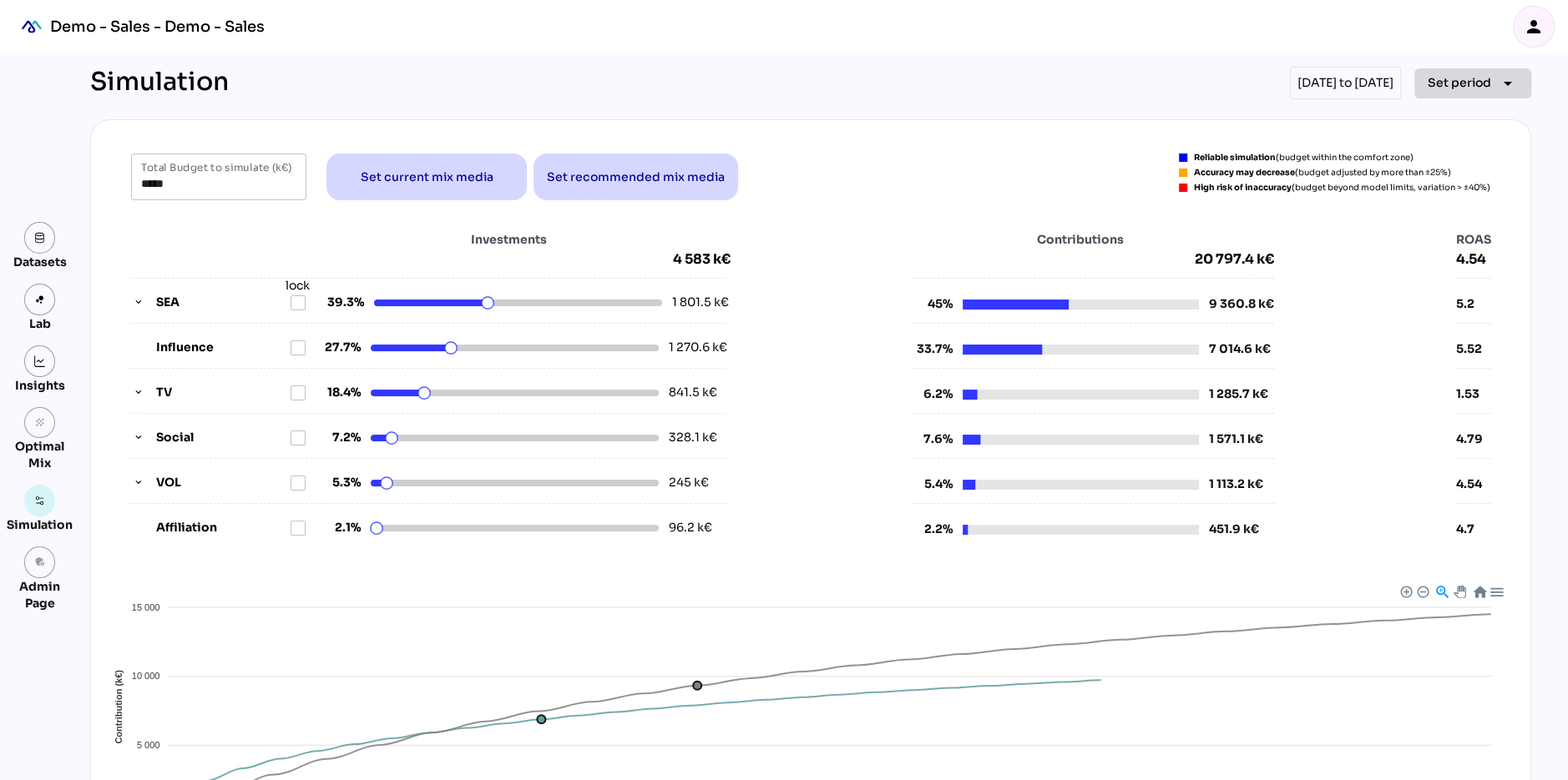
click at [1471, 77] on span "Set period" at bounding box center [1459, 83] width 63 height 20
click at [1448, 156] on div "Year" at bounding box center [1447, 159] width 78 height 15
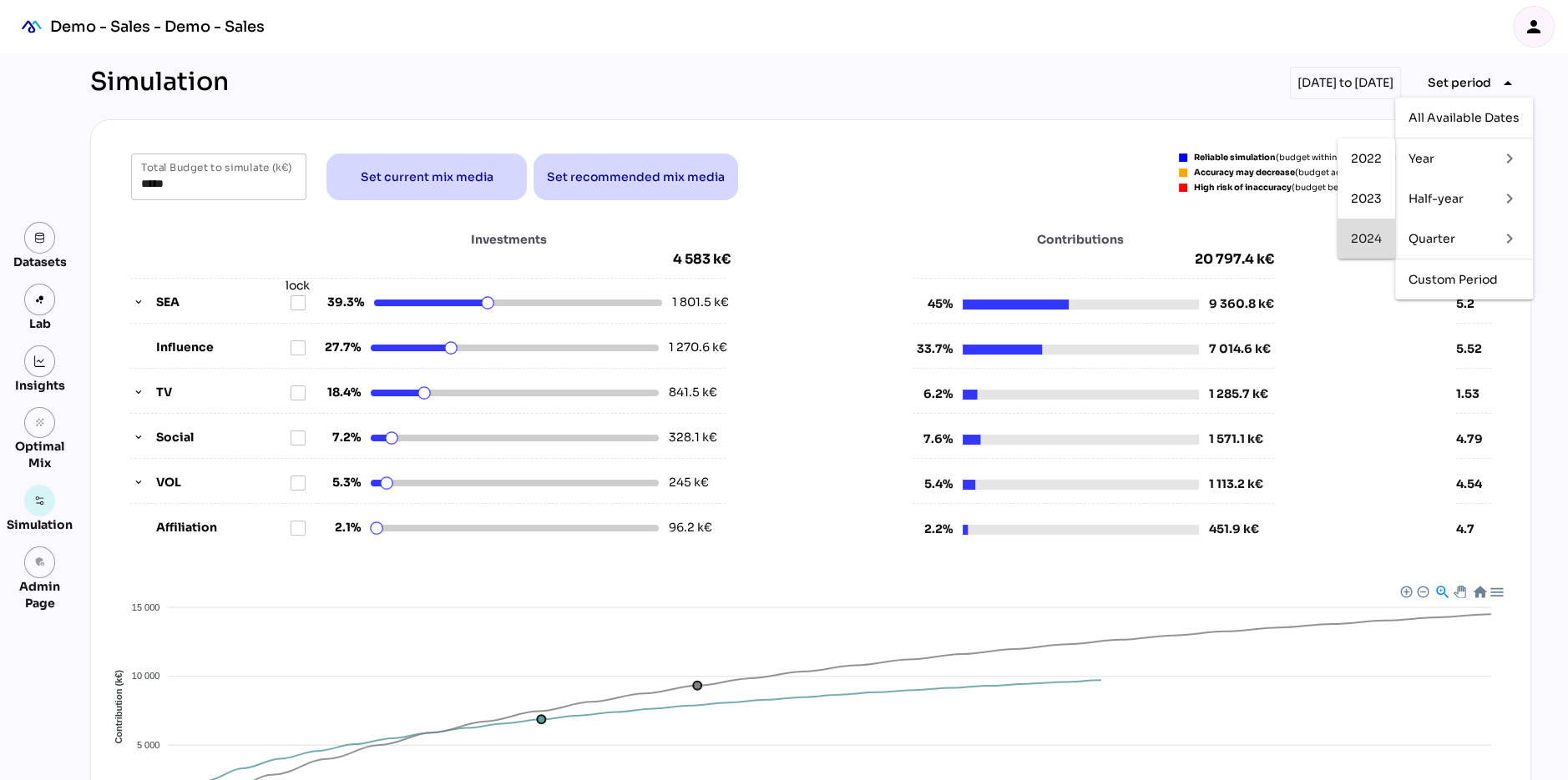
click at [1367, 244] on div "2024" at bounding box center [1367, 239] width 31 height 15
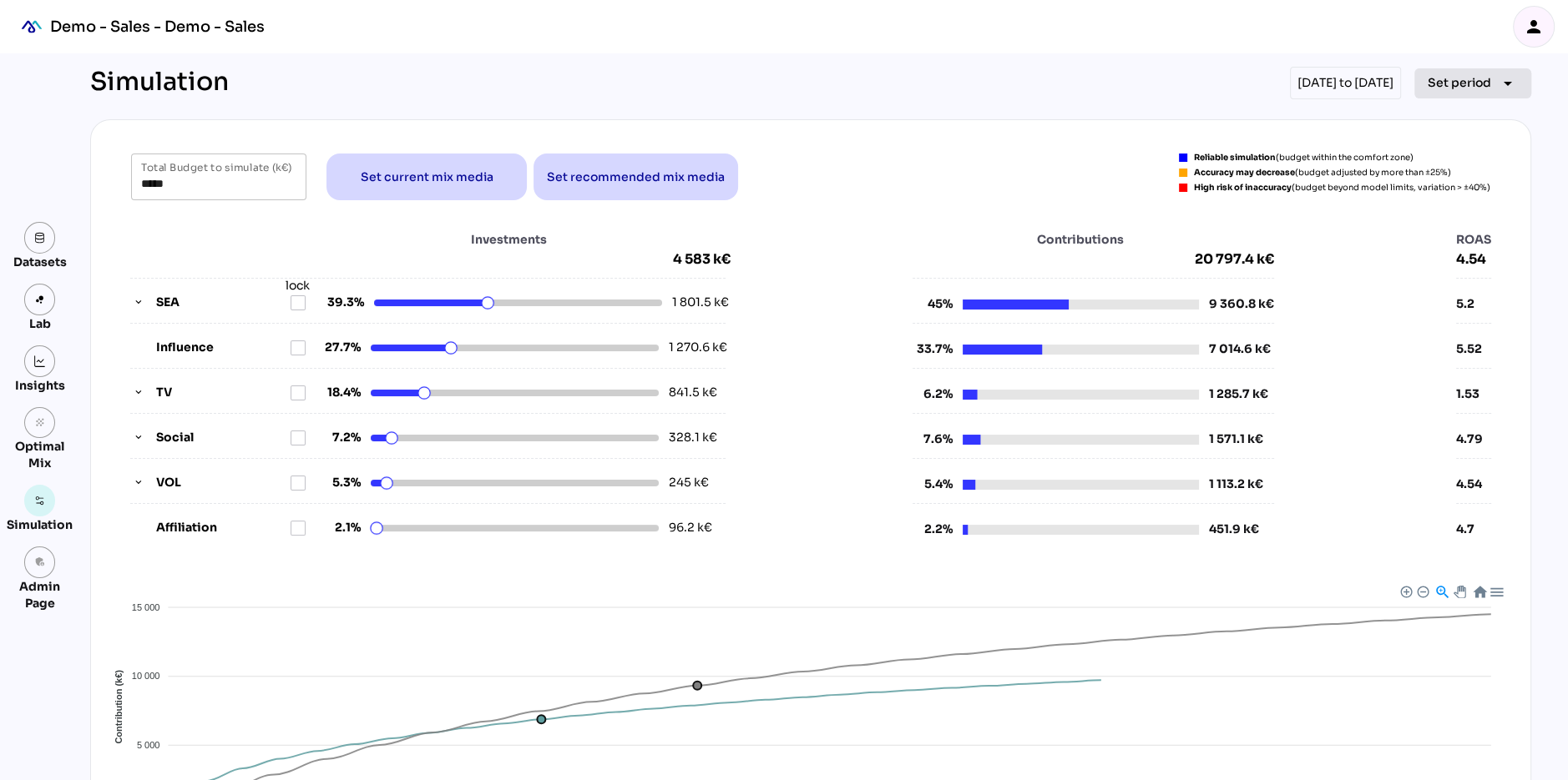
click at [1452, 92] on span "Set period arrow_drop_down" at bounding box center [1473, 84] width 90 height 23
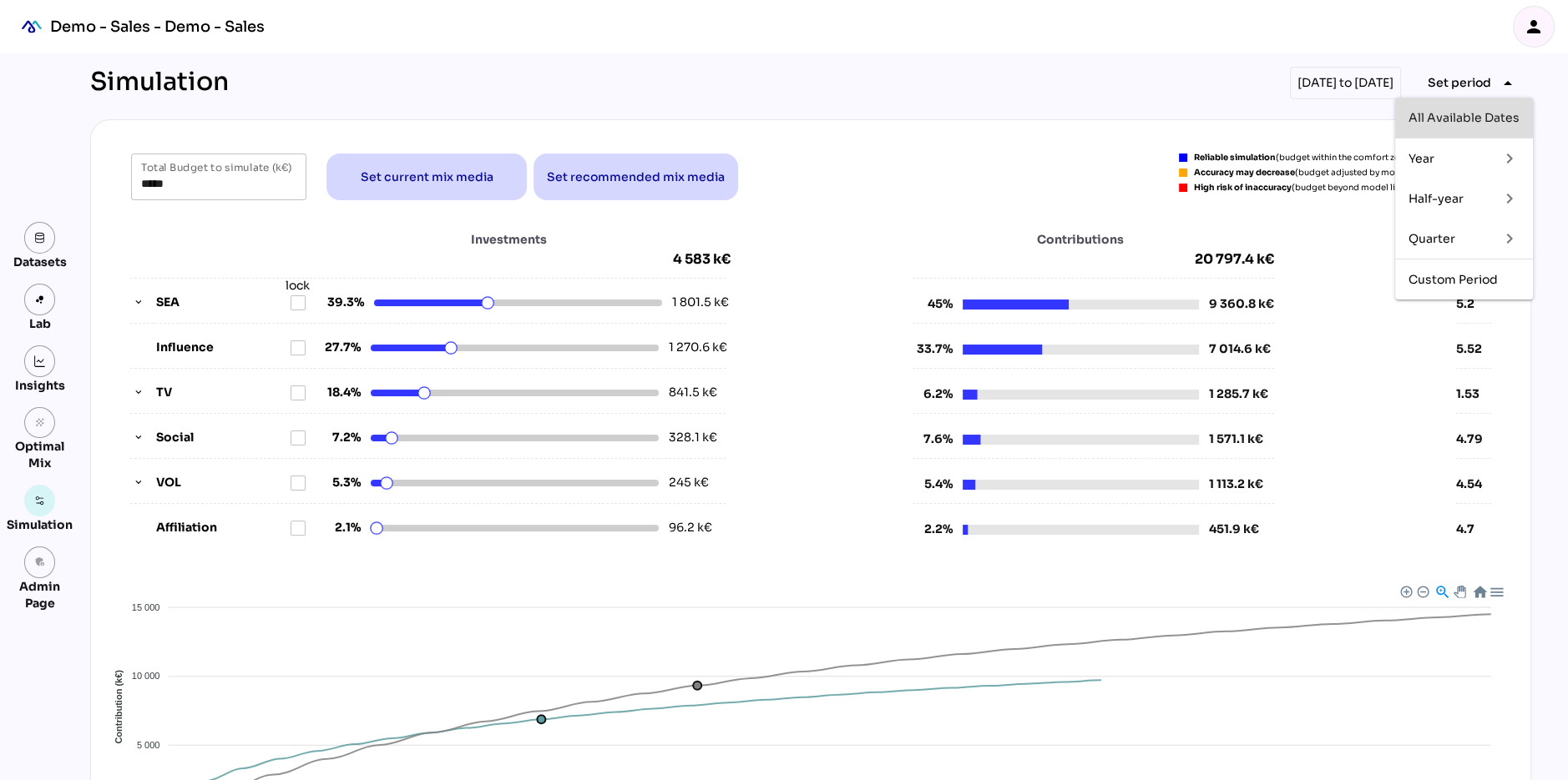
click at [1442, 114] on div "All Available Dates" at bounding box center [1464, 118] width 111 height 15
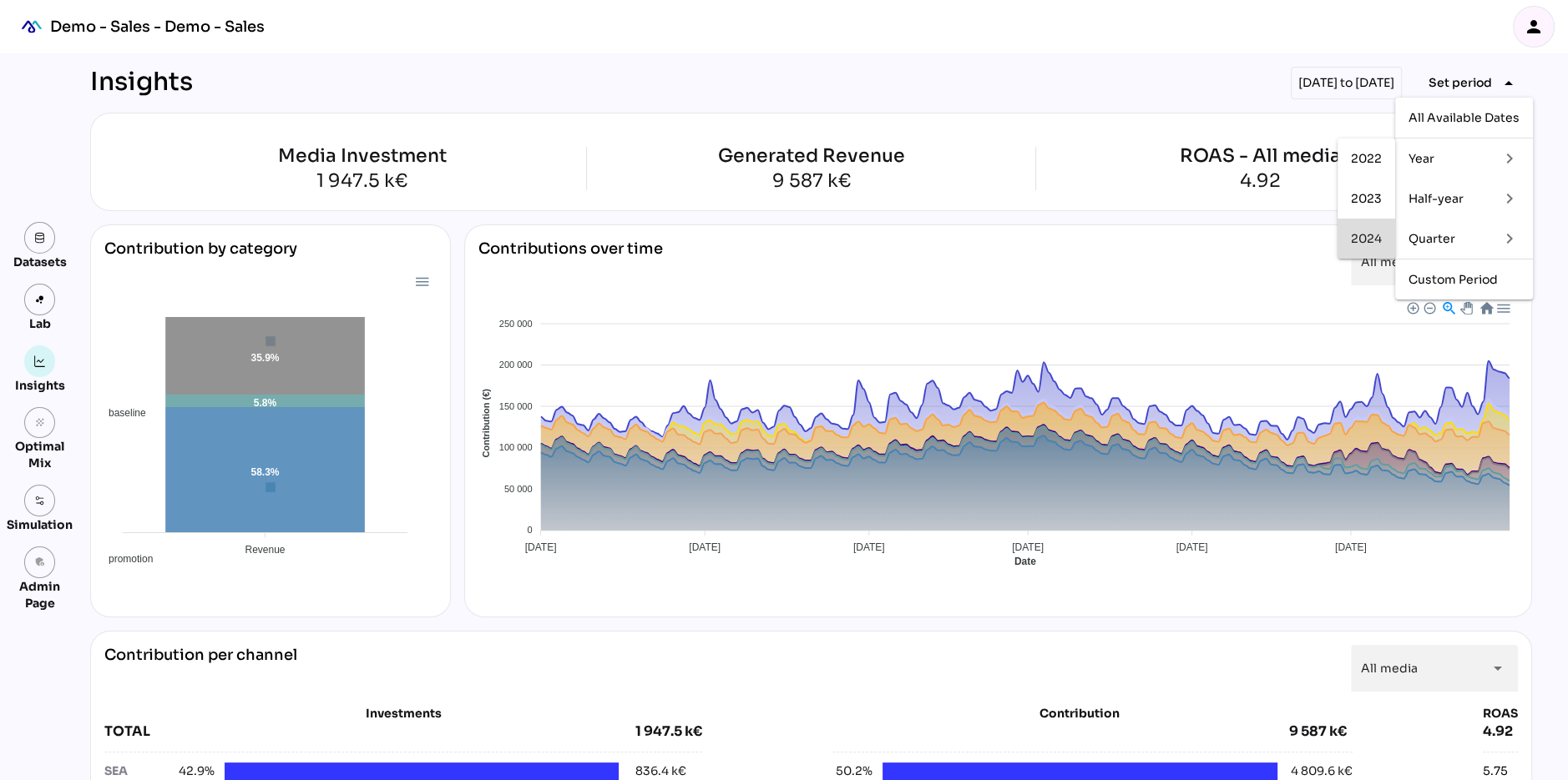
click at [1367, 233] on div "2024" at bounding box center [1367, 239] width 31 height 15
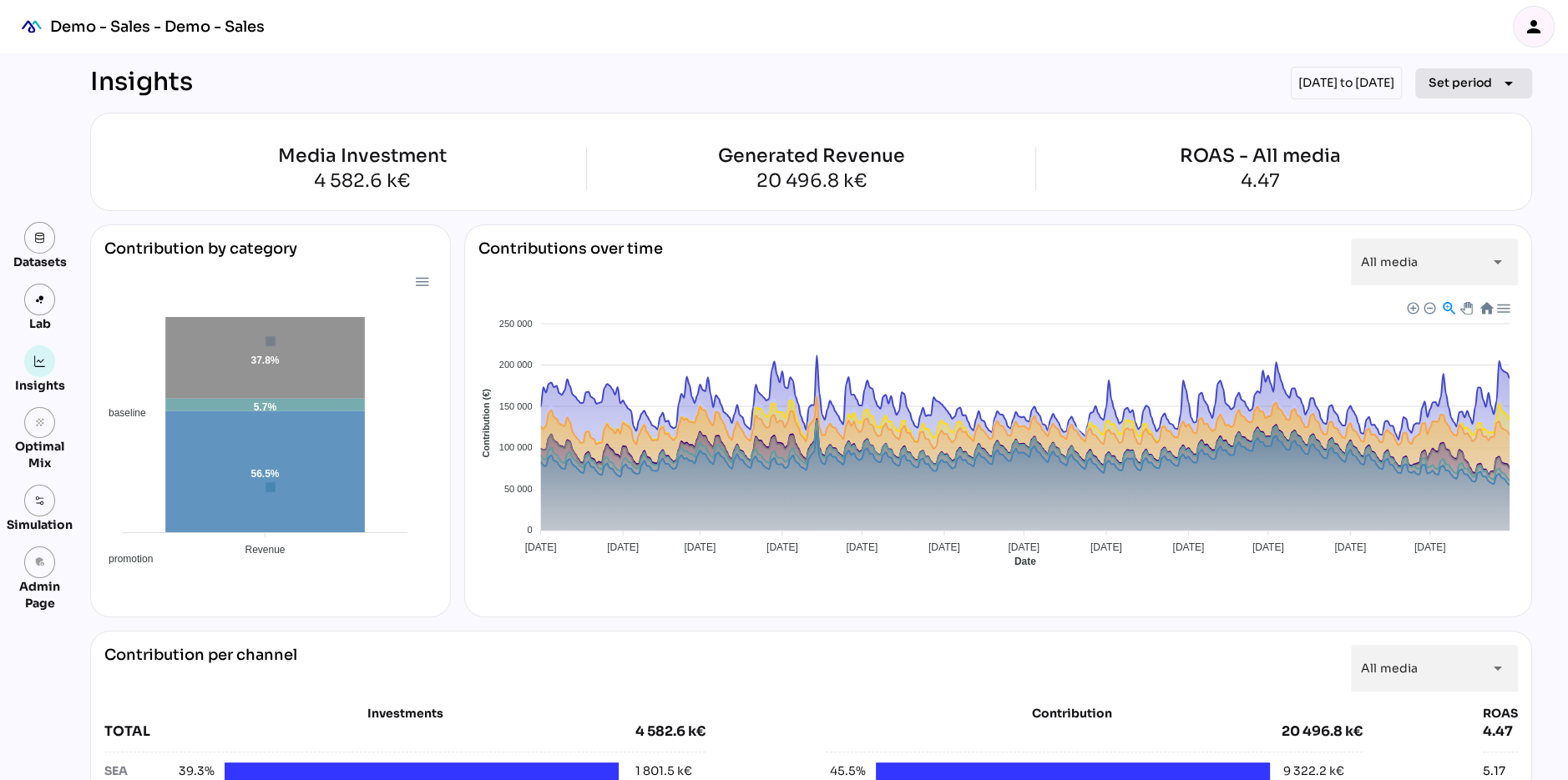
click at [1451, 86] on span "Set period" at bounding box center [1459, 83] width 63 height 20
click at [1443, 282] on div "Custom Period" at bounding box center [1464, 280] width 111 height 15
click at [1204, 137] on div "Media Investment 4 582.6 k€ Generated Revenue 20 496.8 k€ ROAS - All media 4.47" at bounding box center [811, 161] width 1442 height 98
click at [1437, 86] on span "Set period" at bounding box center [1459, 83] width 63 height 20
click at [1417, 232] on div "Quarter" at bounding box center [1447, 239] width 78 height 15
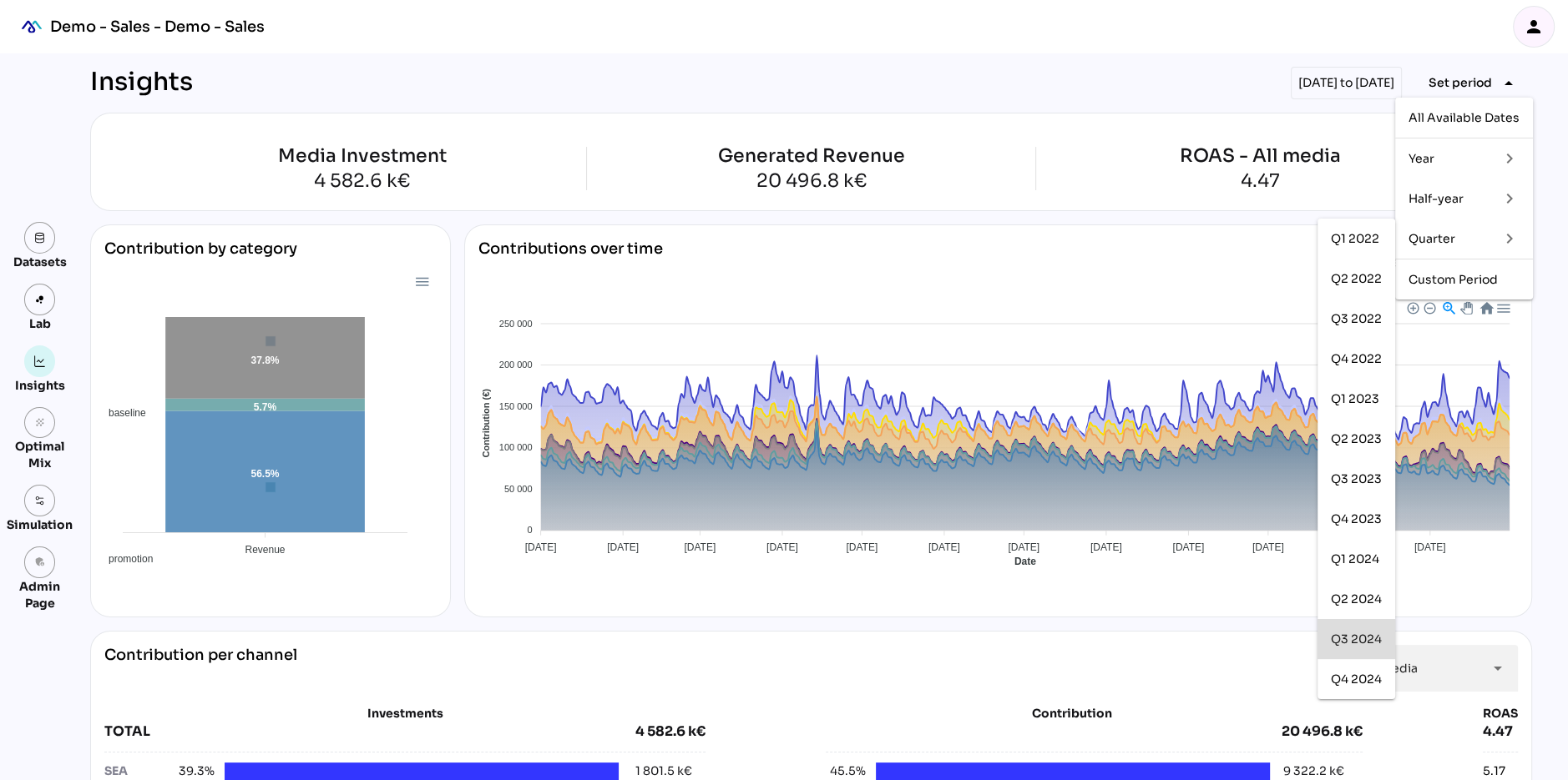
click at [1350, 624] on div "Q3 2024" at bounding box center [1356, 639] width 78 height 40
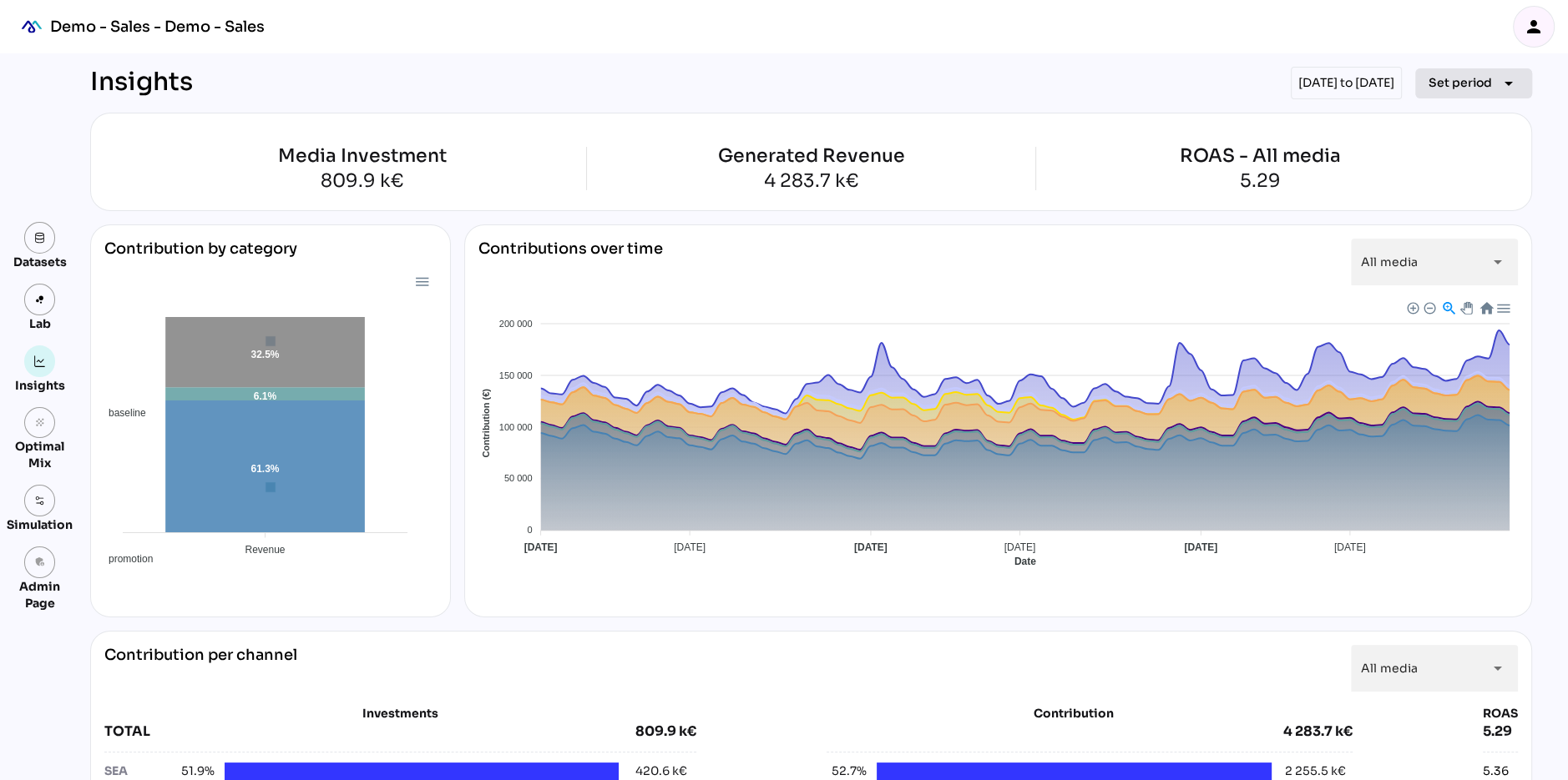
click at [1456, 86] on span "Set period" at bounding box center [1459, 83] width 63 height 20
click at [1425, 236] on div "Quarter" at bounding box center [1447, 239] width 78 height 15
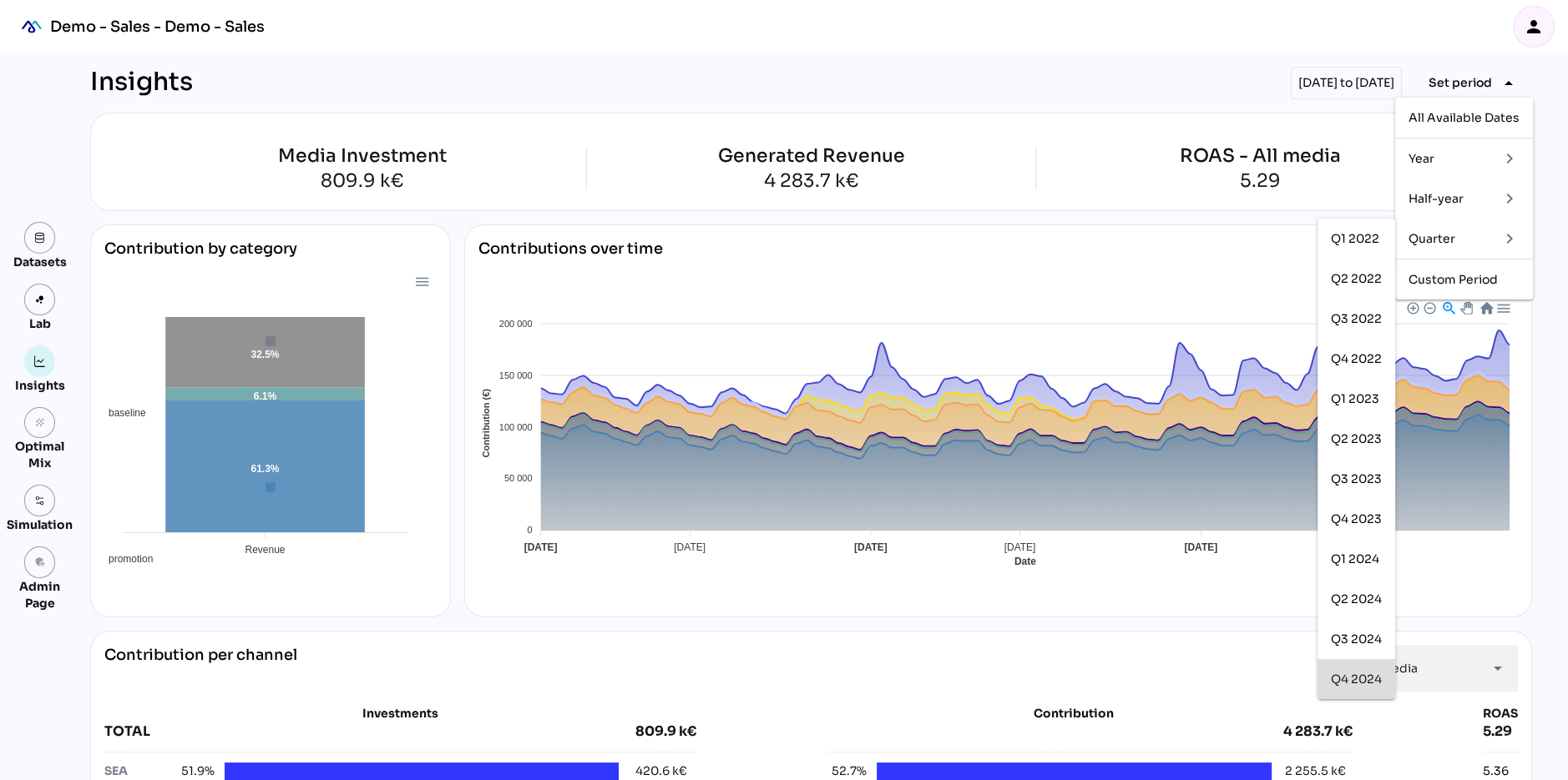
click at [1352, 686] on div "Q4 2024" at bounding box center [1356, 679] width 51 height 26
